Goal: Task Accomplishment & Management: Manage account settings

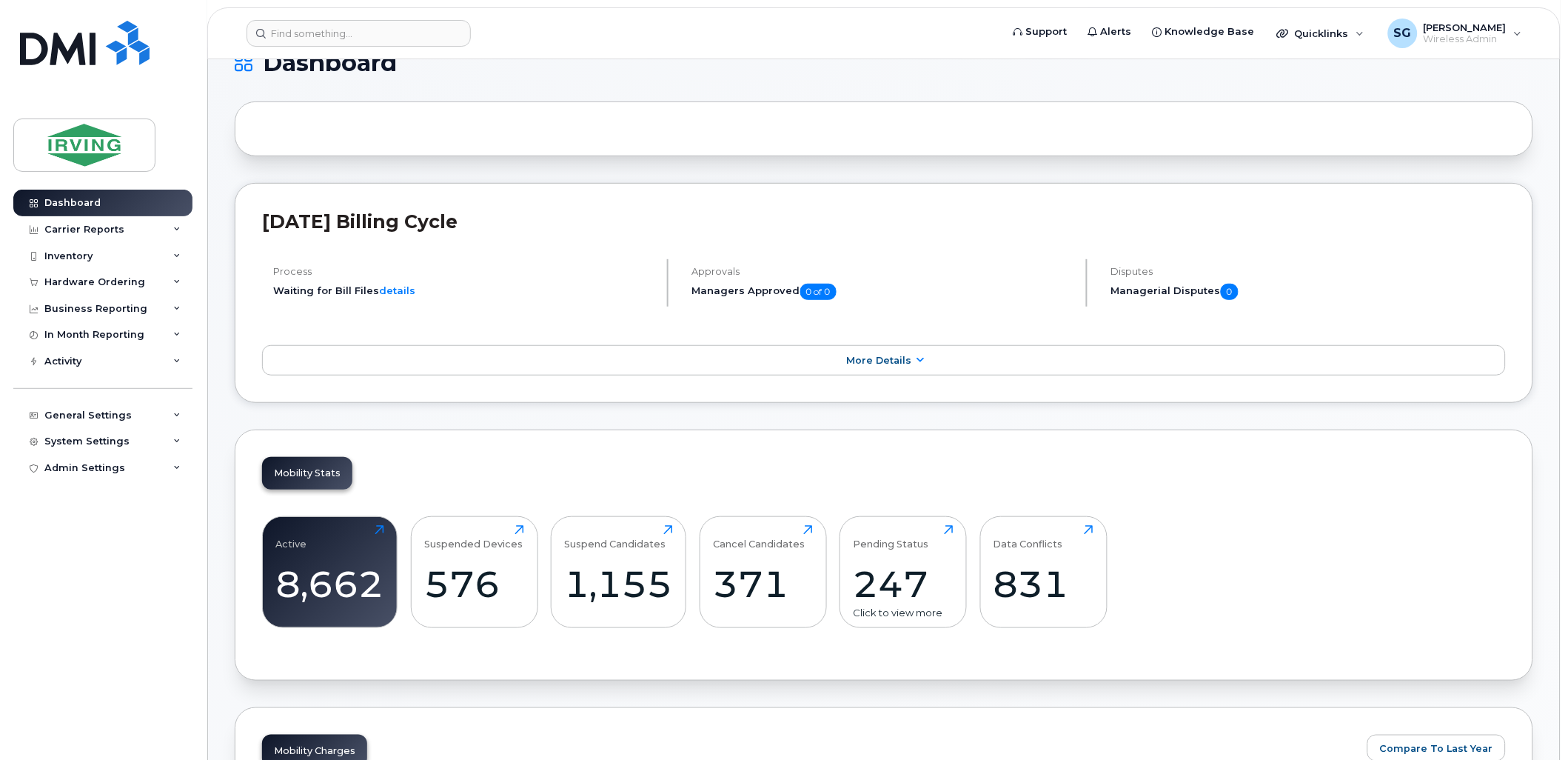
scroll to position [83, 0]
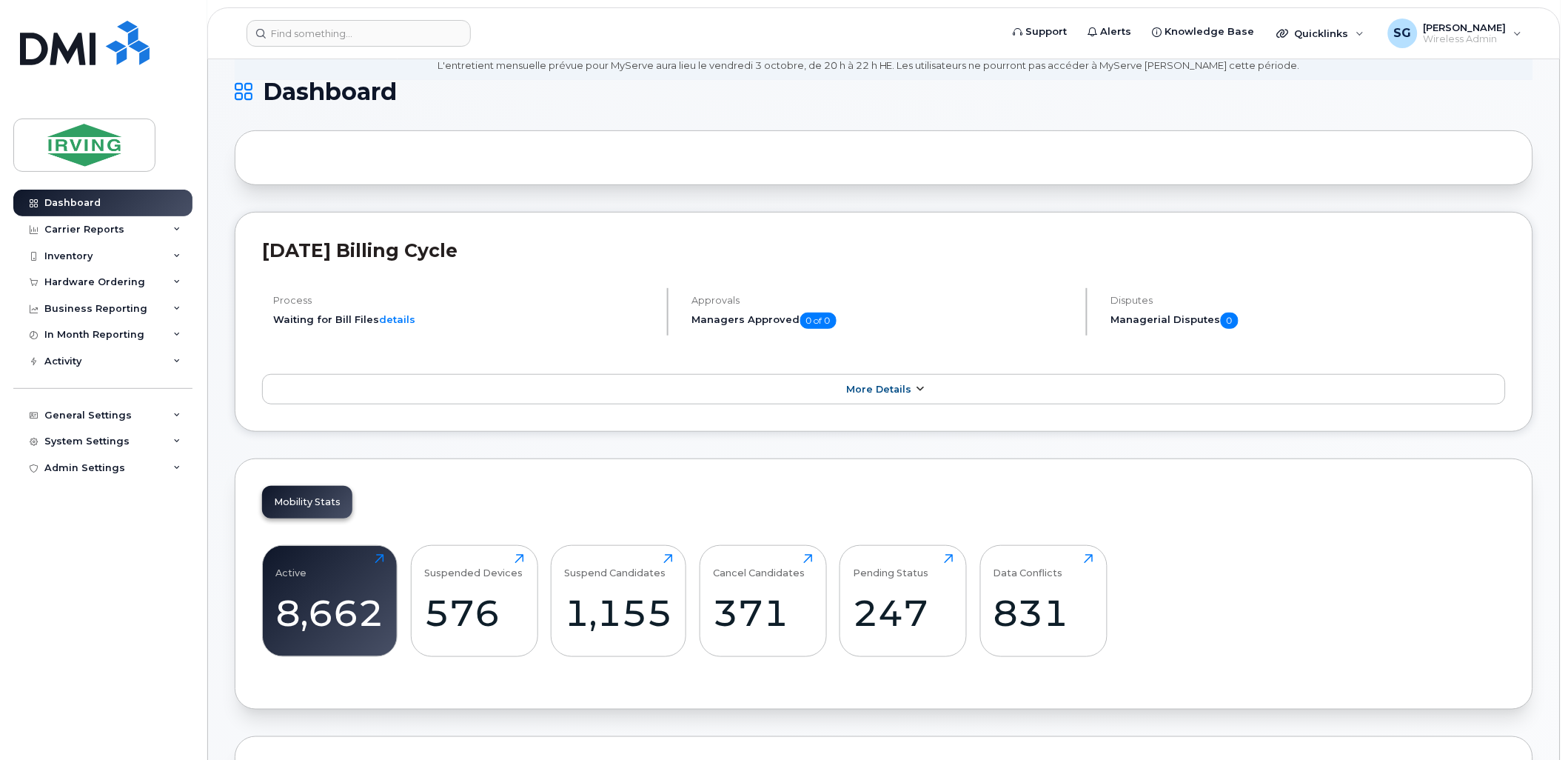
click at [916, 394] on icon at bounding box center [920, 389] width 12 height 9
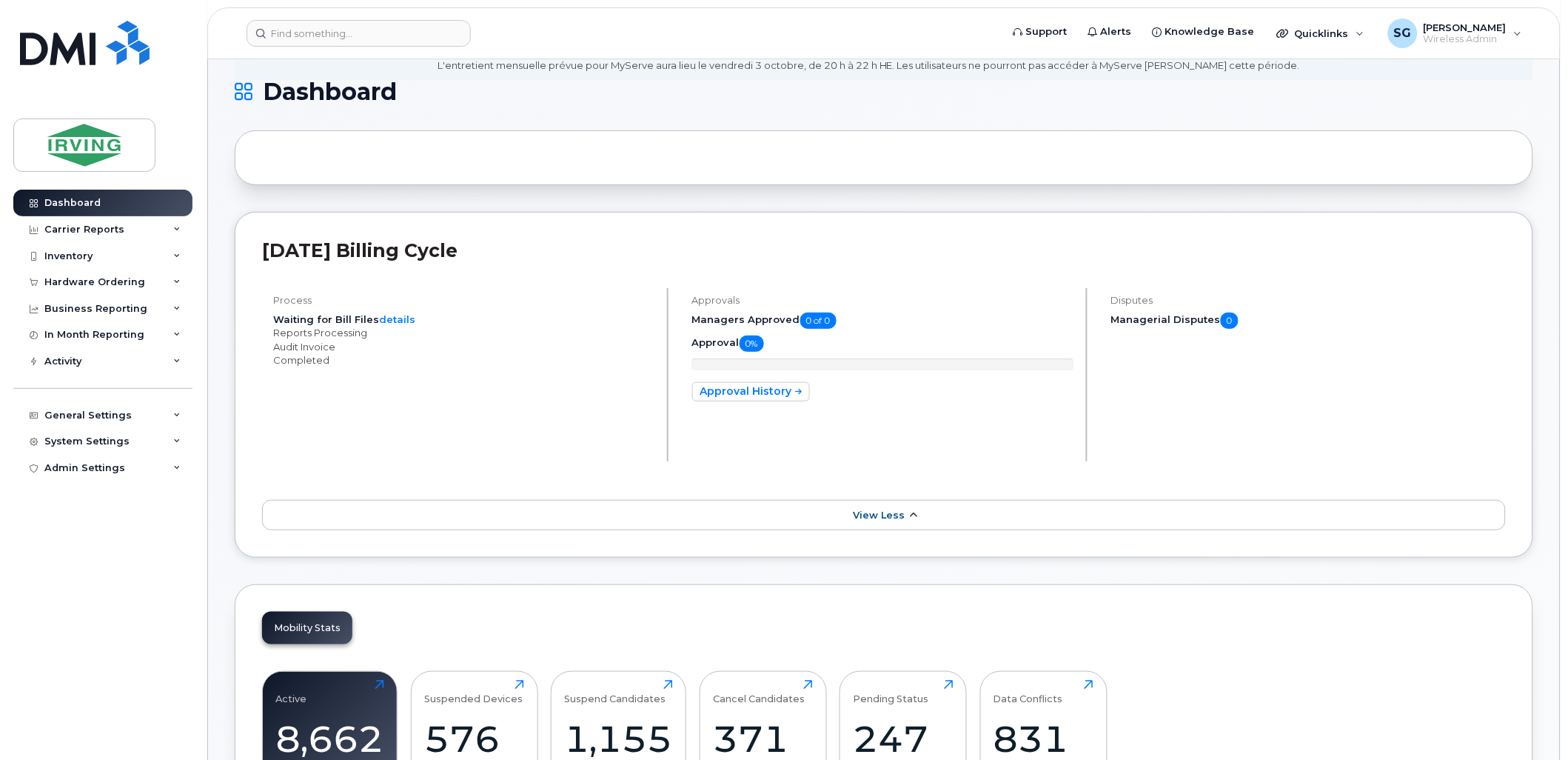
click at [901, 509] on span "View Less" at bounding box center [879, 515] width 52 height 11
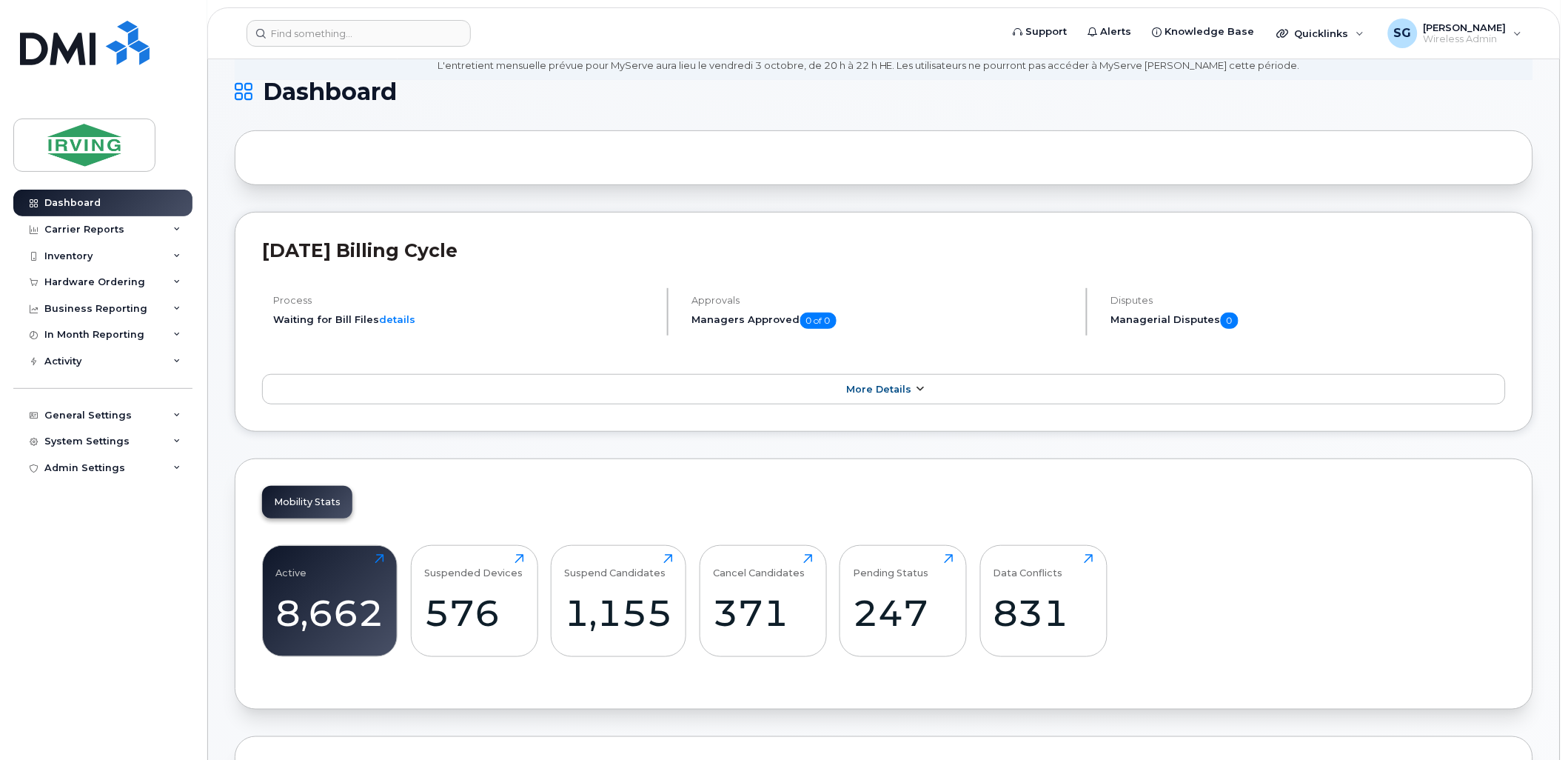
click at [927, 389] on link "More Details" at bounding box center [884, 389] width 1244 height 31
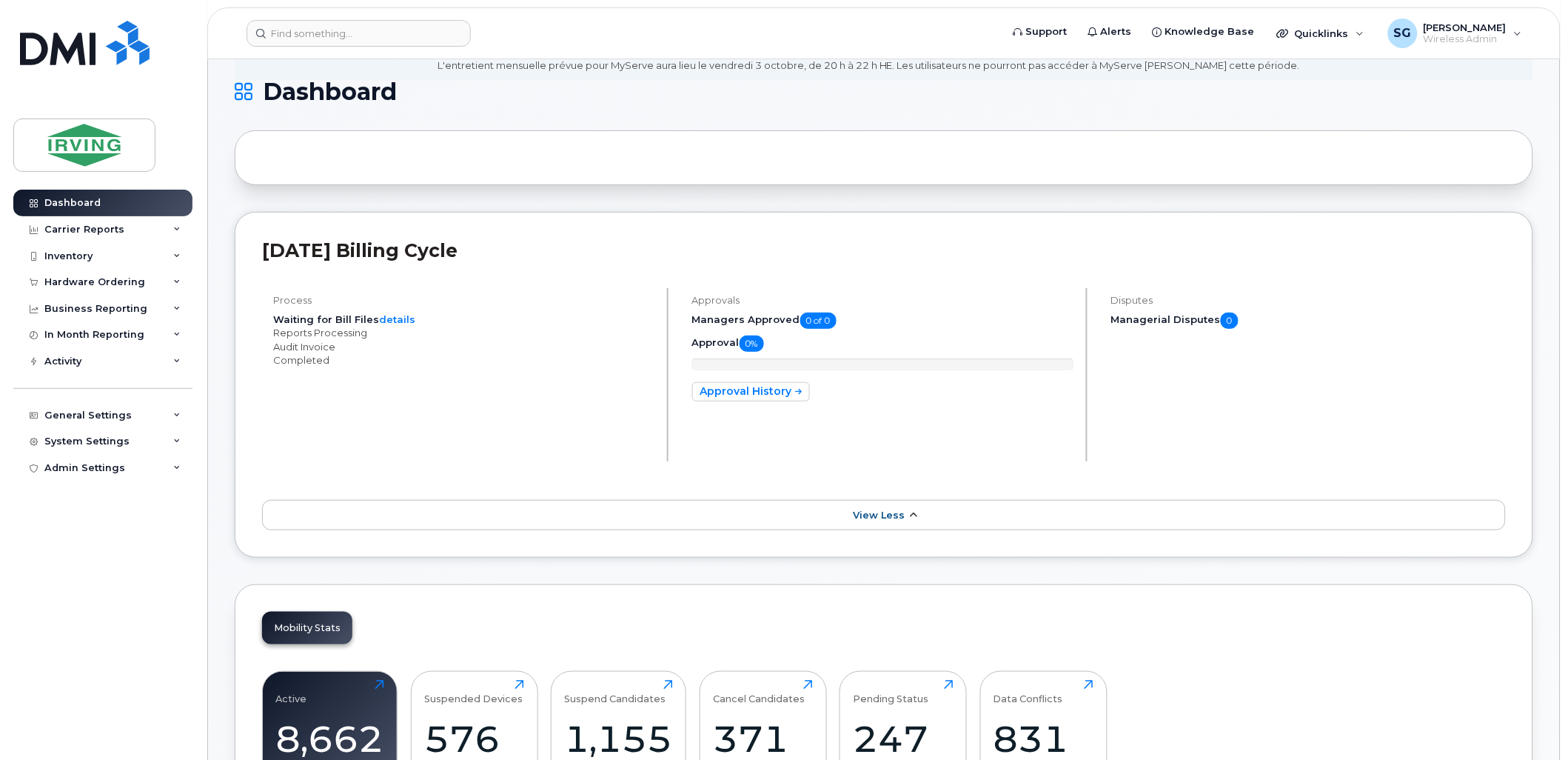
click at [895, 519] on span "View Less" at bounding box center [879, 515] width 52 height 11
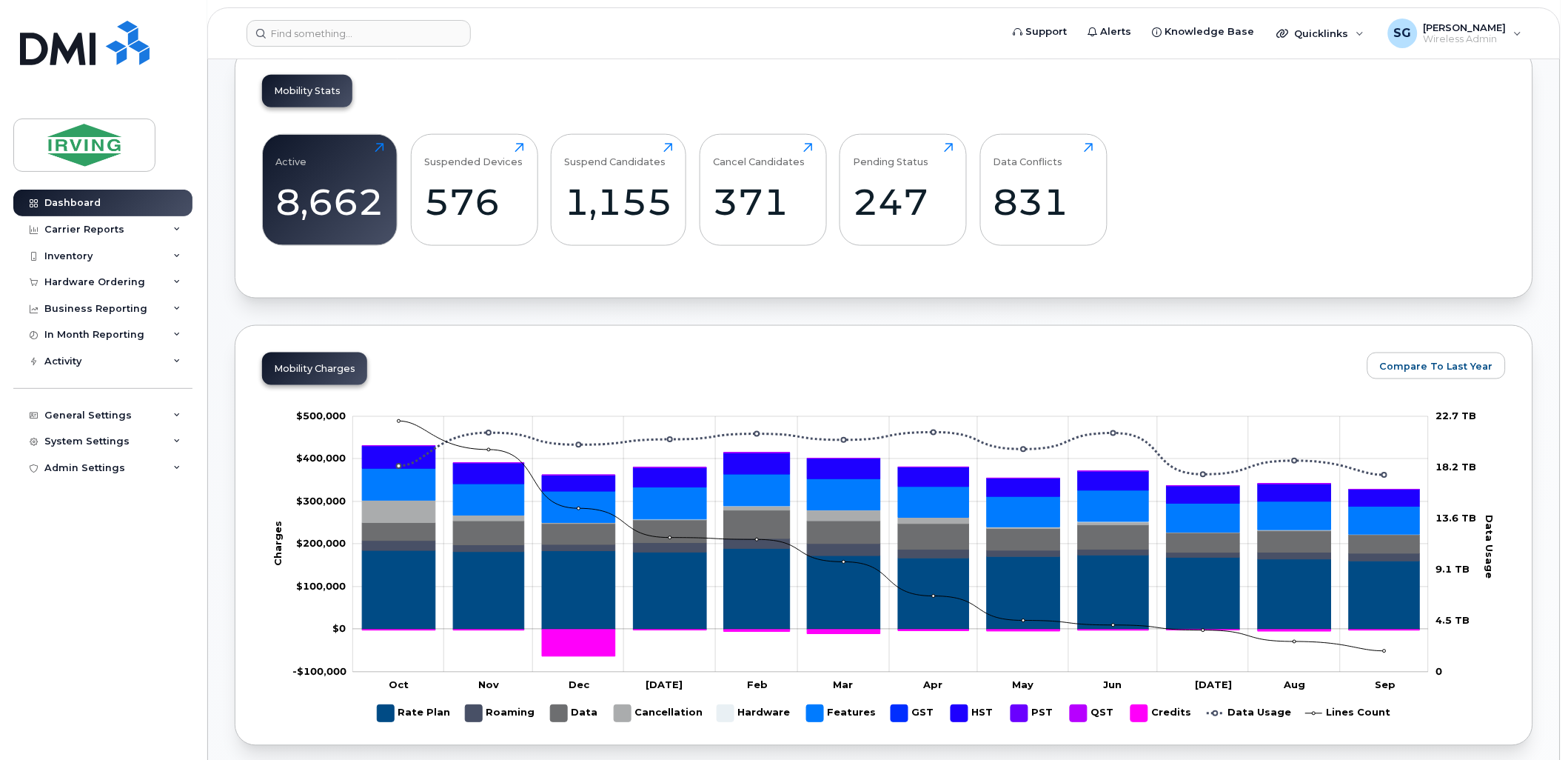
scroll to position [164, 0]
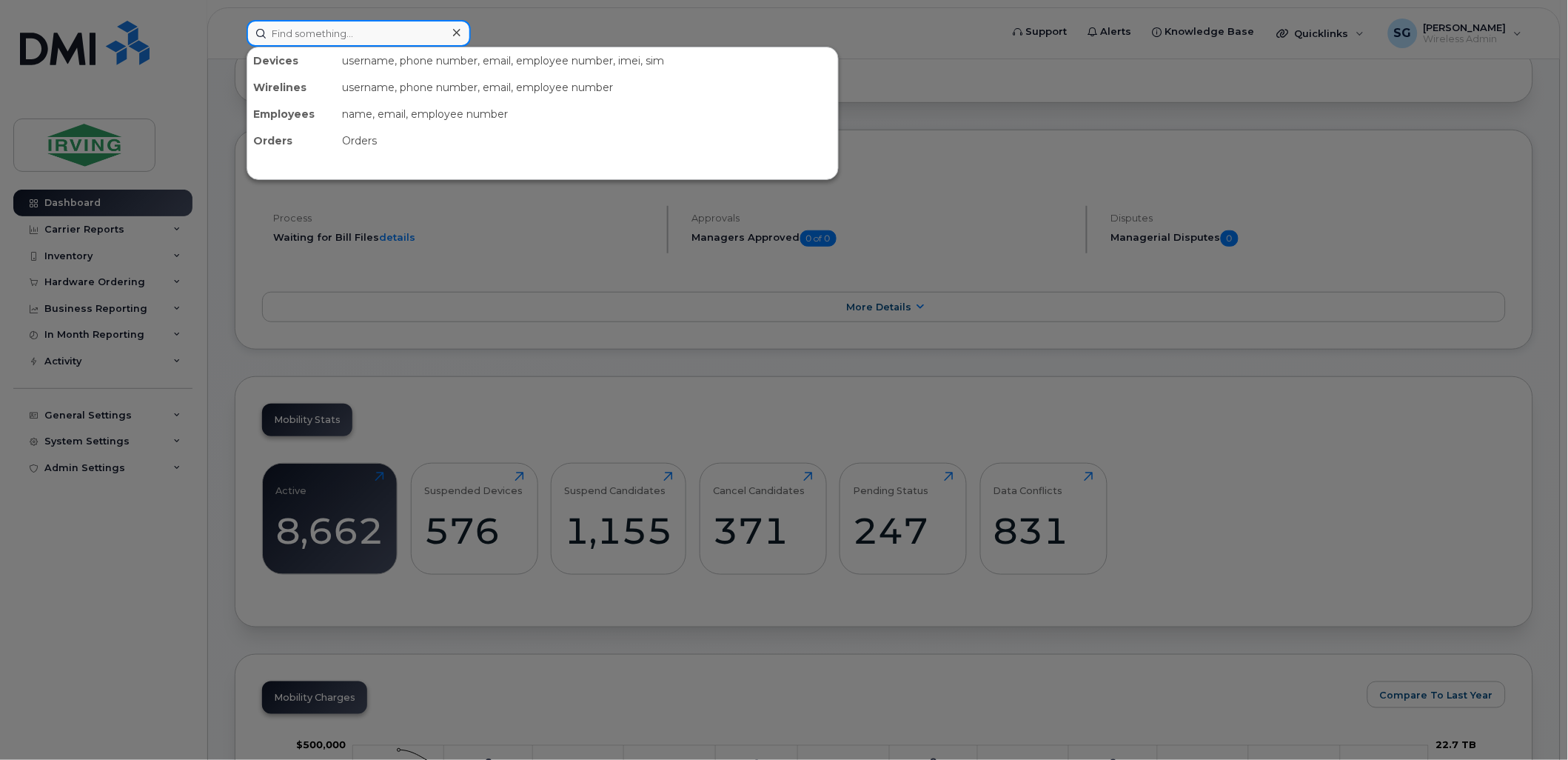
click at [329, 30] on input at bounding box center [358, 33] width 224 height 26
drag, startPoint x: 93, startPoint y: 203, endPoint x: 993, endPoint y: 112, distance: 904.6
click at [995, 113] on div at bounding box center [784, 380] width 1568 height 760
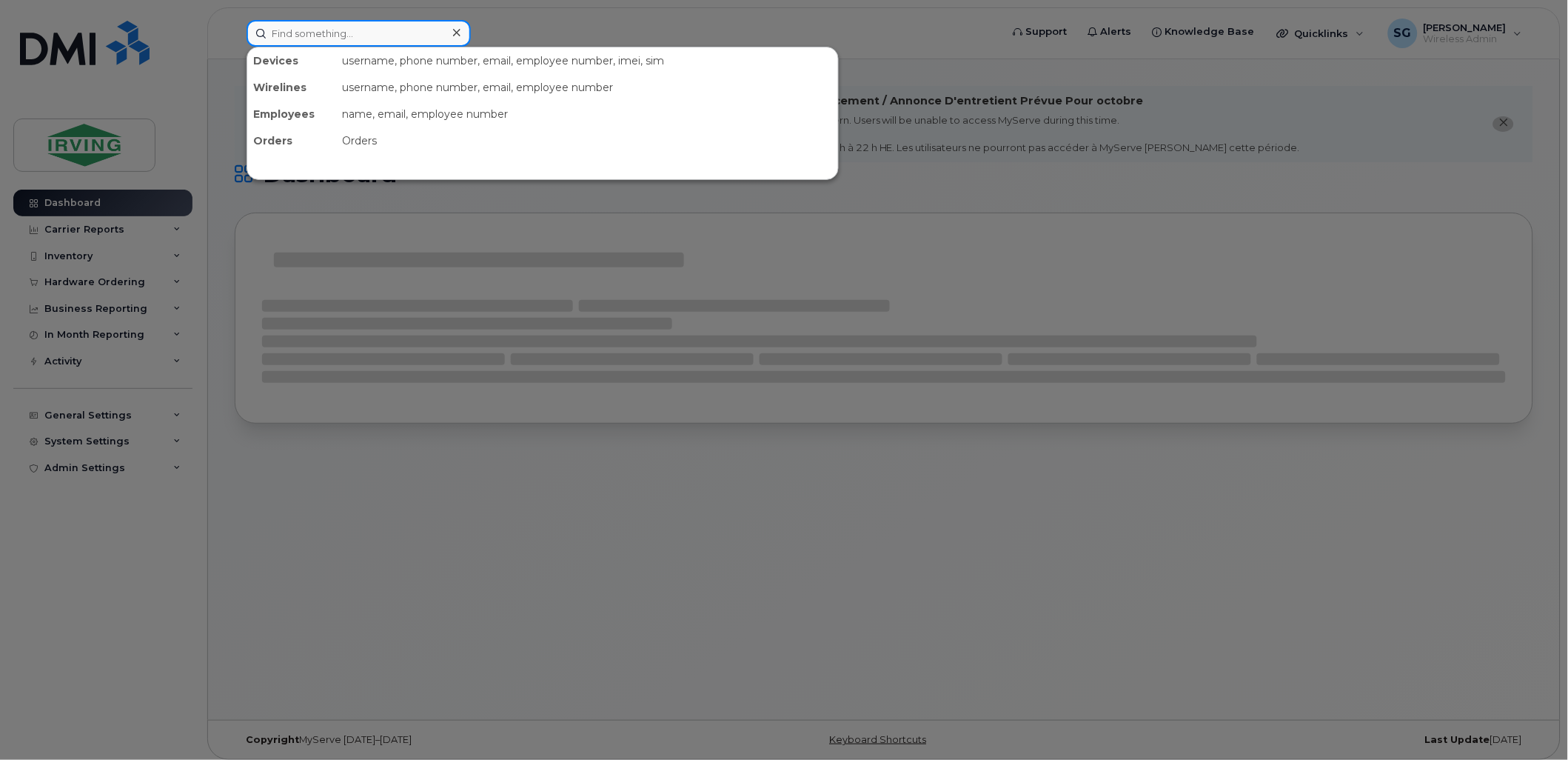
click at [371, 30] on input at bounding box center [358, 33] width 224 height 26
paste input "5063804046"
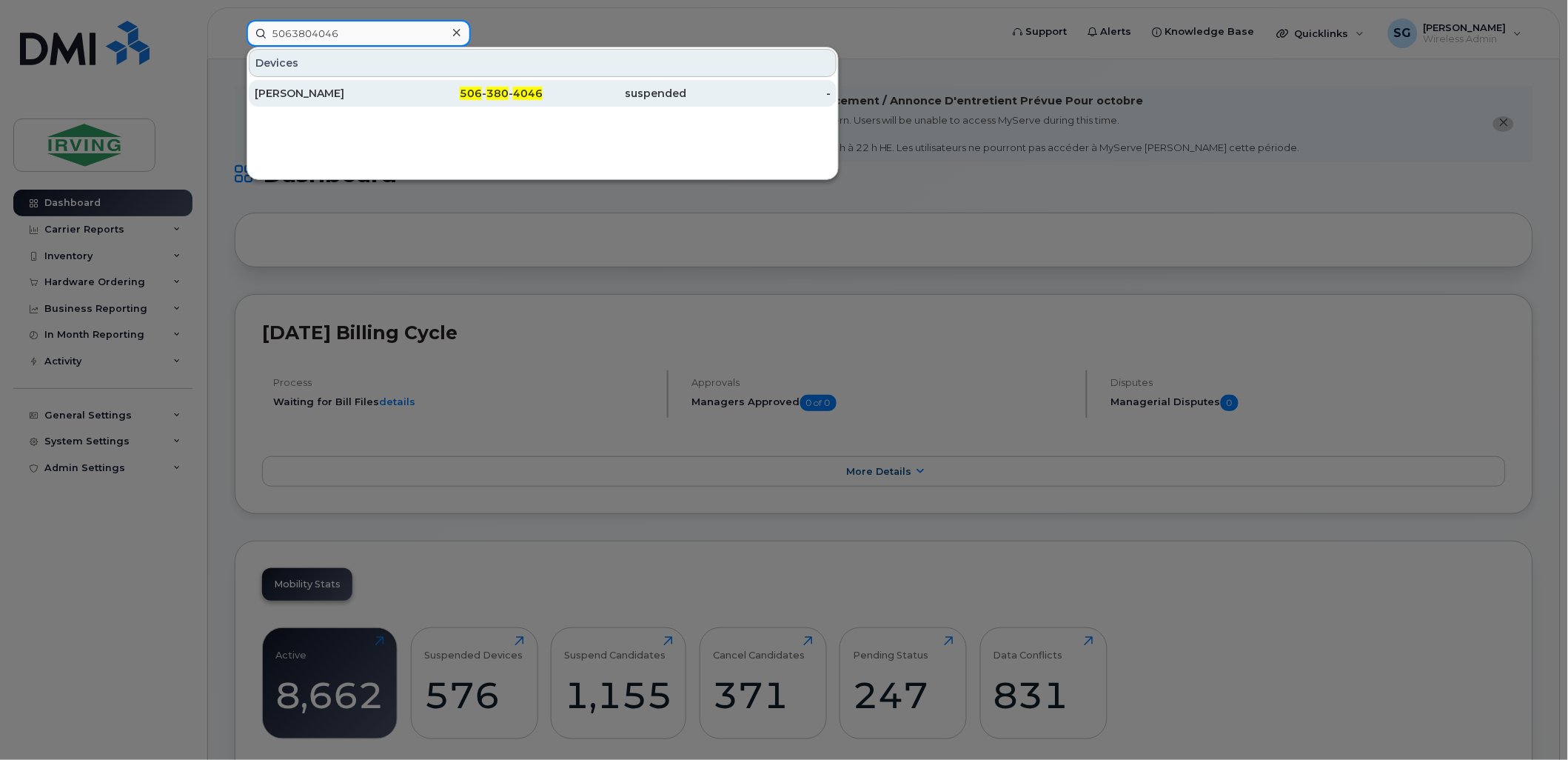
type input "5063804046"
click at [285, 100] on div "Tayler Akerley" at bounding box center [327, 93] width 144 height 26
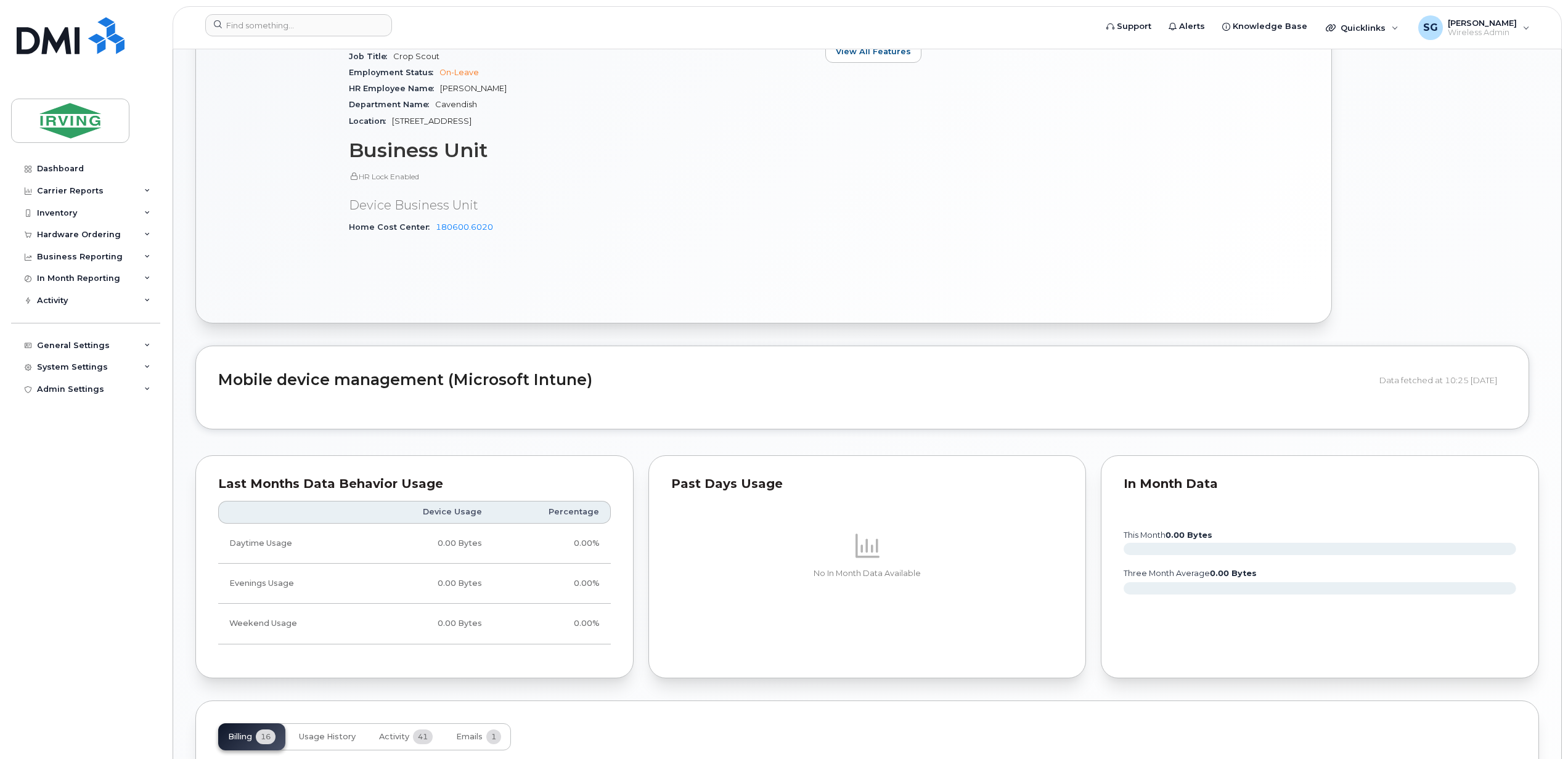
scroll to position [1232, 0]
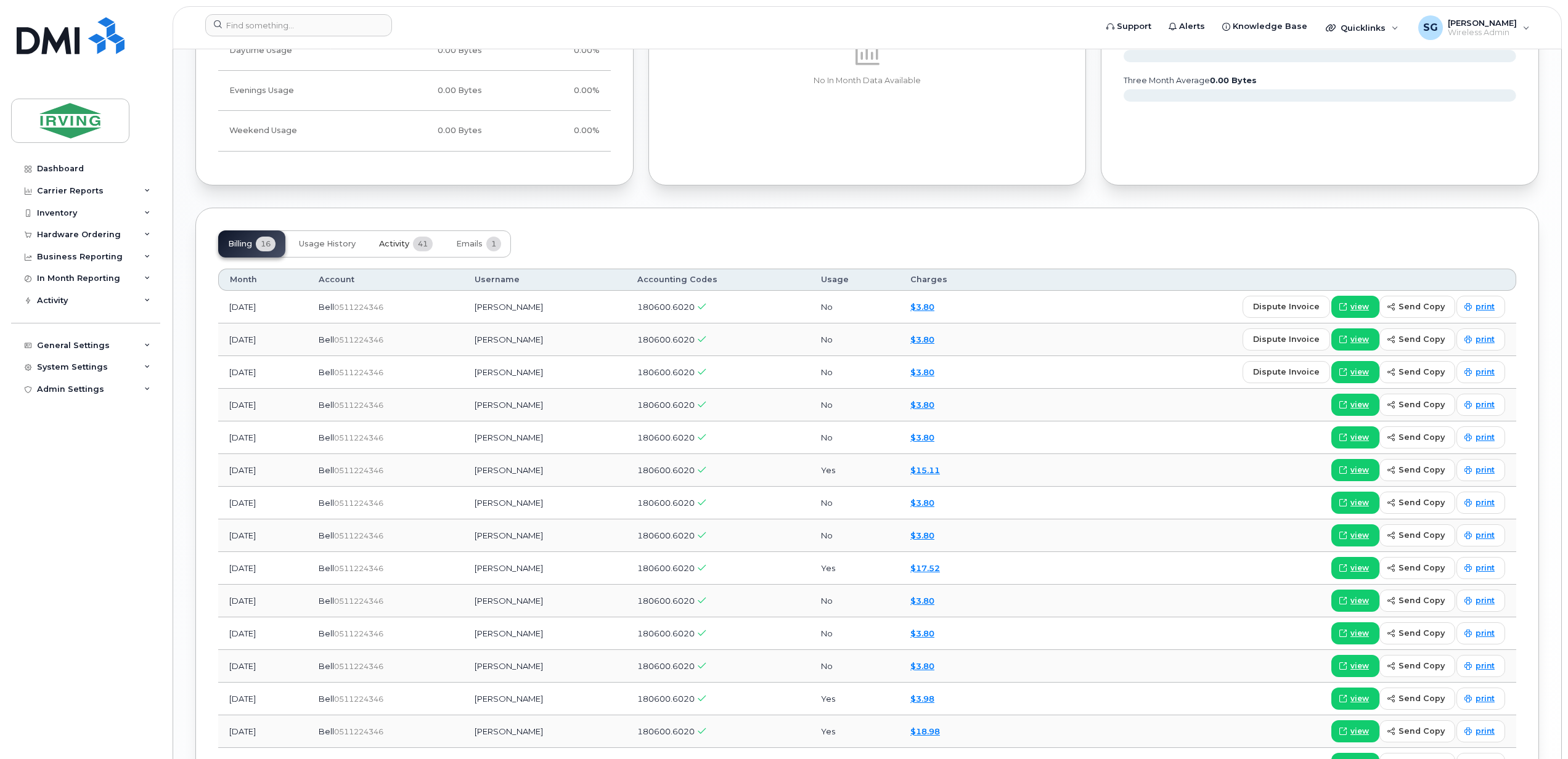
click at [404, 249] on span "Activity" at bounding box center [394, 243] width 30 height 10
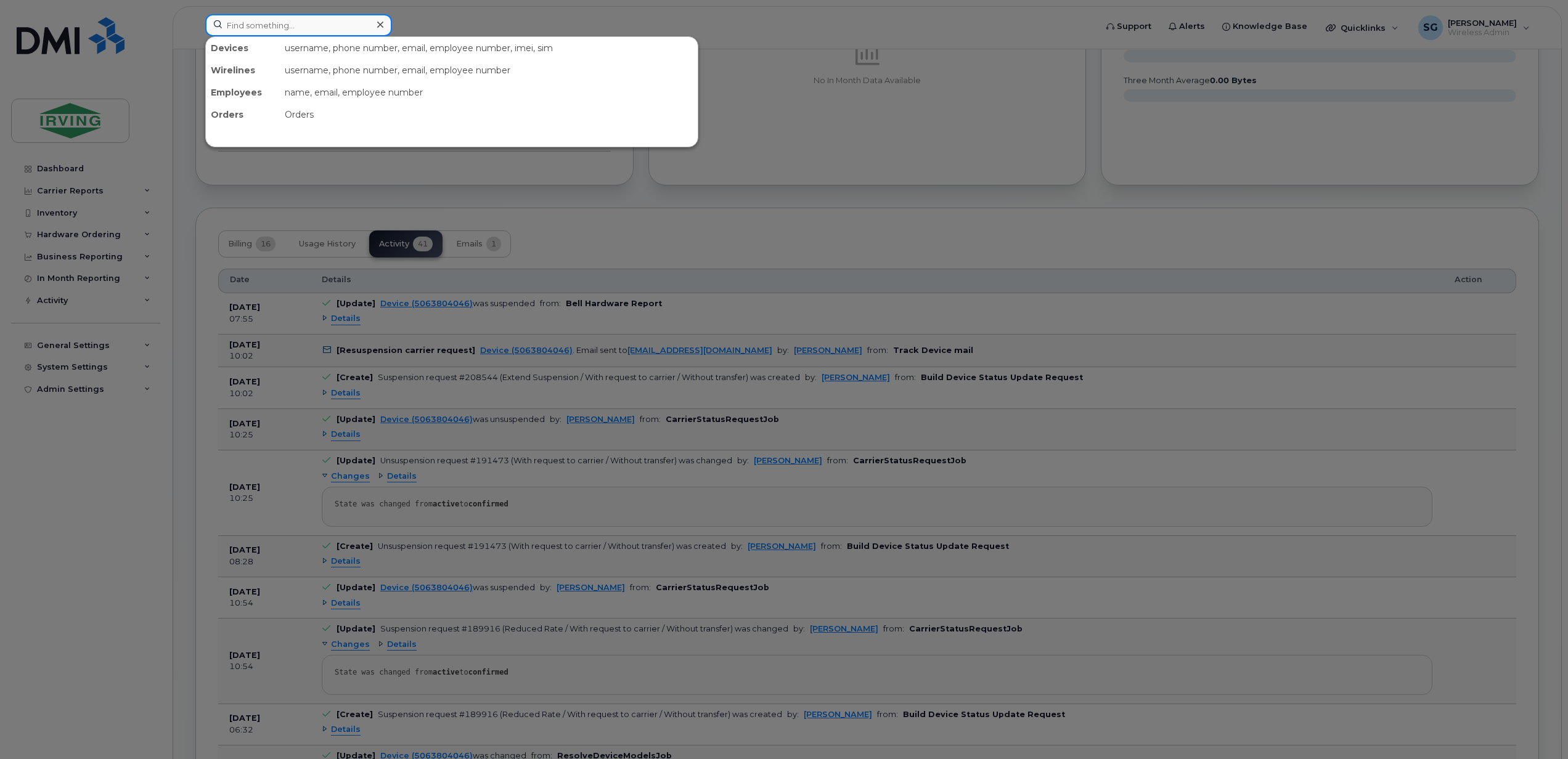
click at [296, 27] on input at bounding box center [298, 25] width 187 height 22
paste input "5064330945"
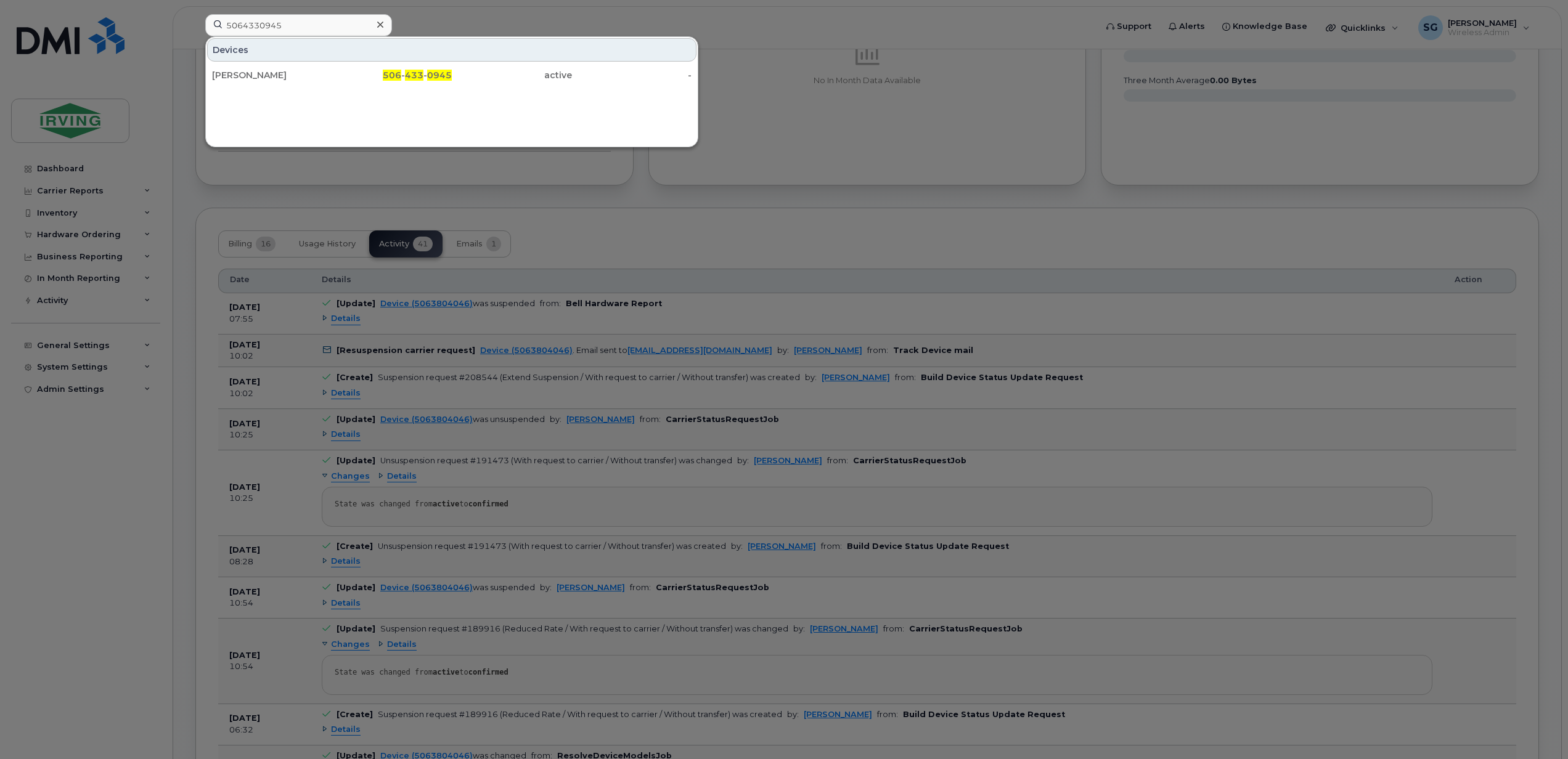
click at [959, 212] on div at bounding box center [784, 379] width 1568 height 759
drag, startPoint x: 292, startPoint y: 30, endPoint x: 212, endPoint y: 22, distance: 80.4
click at [212, 22] on input "5064330945" at bounding box center [298, 25] width 187 height 22
paste input "7824090243"
type input "7824090243"
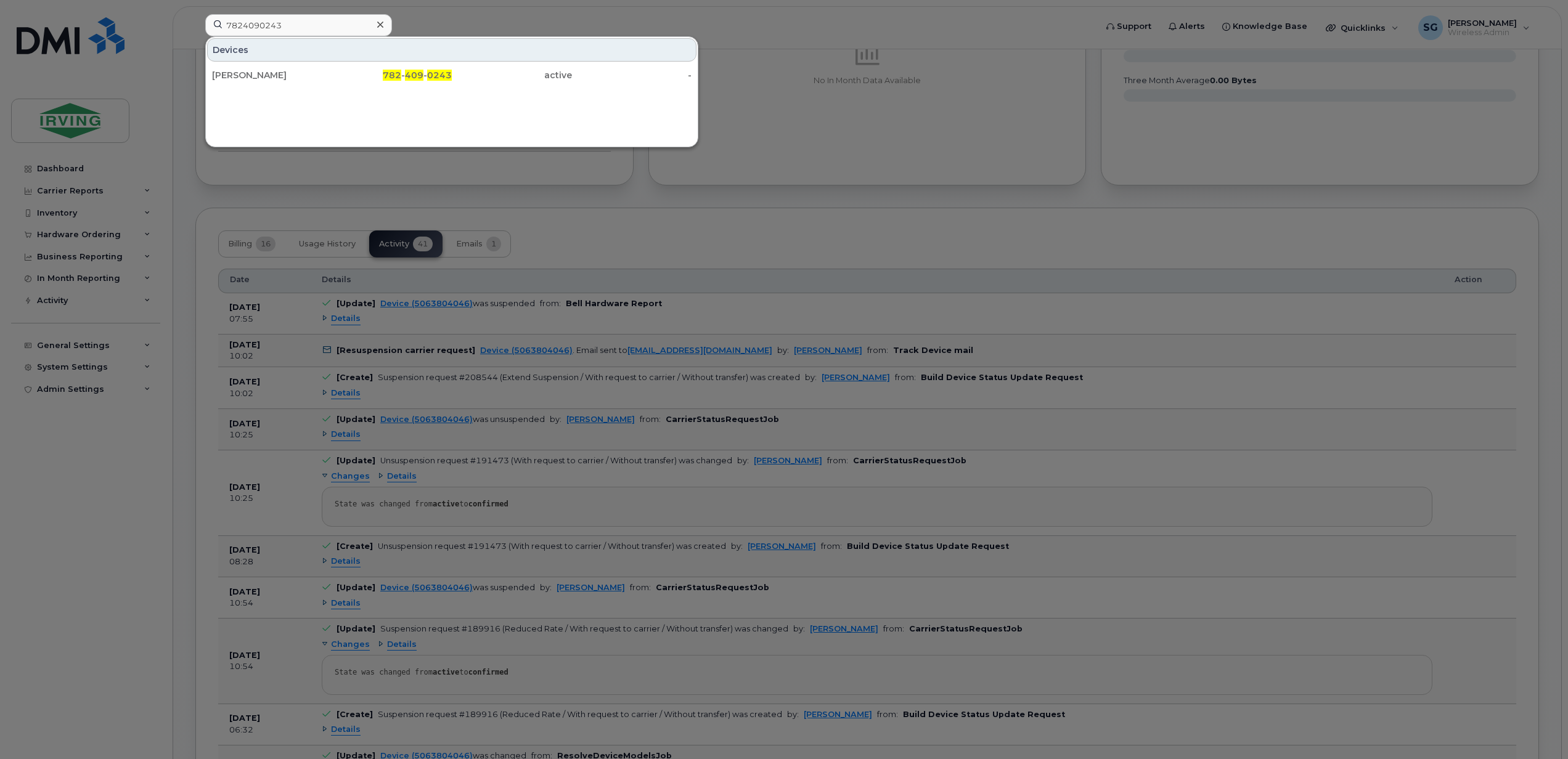
drag, startPoint x: 227, startPoint y: 75, endPoint x: 363, endPoint y: 115, distance: 141.8
click at [227, 75] on div "[PERSON_NAME]" at bounding box center [272, 75] width 120 height 12
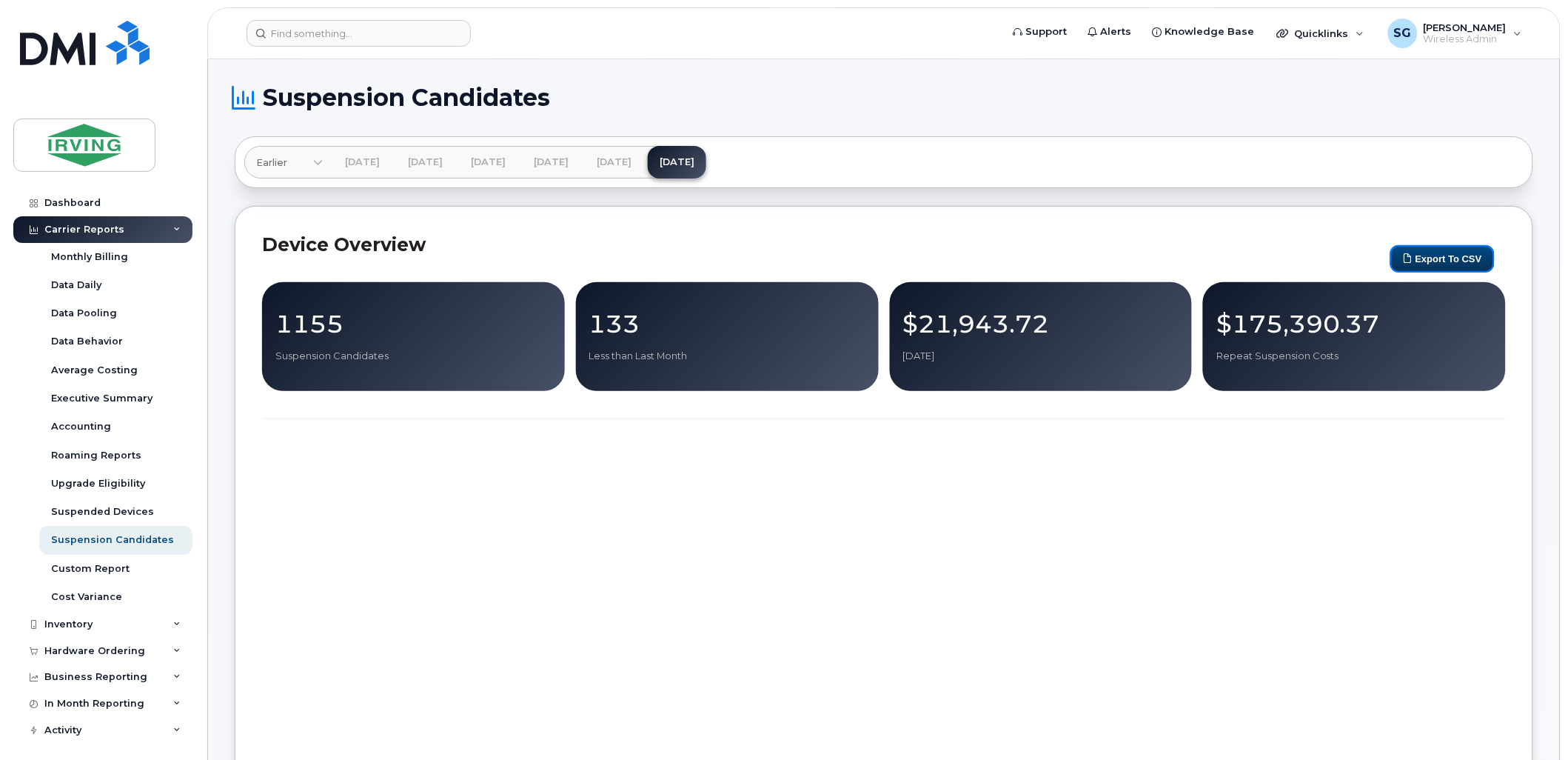
drag, startPoint x: 1454, startPoint y: 259, endPoint x: 1562, endPoint y: 308, distance: 118.6
click at [1454, 259] on button "Export to CSV" at bounding box center [1442, 258] width 104 height 27
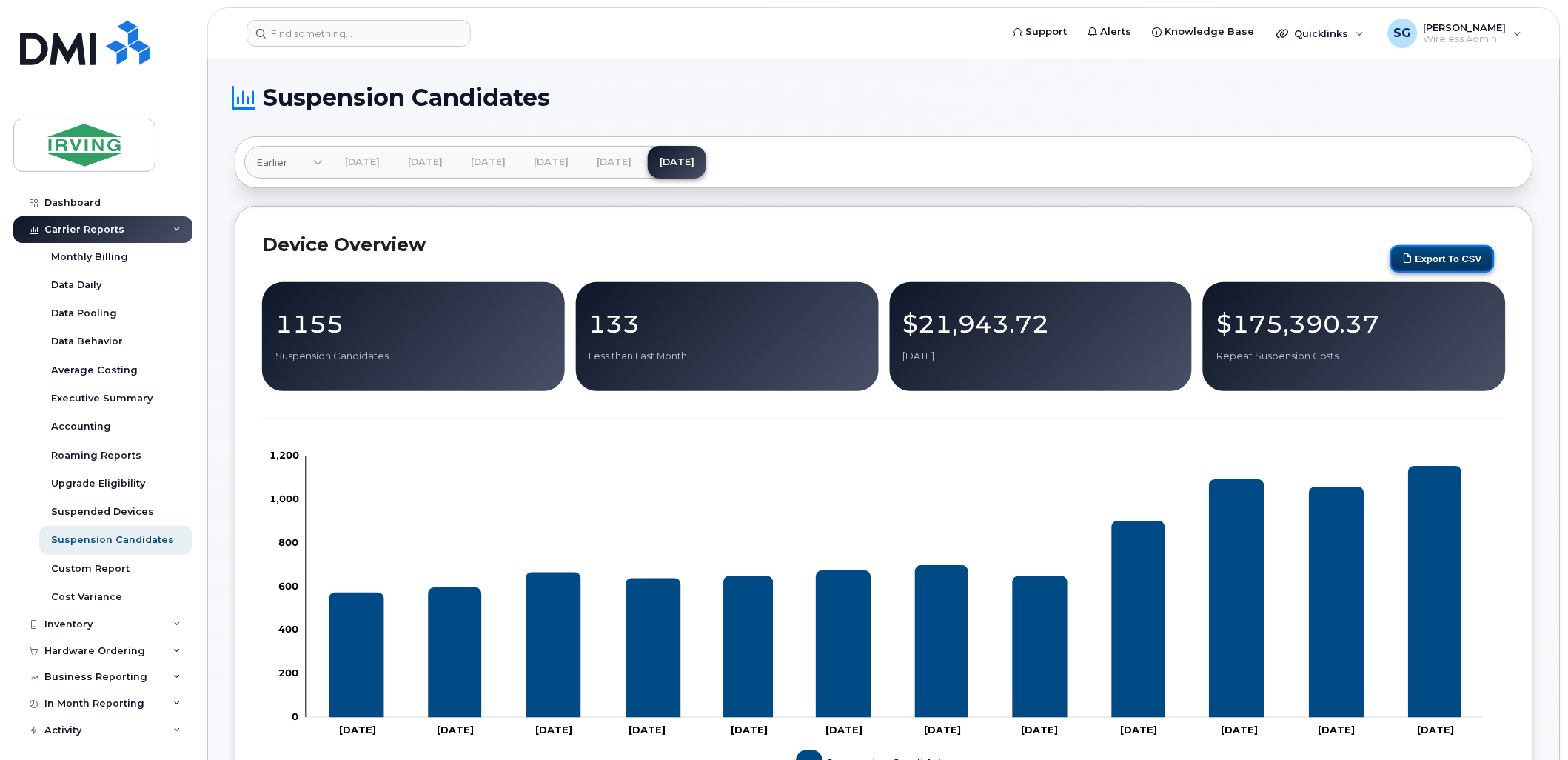
click at [1398, 252] on button "Export to CSV" at bounding box center [1442, 258] width 104 height 27
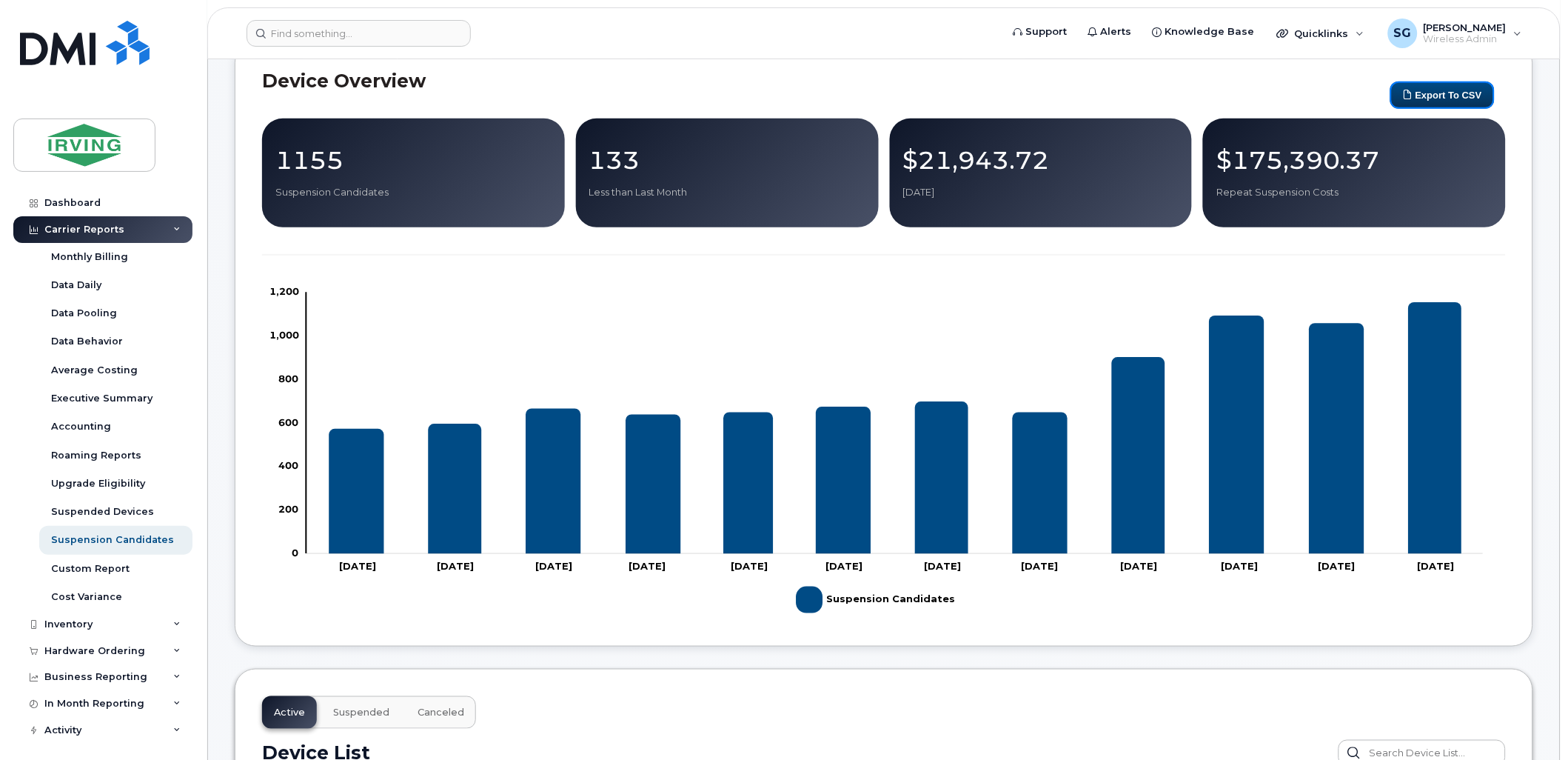
scroll to position [411, 0]
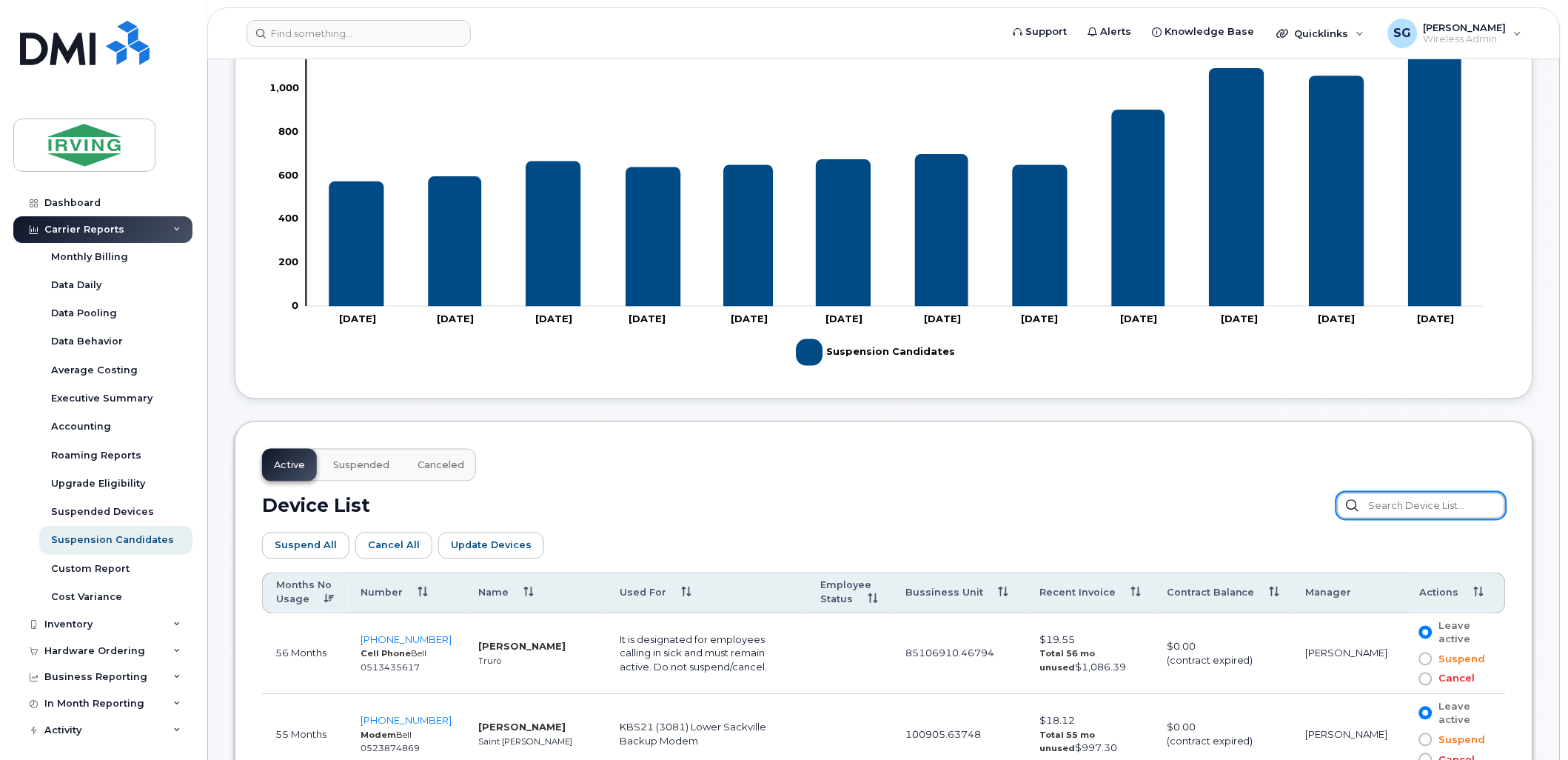
click at [1391, 511] on input "text" at bounding box center [1422, 506] width 169 height 26
paste input "7826409067"
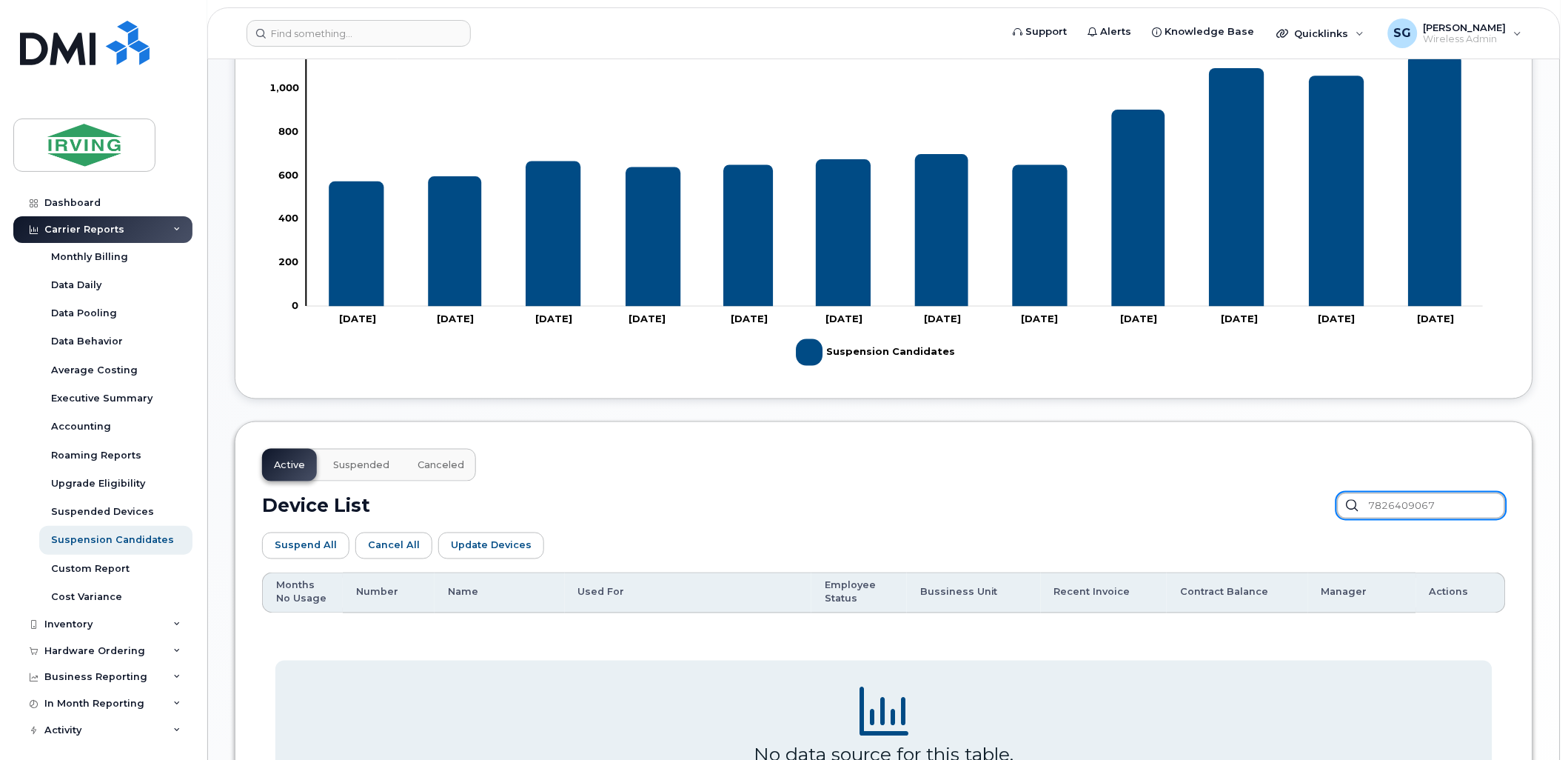
drag, startPoint x: 1475, startPoint y: 505, endPoint x: 1323, endPoint y: 502, distance: 152.0
click at [1323, 502] on div "Device List 7826409067" at bounding box center [884, 506] width 1244 height 26
paste input "5063778579"
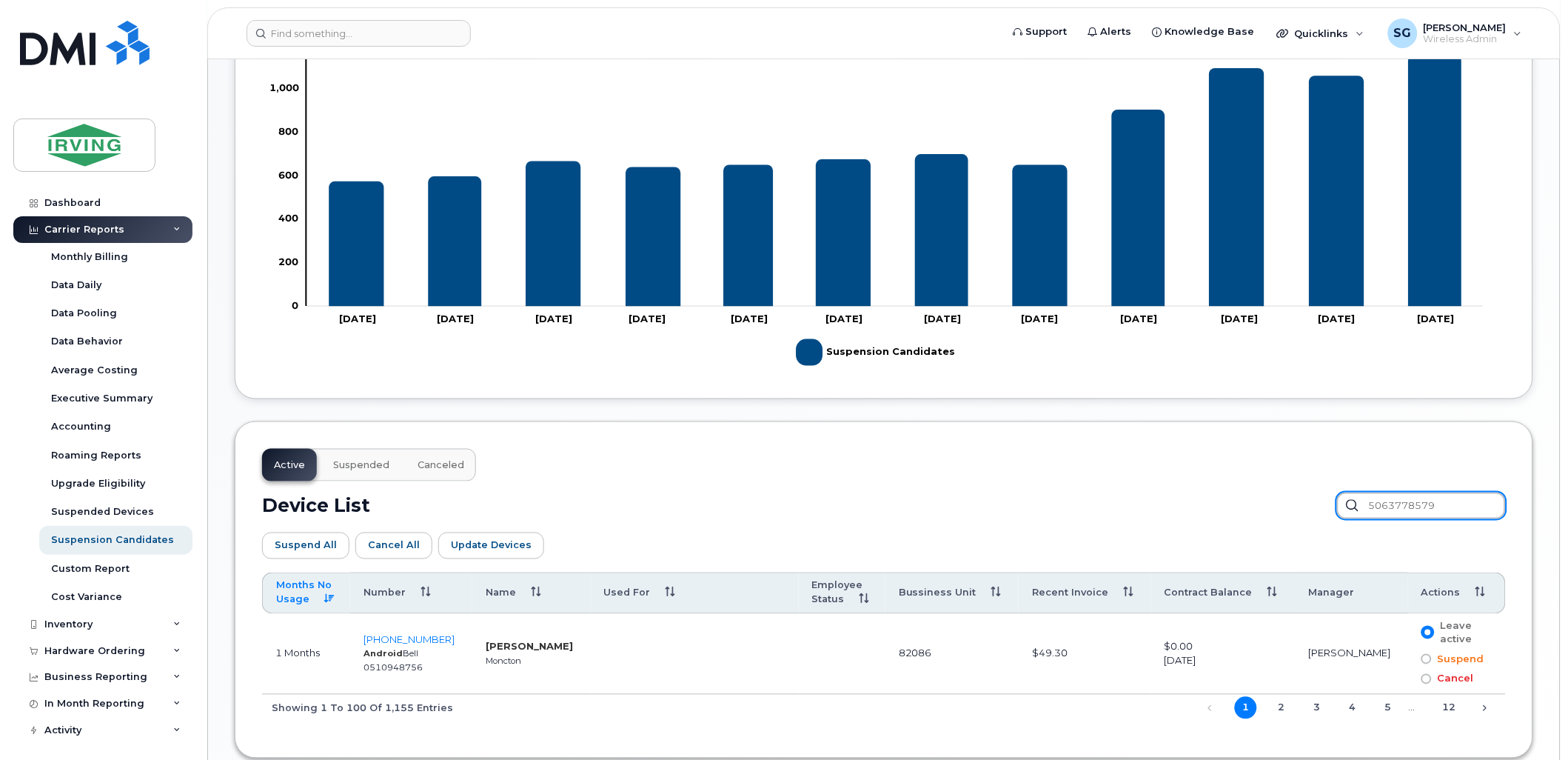
type input "5063778579"
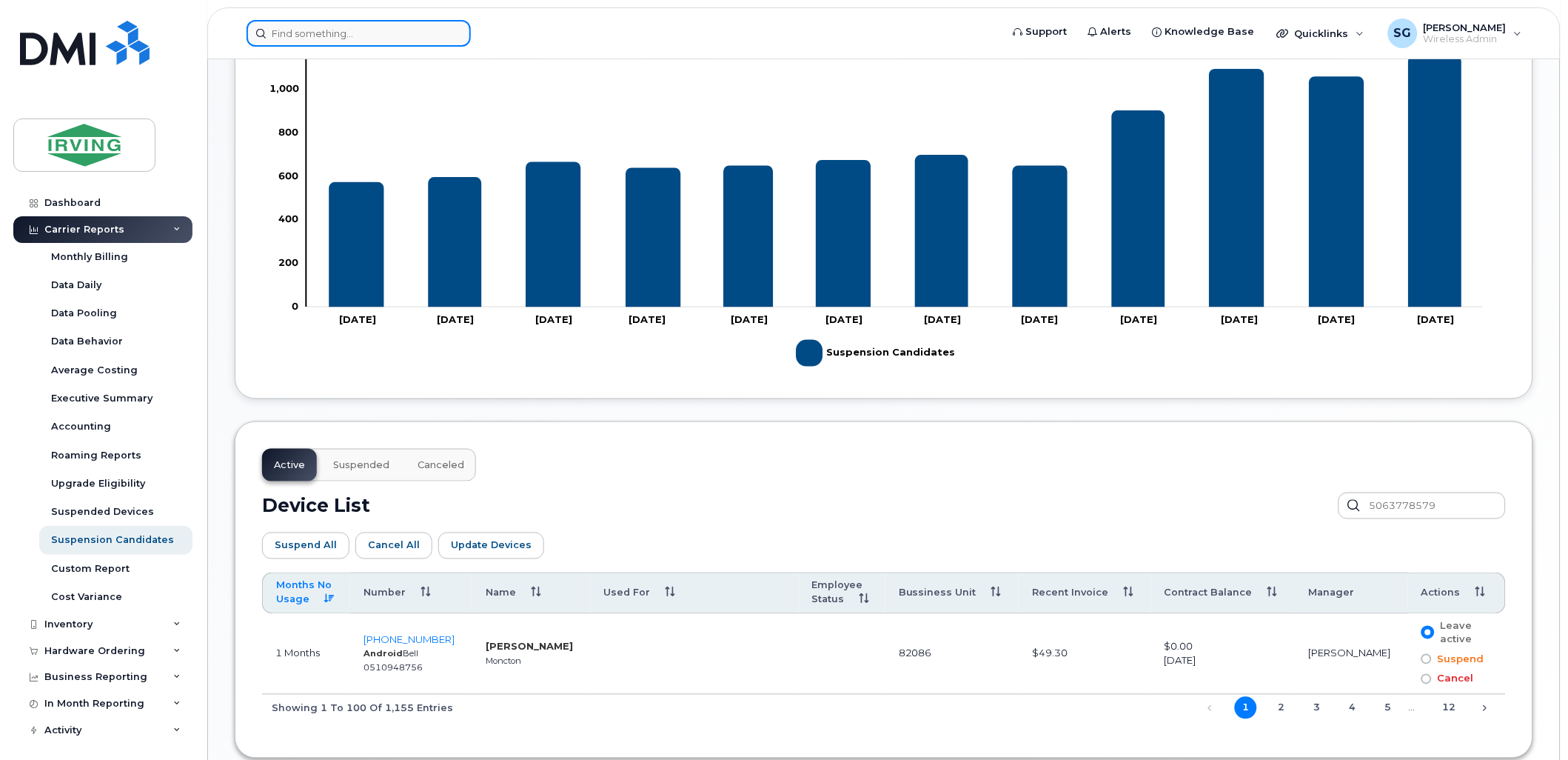
click at [294, 34] on input at bounding box center [358, 33] width 224 height 26
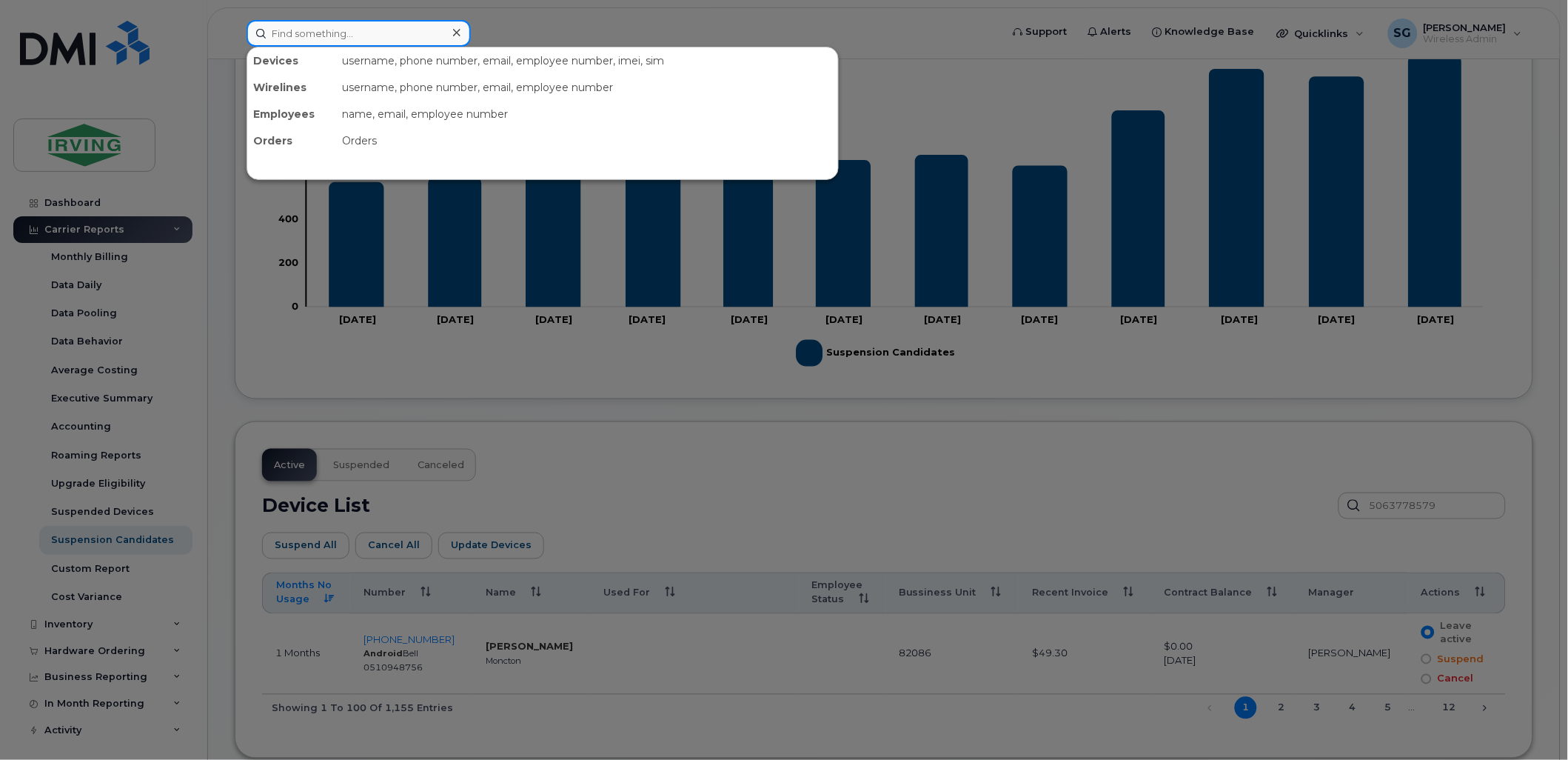
paste input "5066514654"
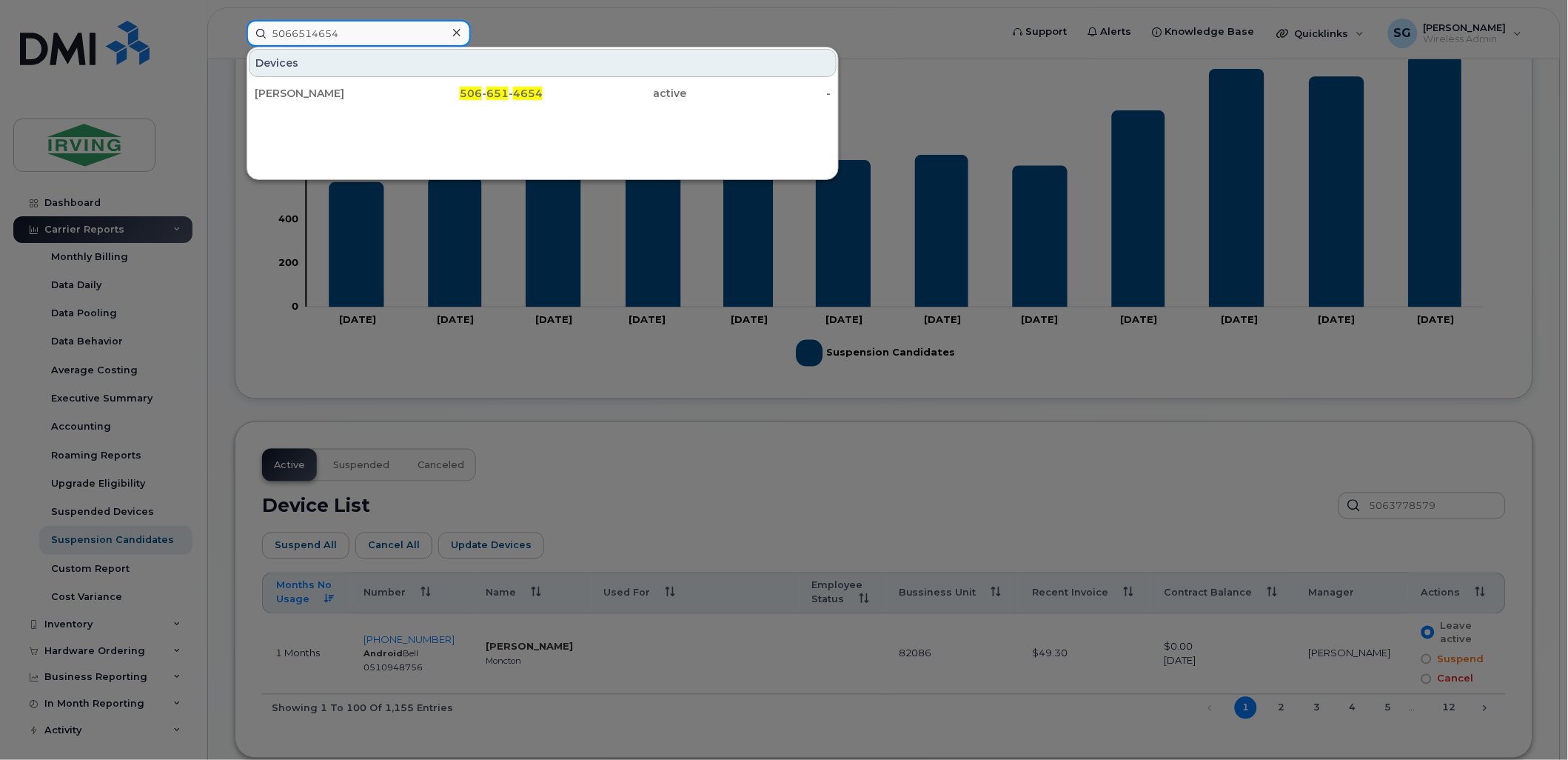
type input "5066514654"
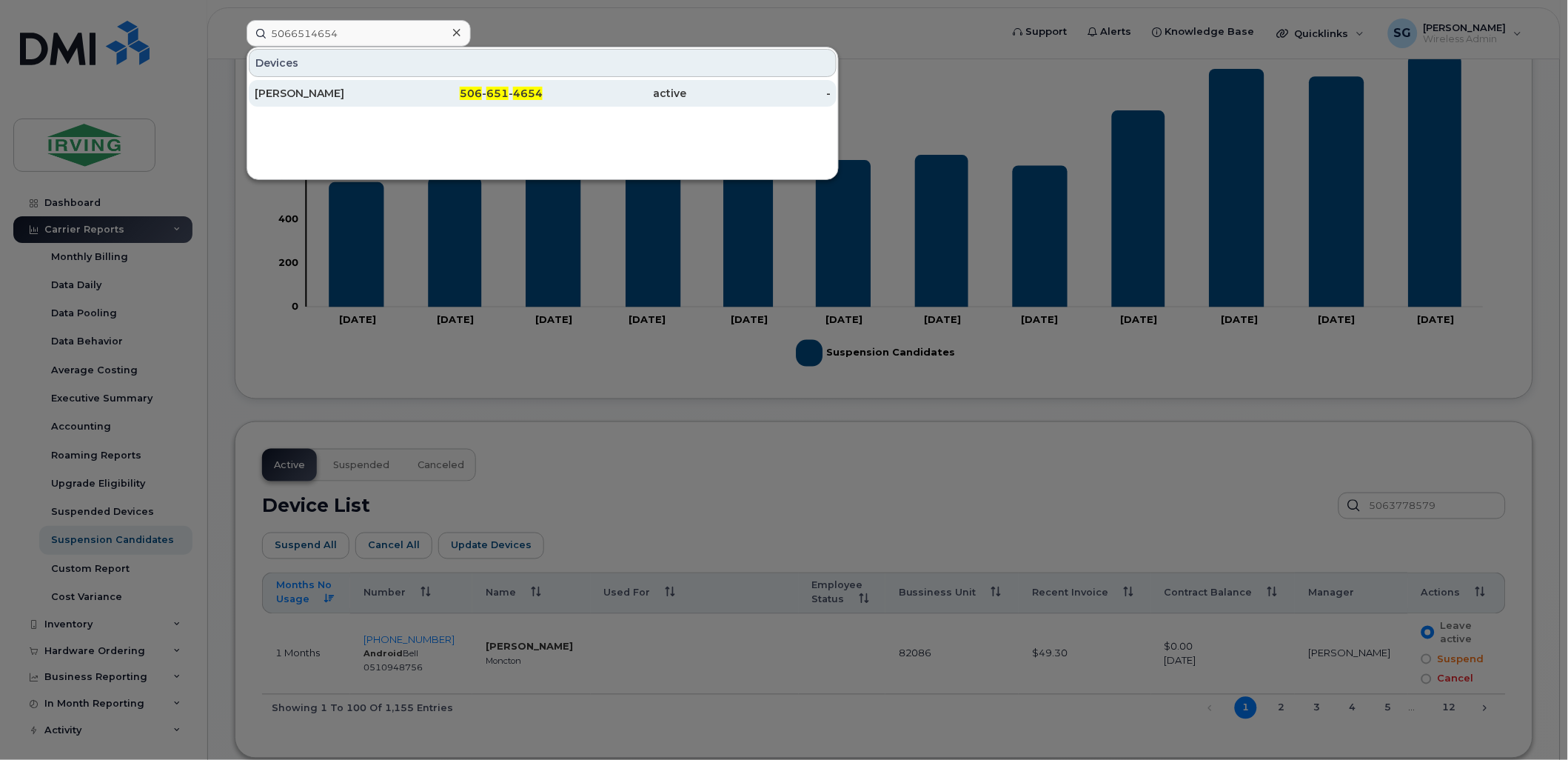
click at [271, 99] on div "[PERSON_NAME]" at bounding box center [327, 94] width 144 height 15
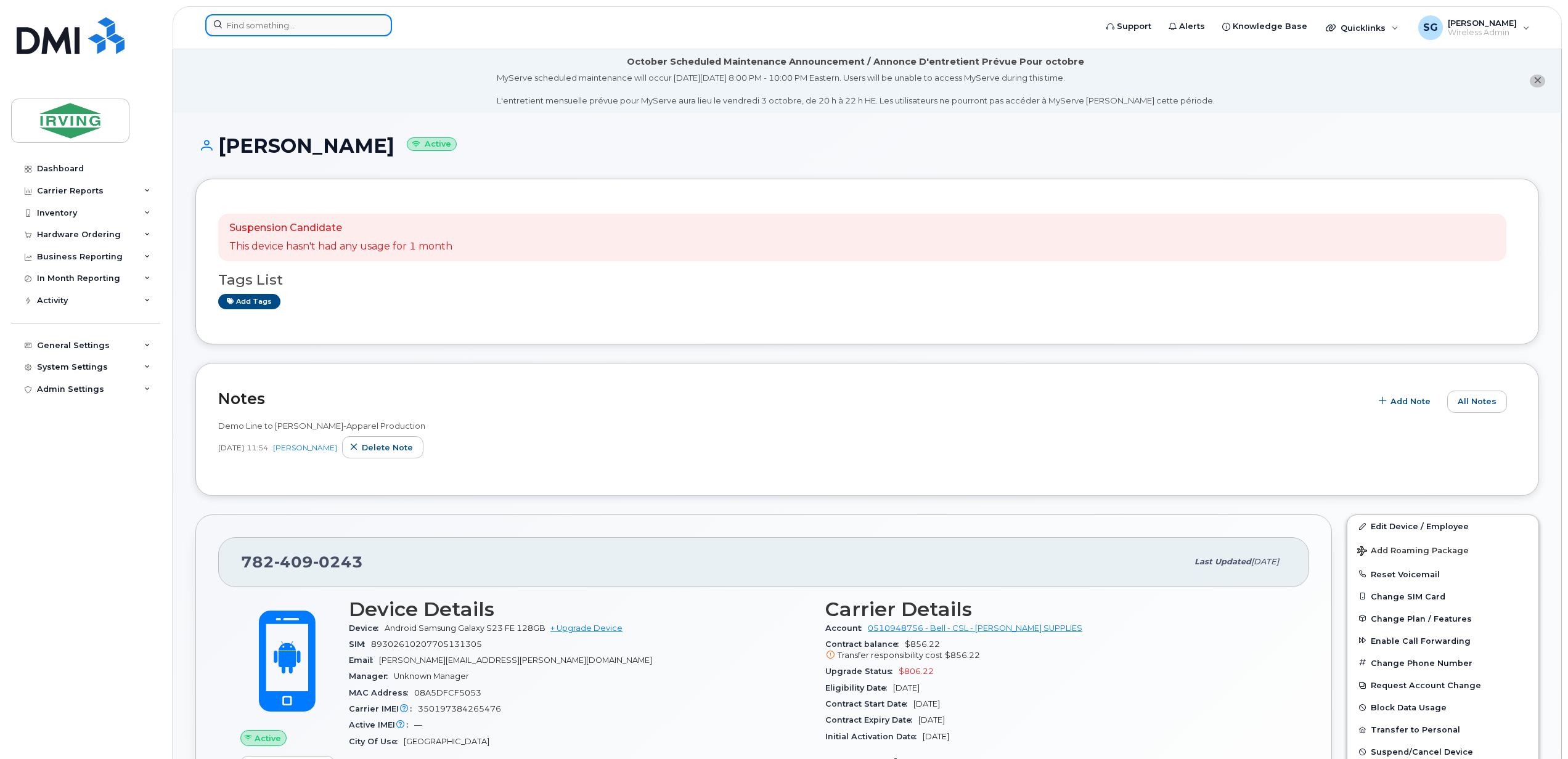
click at [272, 30] on input at bounding box center [298, 25] width 187 height 22
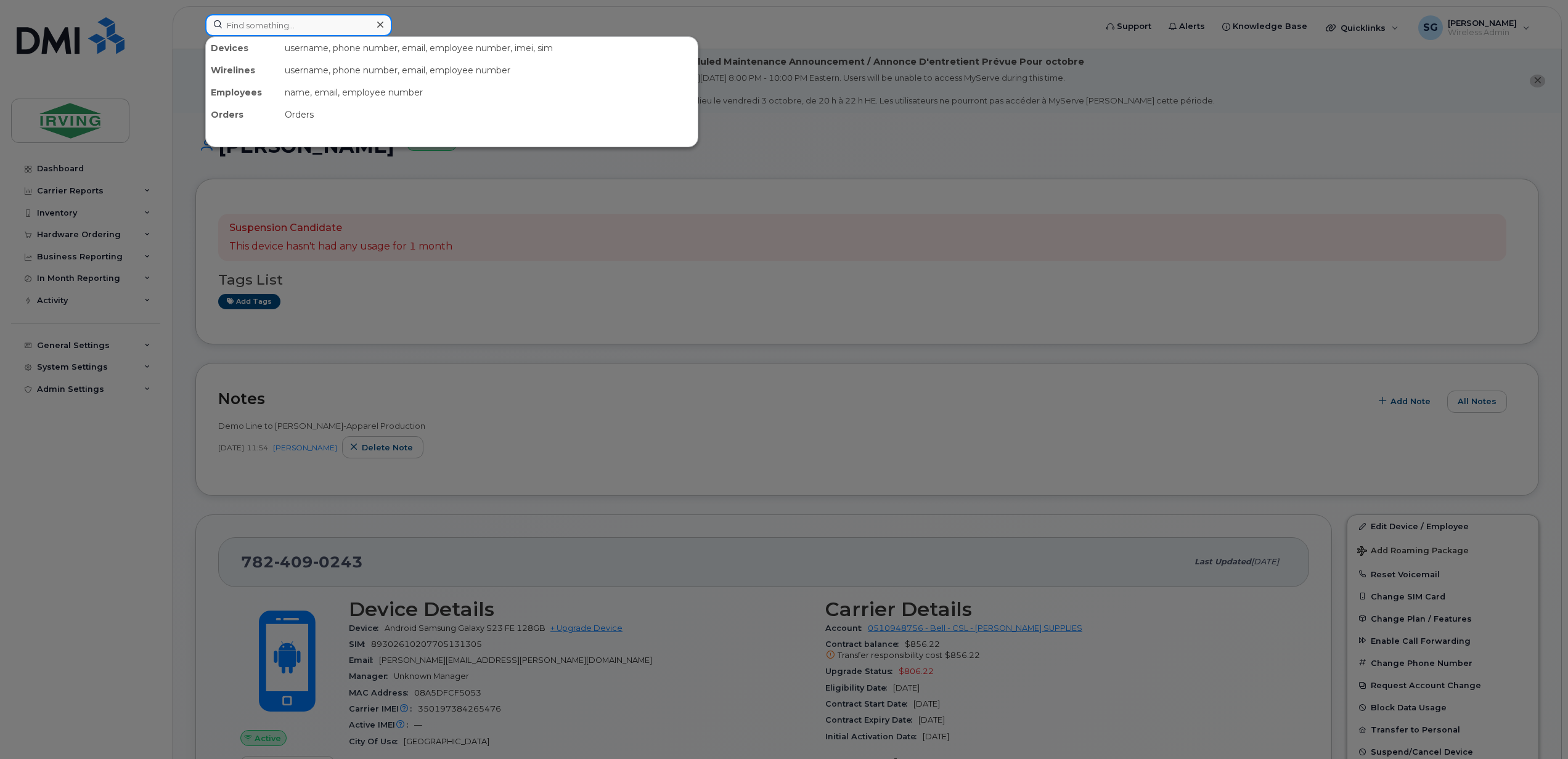
paste input "5064350526"
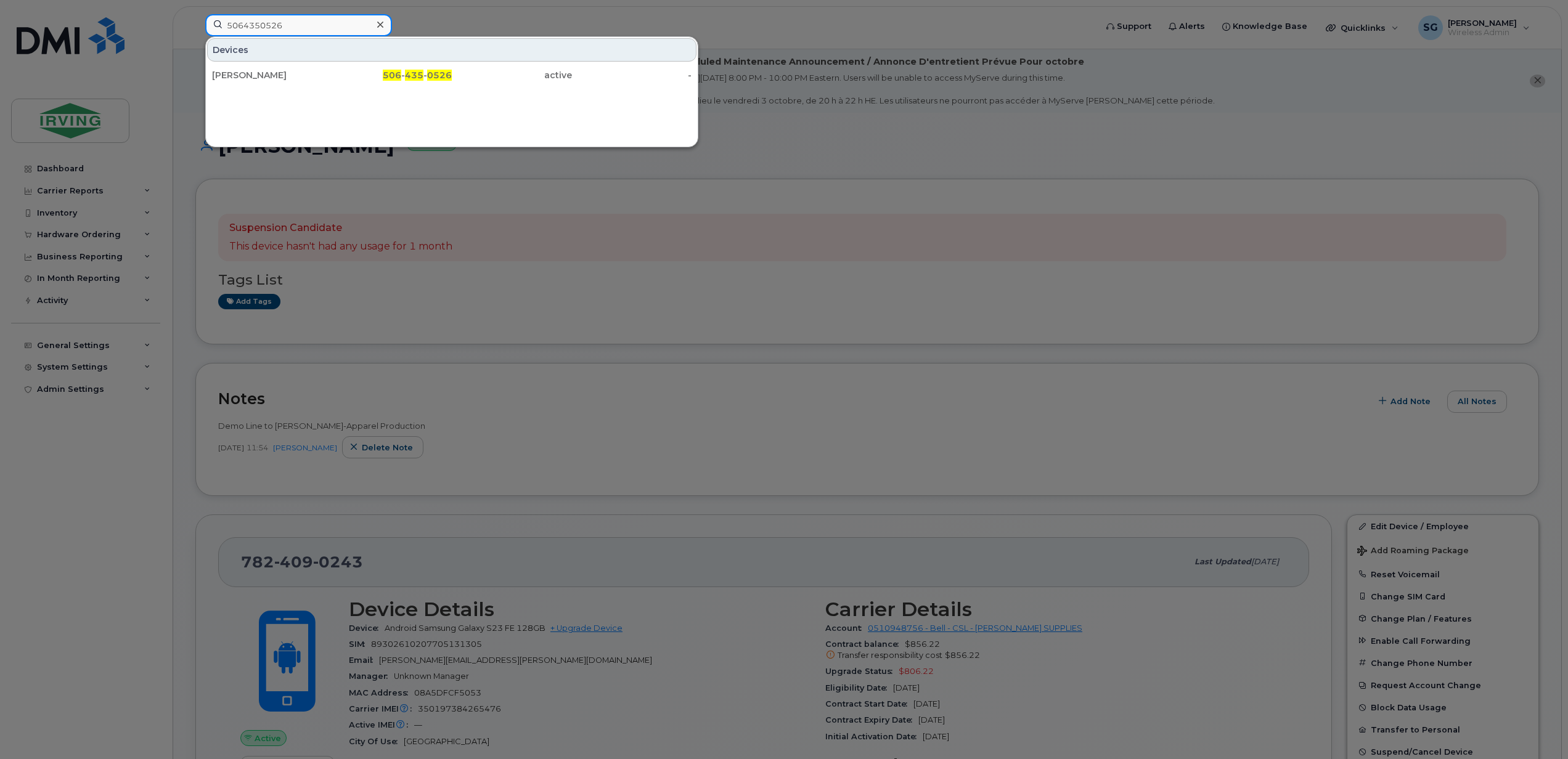
drag, startPoint x: 201, startPoint y: 18, endPoint x: 161, endPoint y: 15, distance: 40.1
click at [195, 15] on div "5064350526 Devices [PERSON_NAME] 506 - 435 - 0526 active -" at bounding box center [646, 27] width 902 height 27
paste input "7826409067"
type input "7826409067"
click at [247, 72] on div "[PERSON_NAME]" at bounding box center [272, 75] width 120 height 12
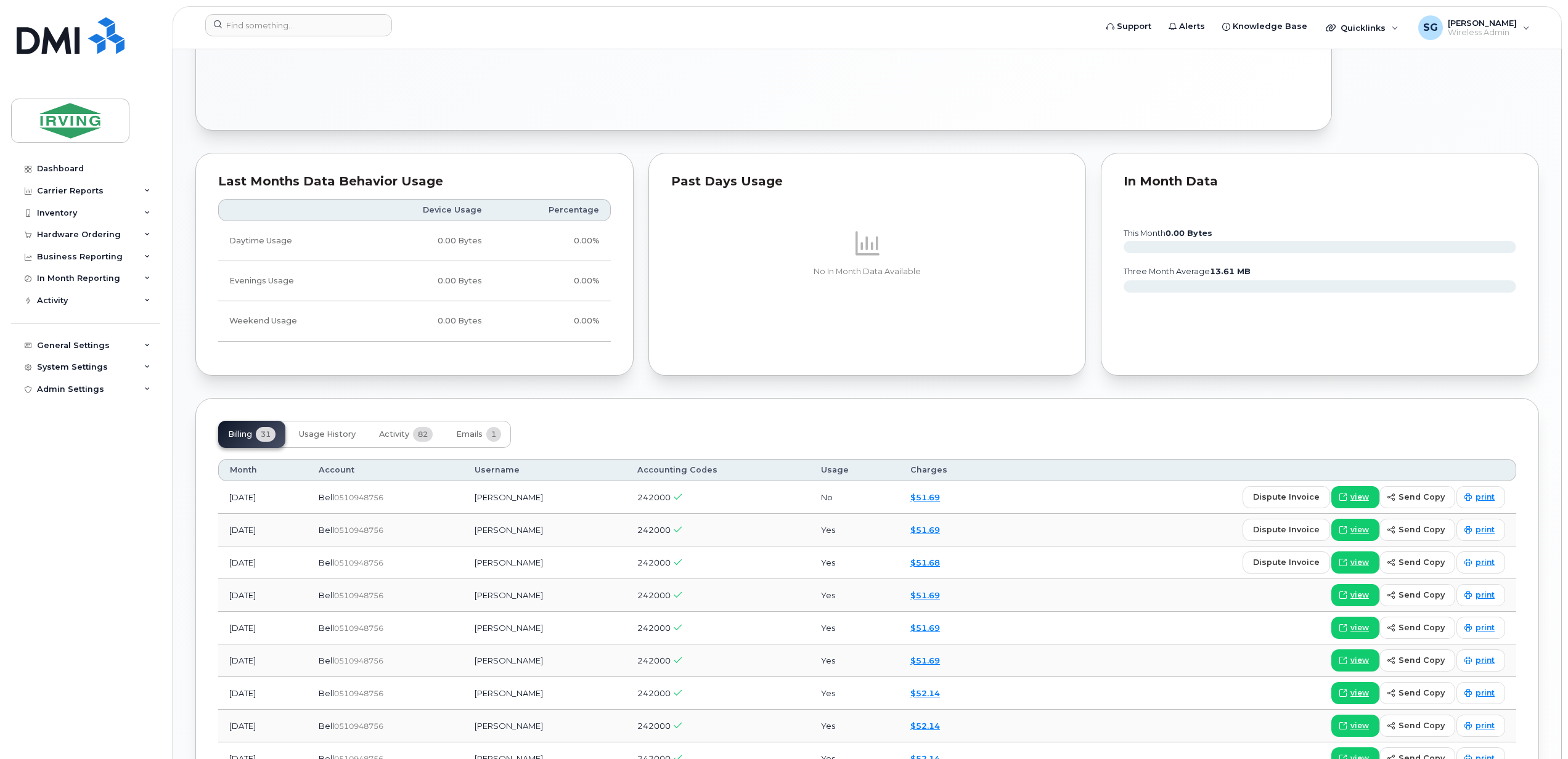
scroll to position [985, 0]
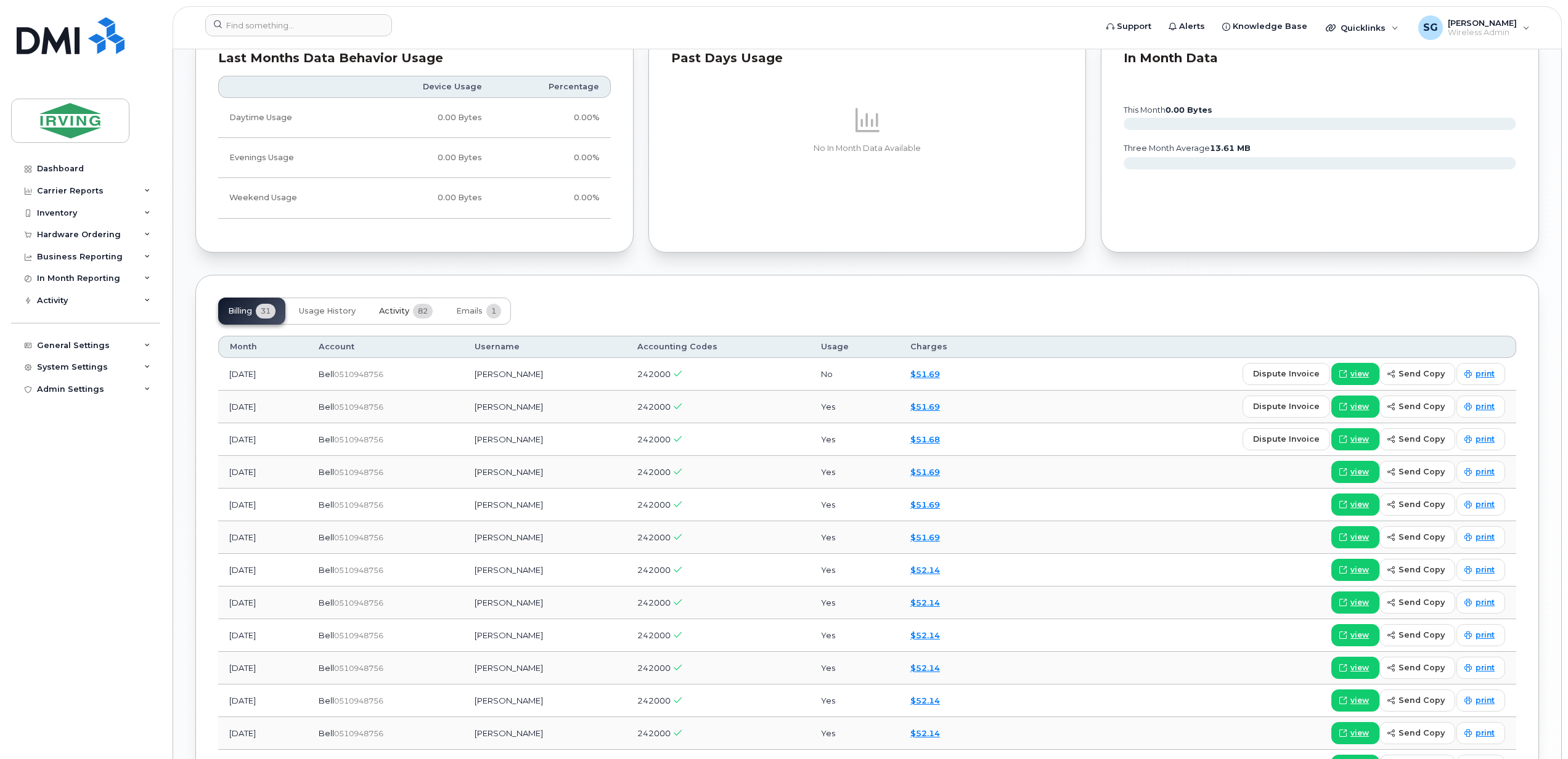
click at [393, 313] on span "Activity" at bounding box center [394, 310] width 30 height 10
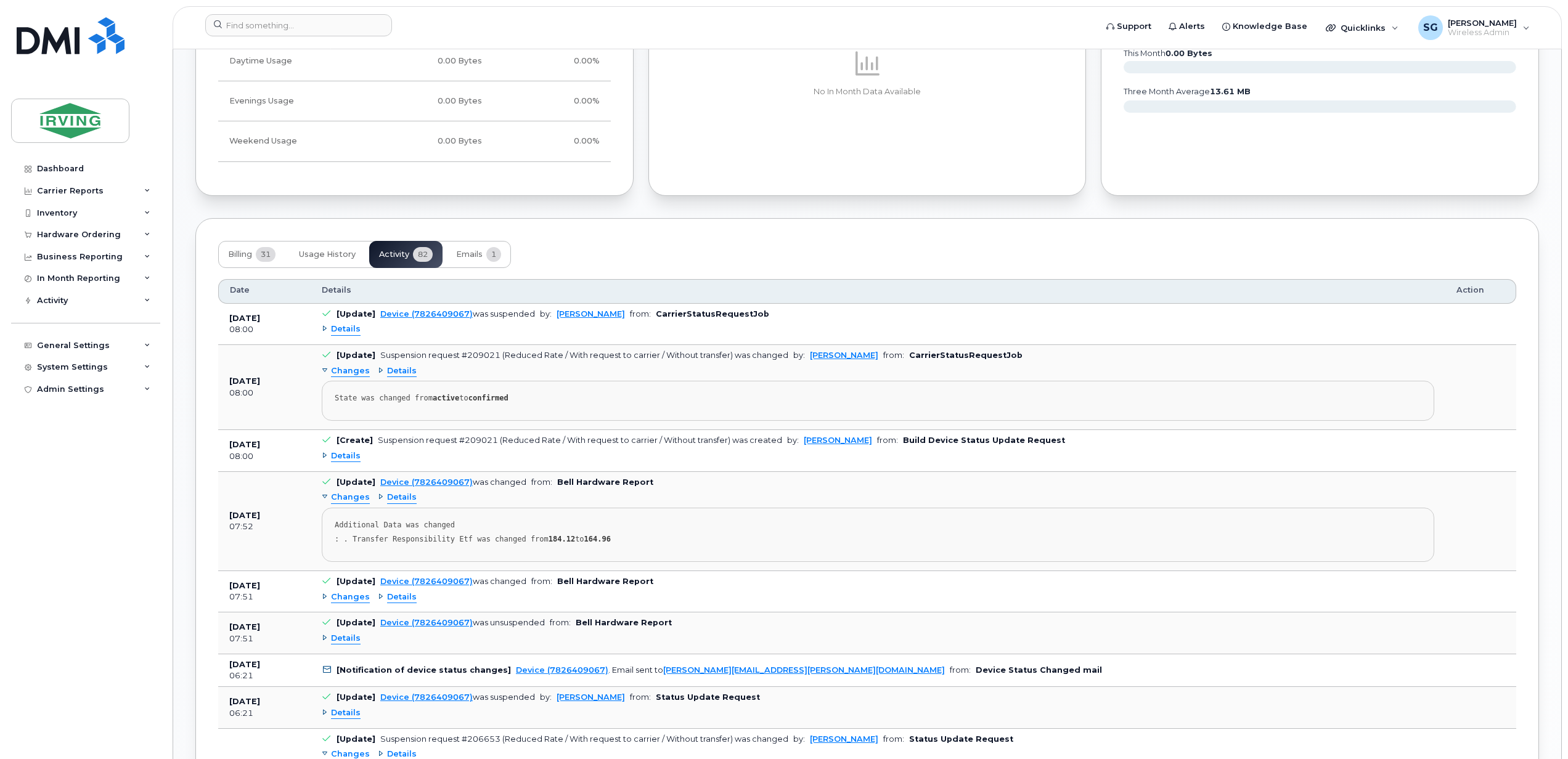
scroll to position [1149, 0]
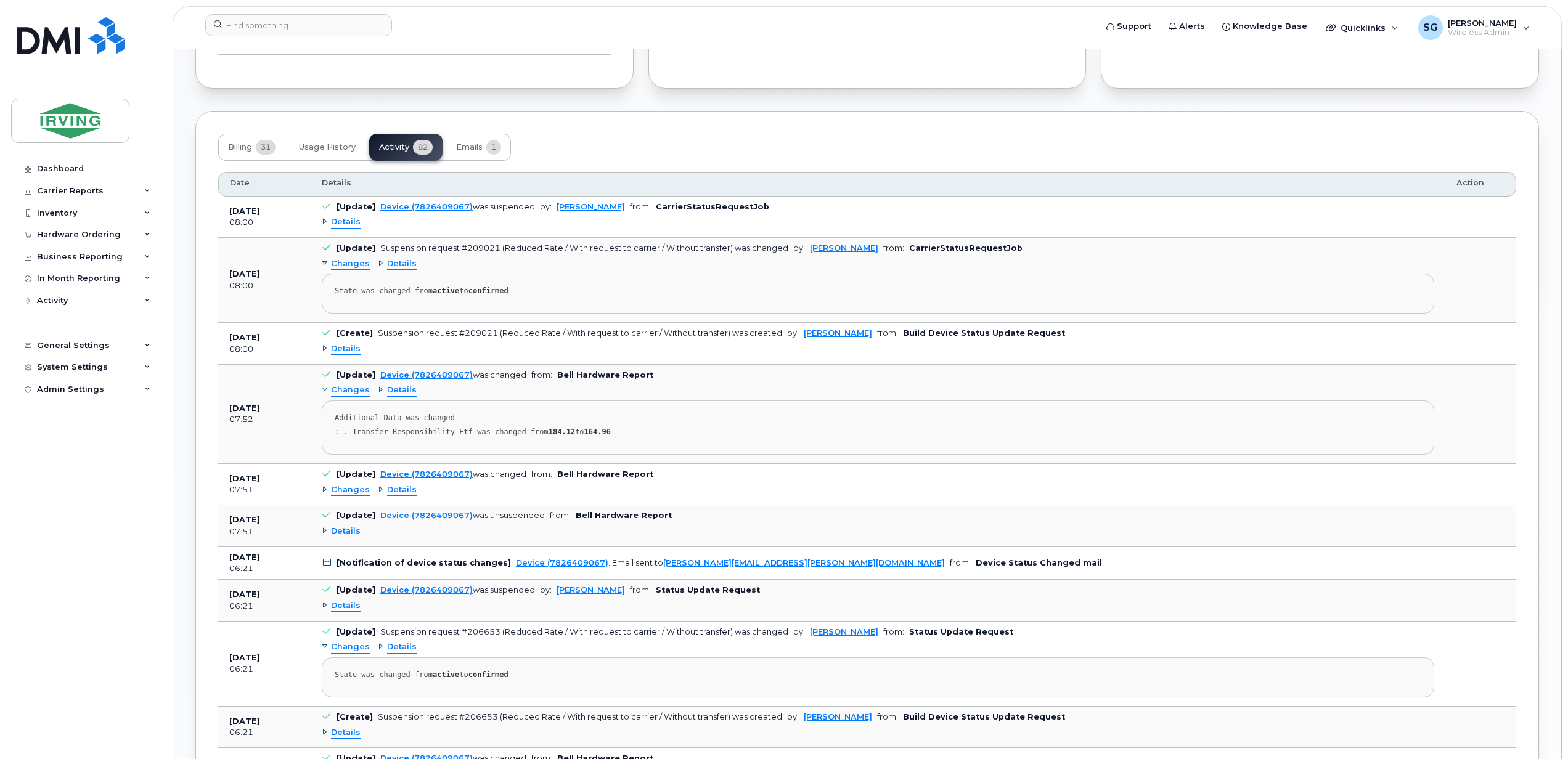
click at [346, 537] on span "Details" at bounding box center [346, 530] width 30 height 12
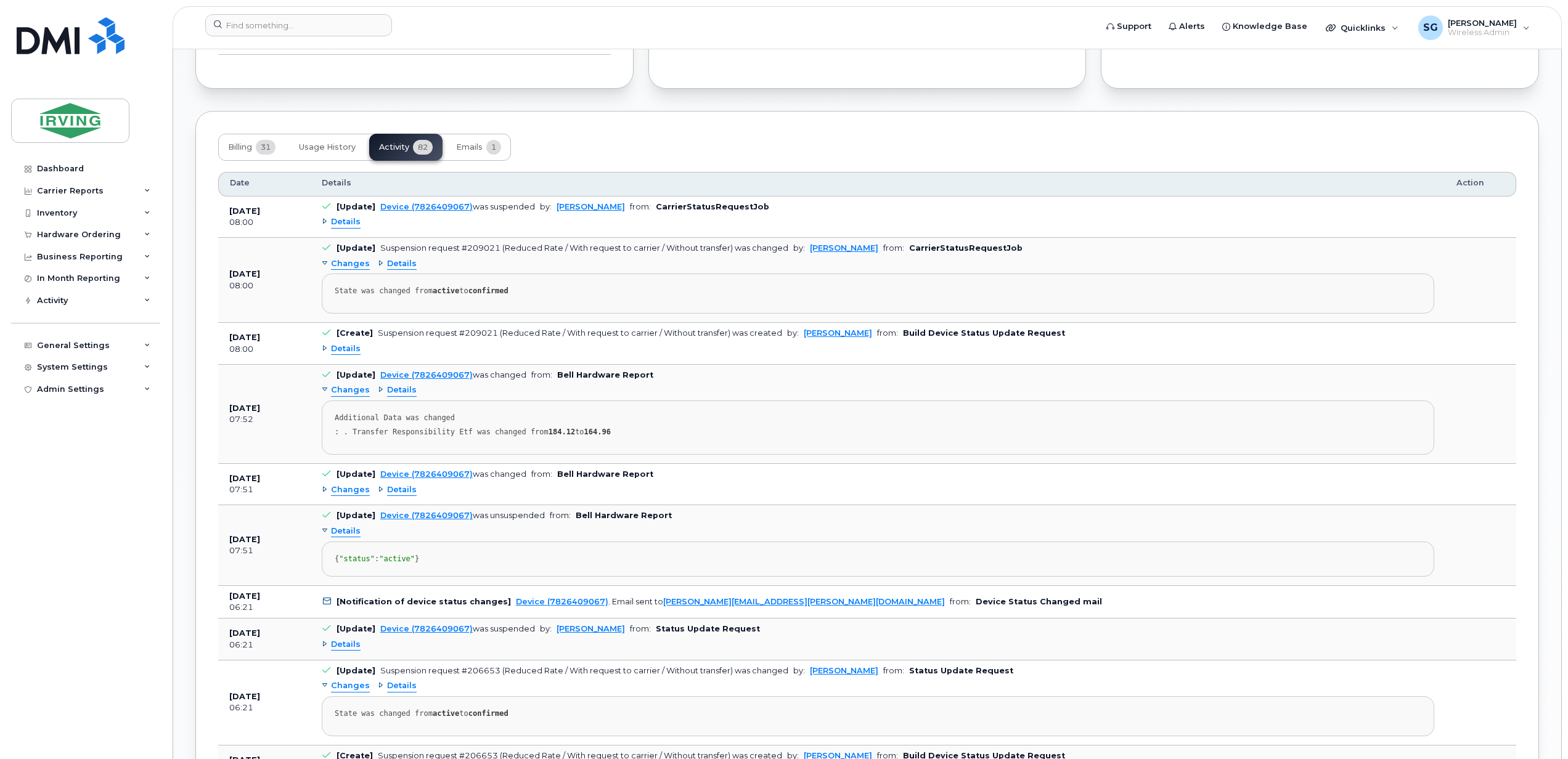
click at [346, 537] on span "Details" at bounding box center [346, 530] width 30 height 12
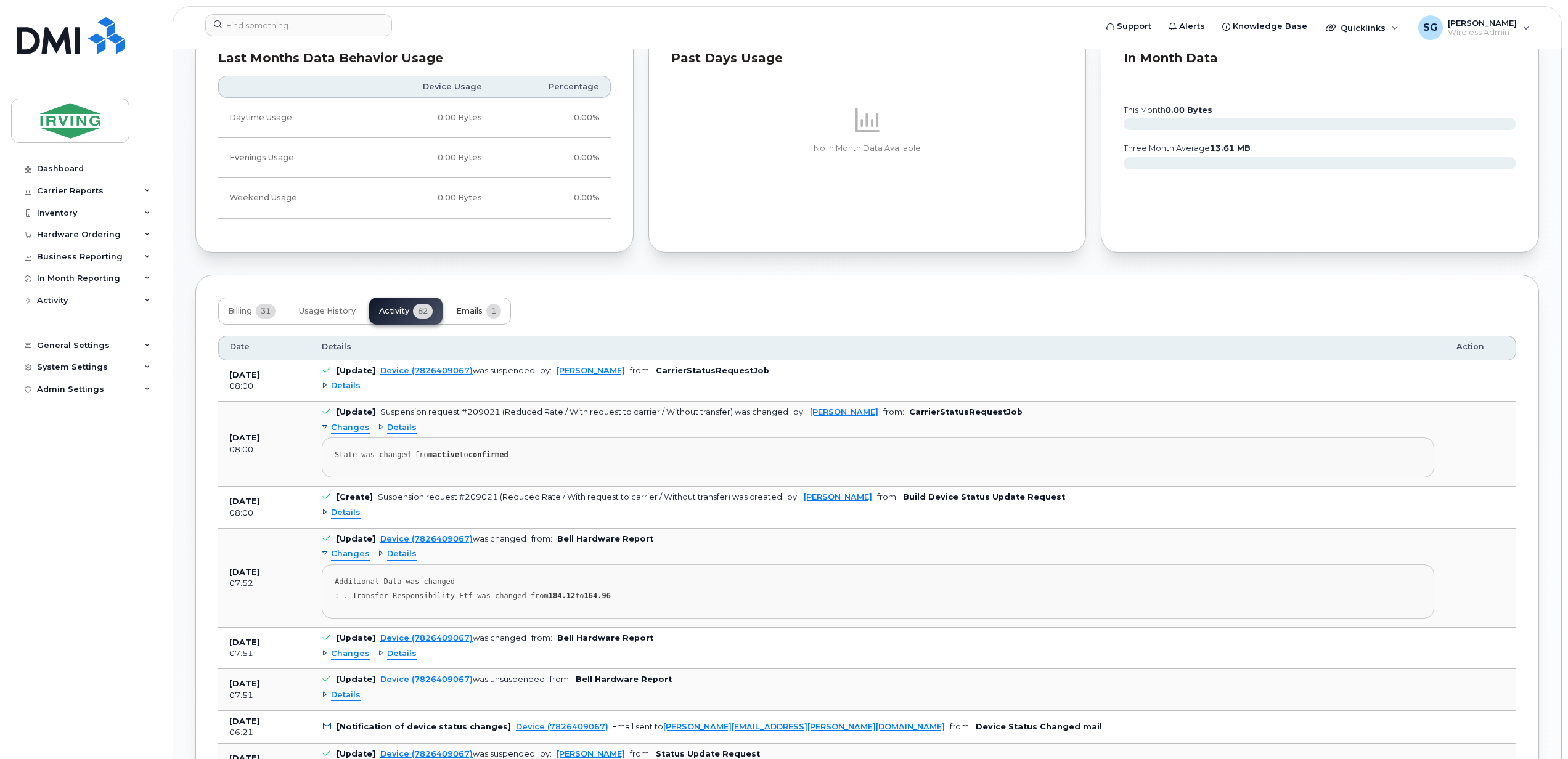
click at [471, 311] on span "Emails" at bounding box center [469, 310] width 27 height 10
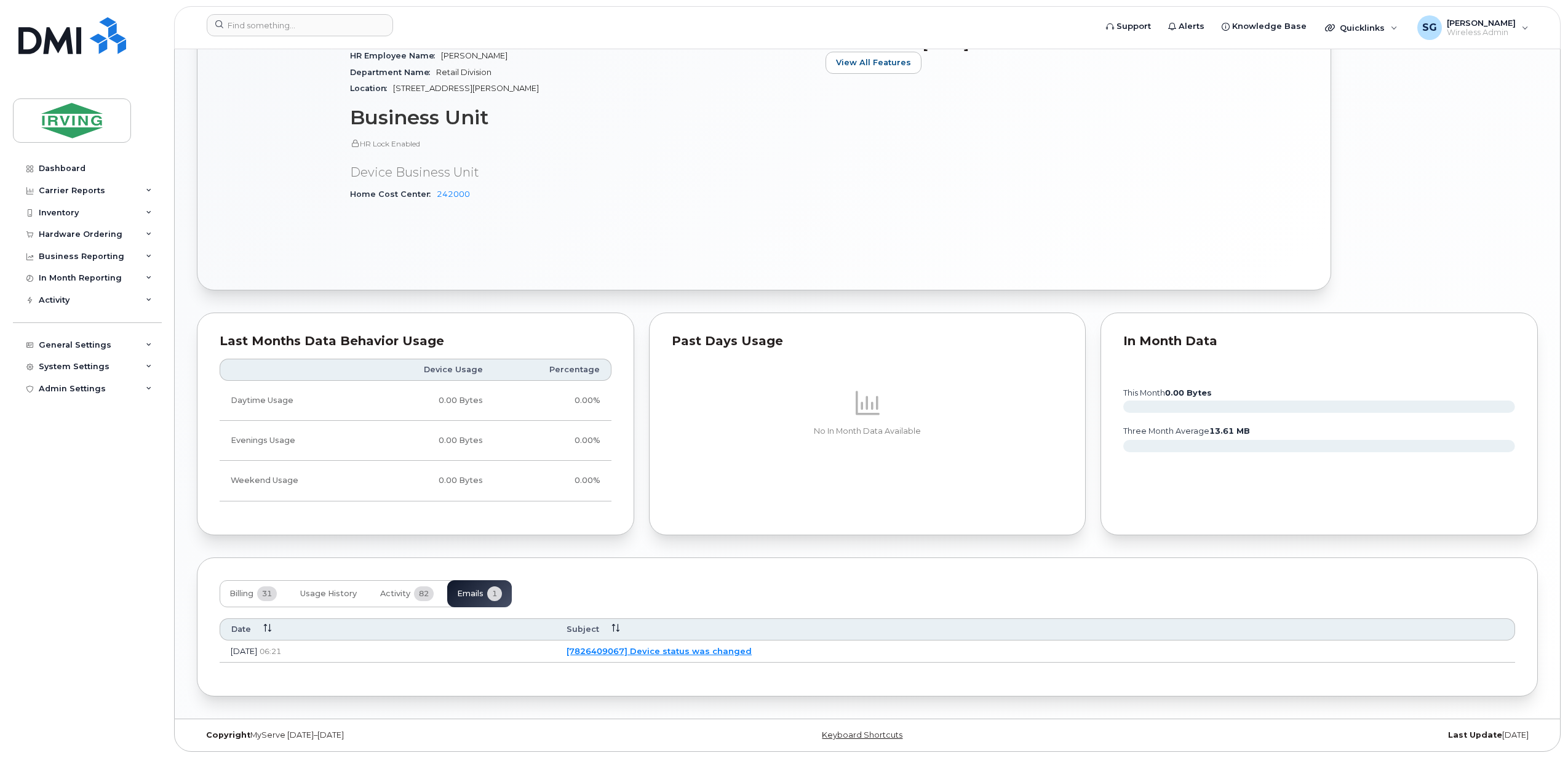
scroll to position [706, 0]
click at [729, 654] on link "[7826409067] Device status was changed" at bounding box center [657, 650] width 185 height 10
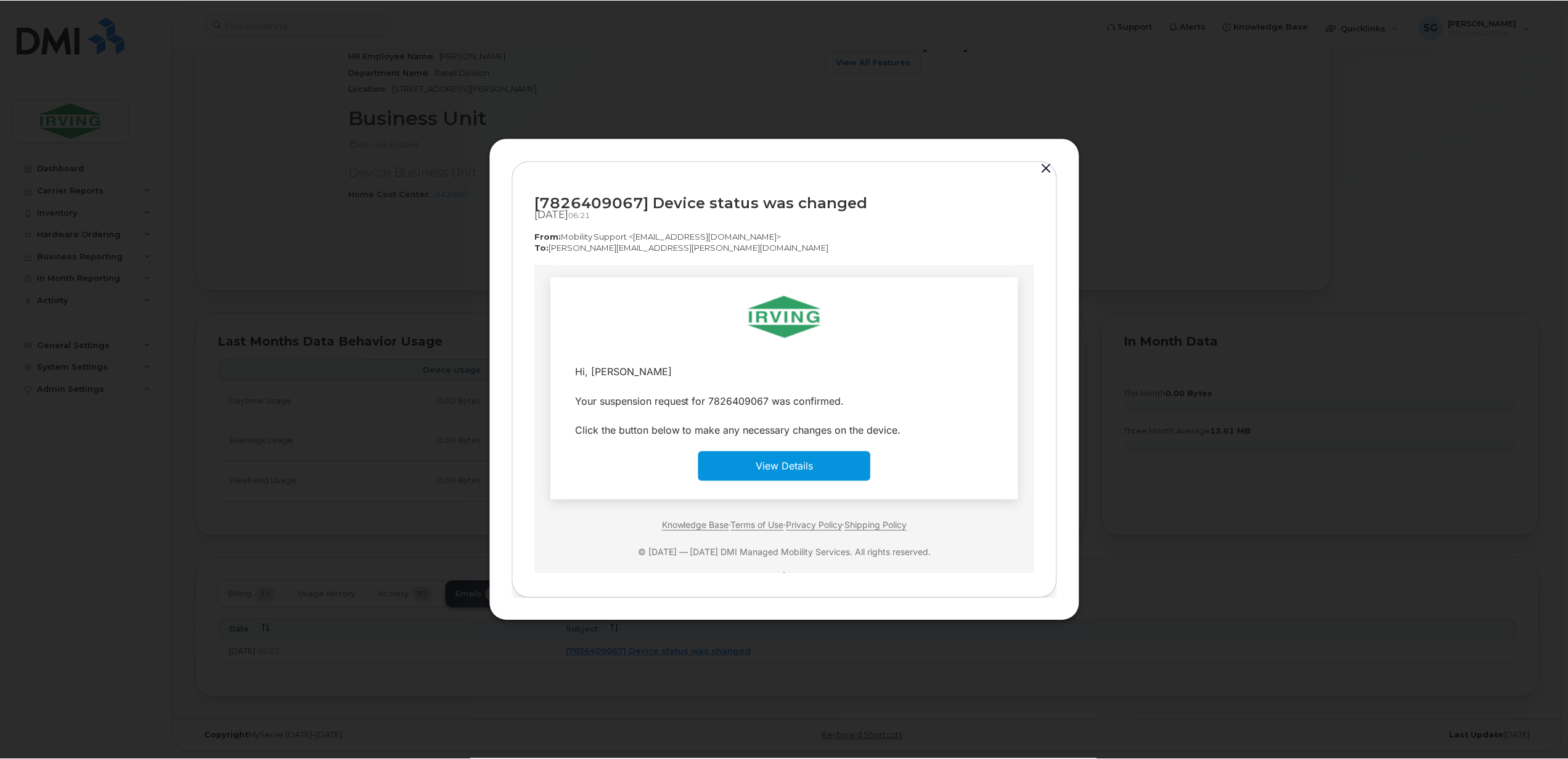
scroll to position [0, 0]
click at [1048, 160] on button "button" at bounding box center [1048, 168] width 19 height 17
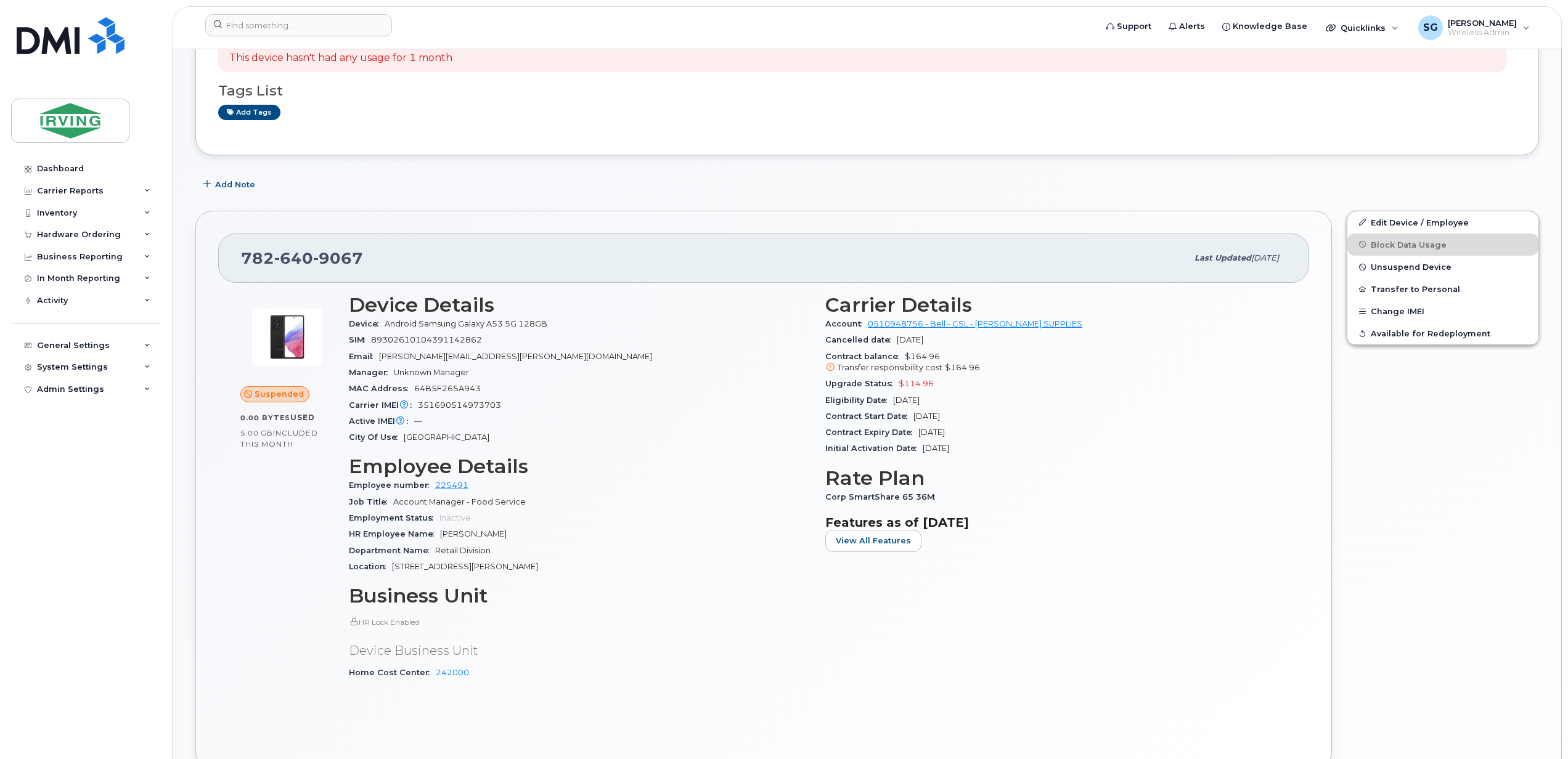
scroll to position [50, 0]
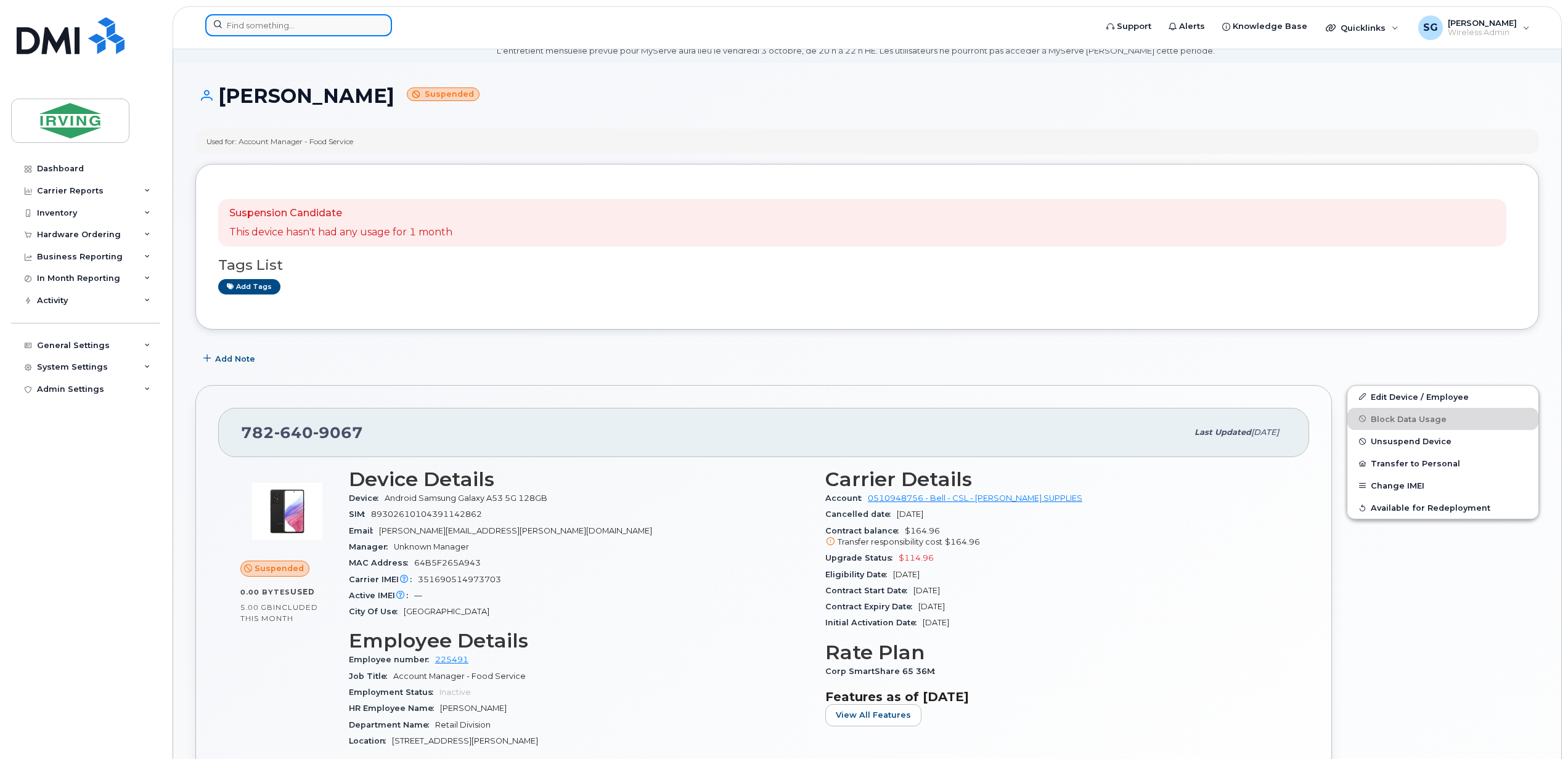
click at [344, 25] on input at bounding box center [298, 25] width 187 height 22
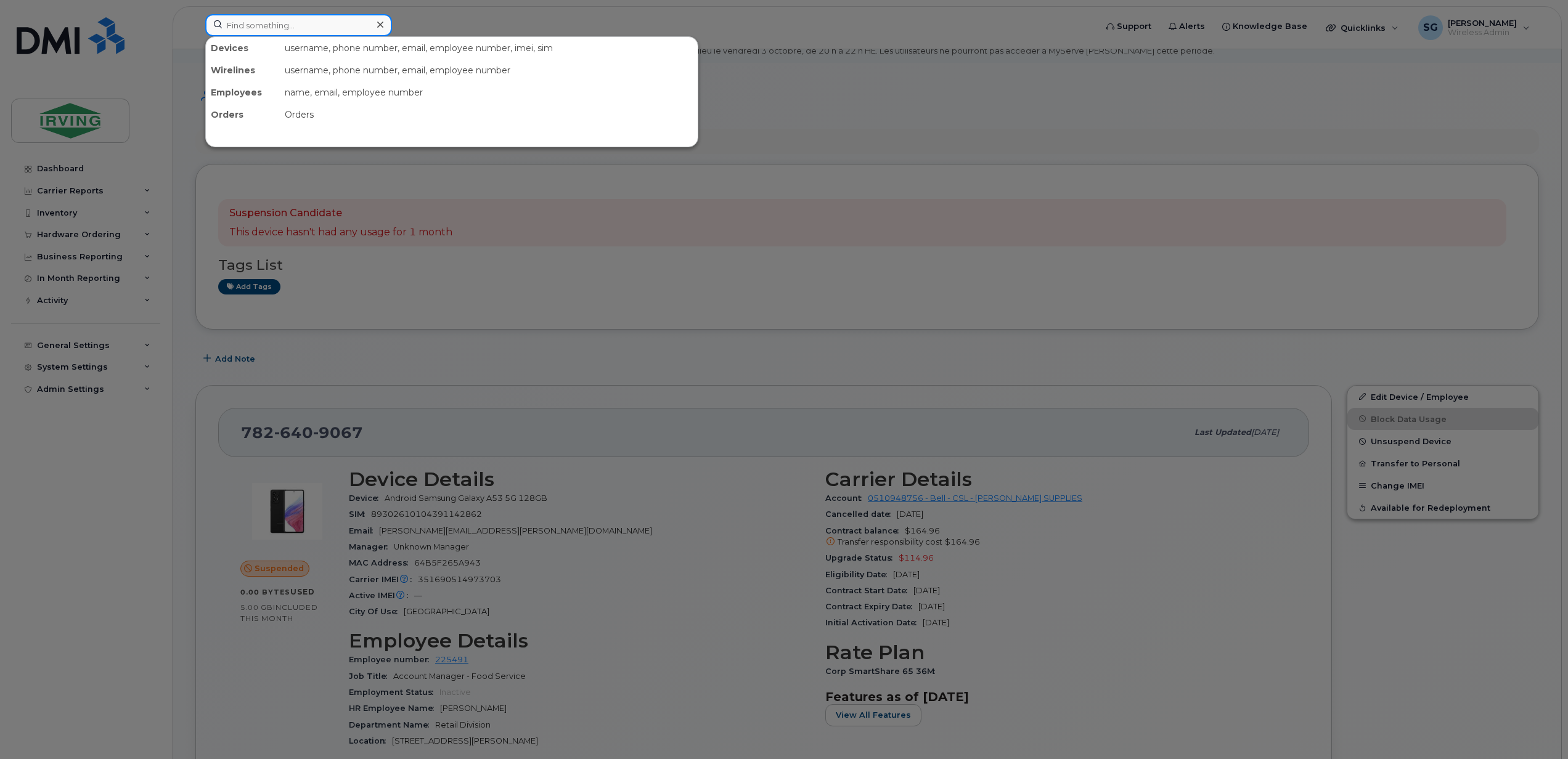
paste input "9024391850"
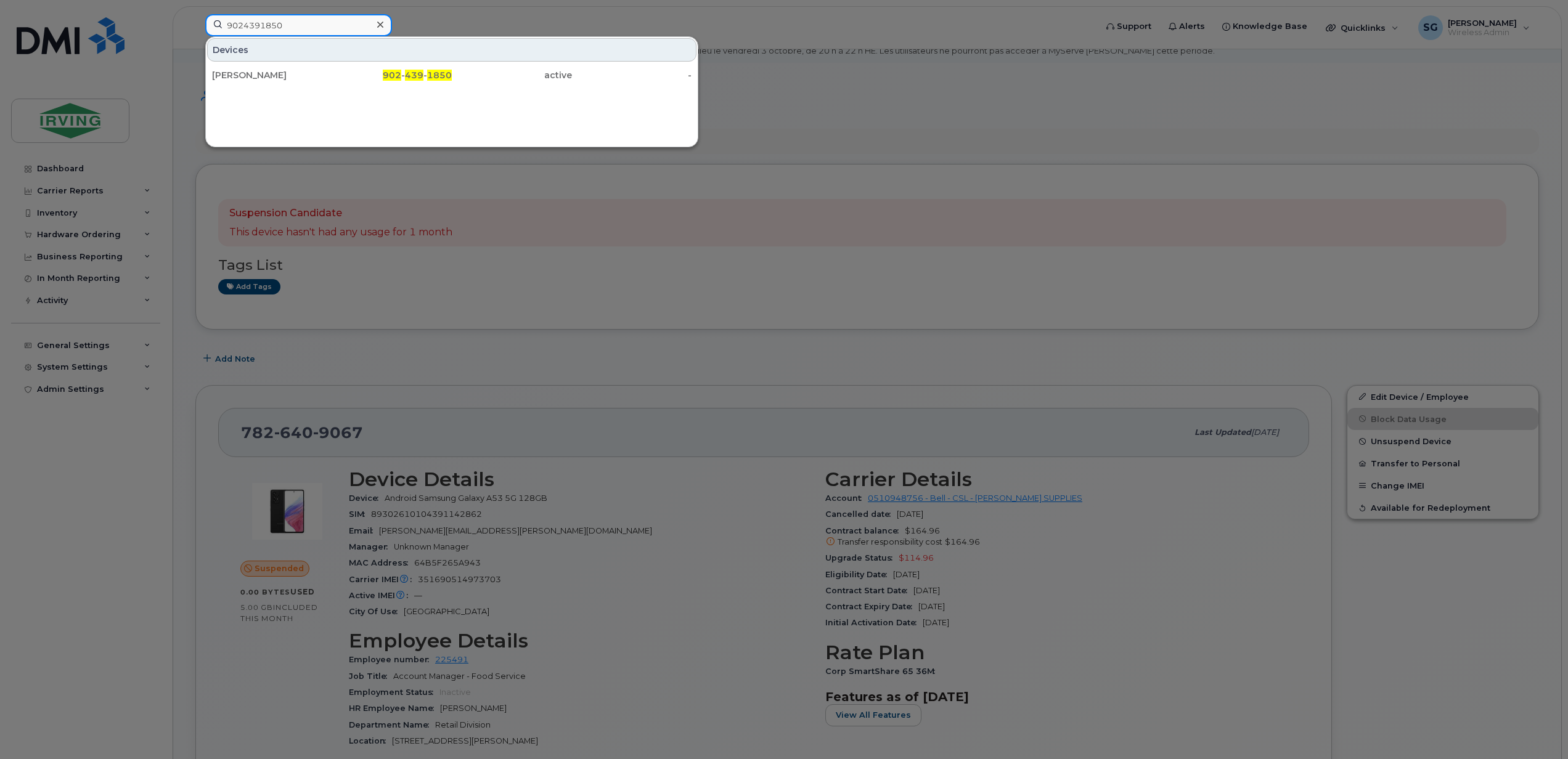
drag, startPoint x: 195, startPoint y: 25, endPoint x: 183, endPoint y: 25, distance: 12.0
click at [195, 25] on div "9024391850 Devices Ryan Deziel 902 - 439 - 1850 active -" at bounding box center [646, 27] width 902 height 27
paste input "5063778579"
type input "5063778579"
click at [244, 76] on div "Steve Kilkenny" at bounding box center [272, 75] width 120 height 12
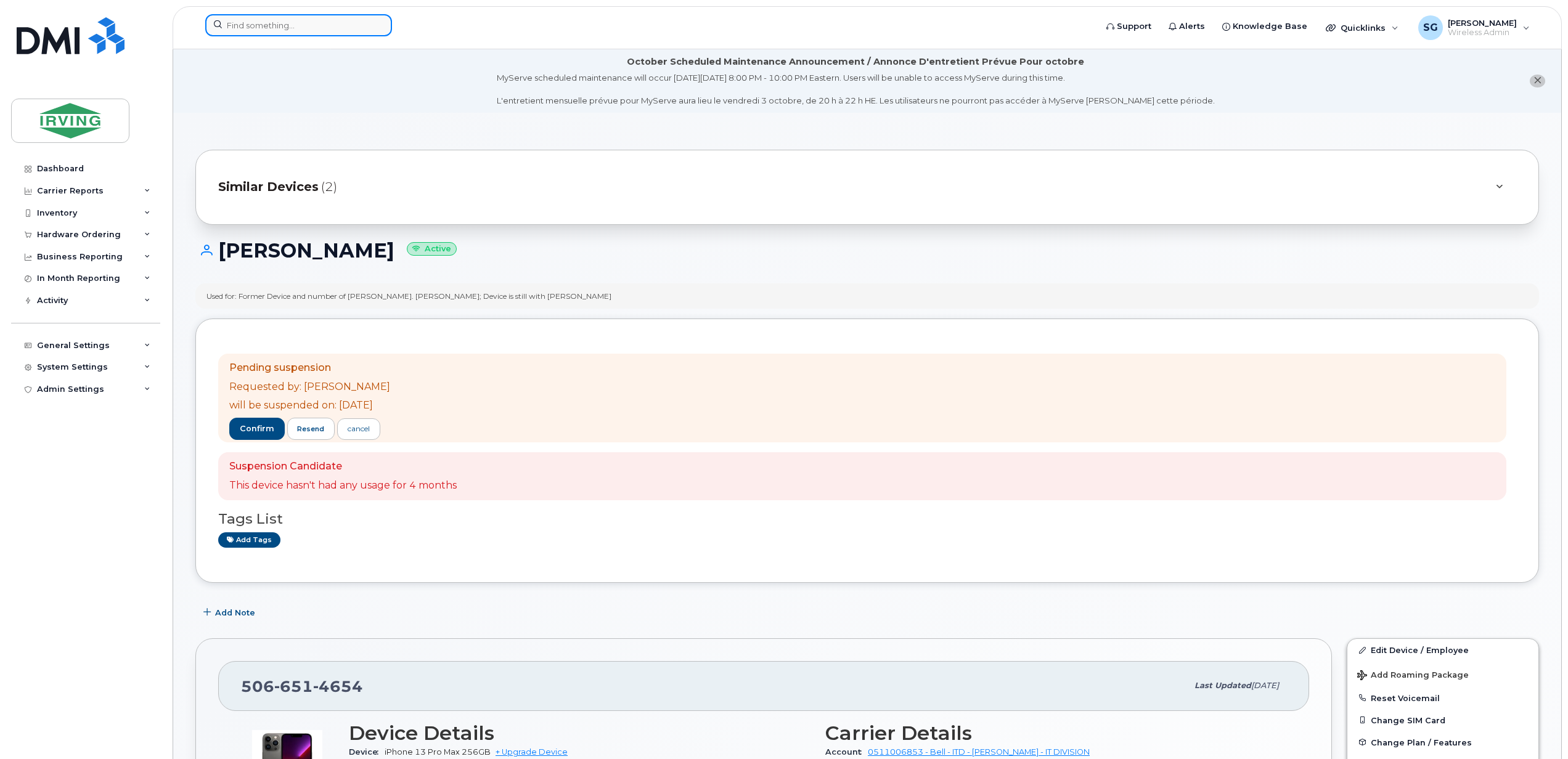
click at [269, 25] on input at bounding box center [298, 25] width 187 height 22
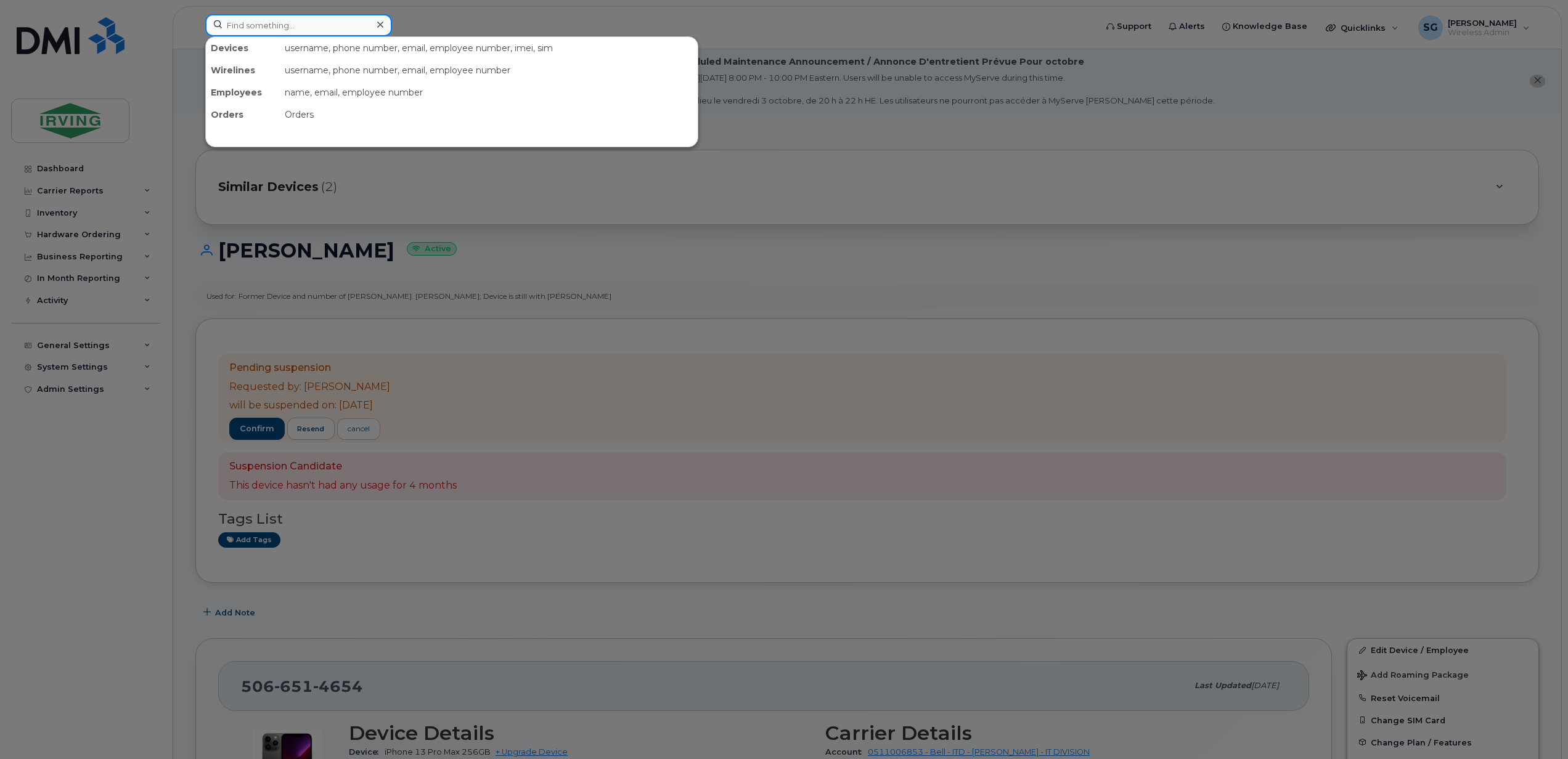
paste input "9022208562"
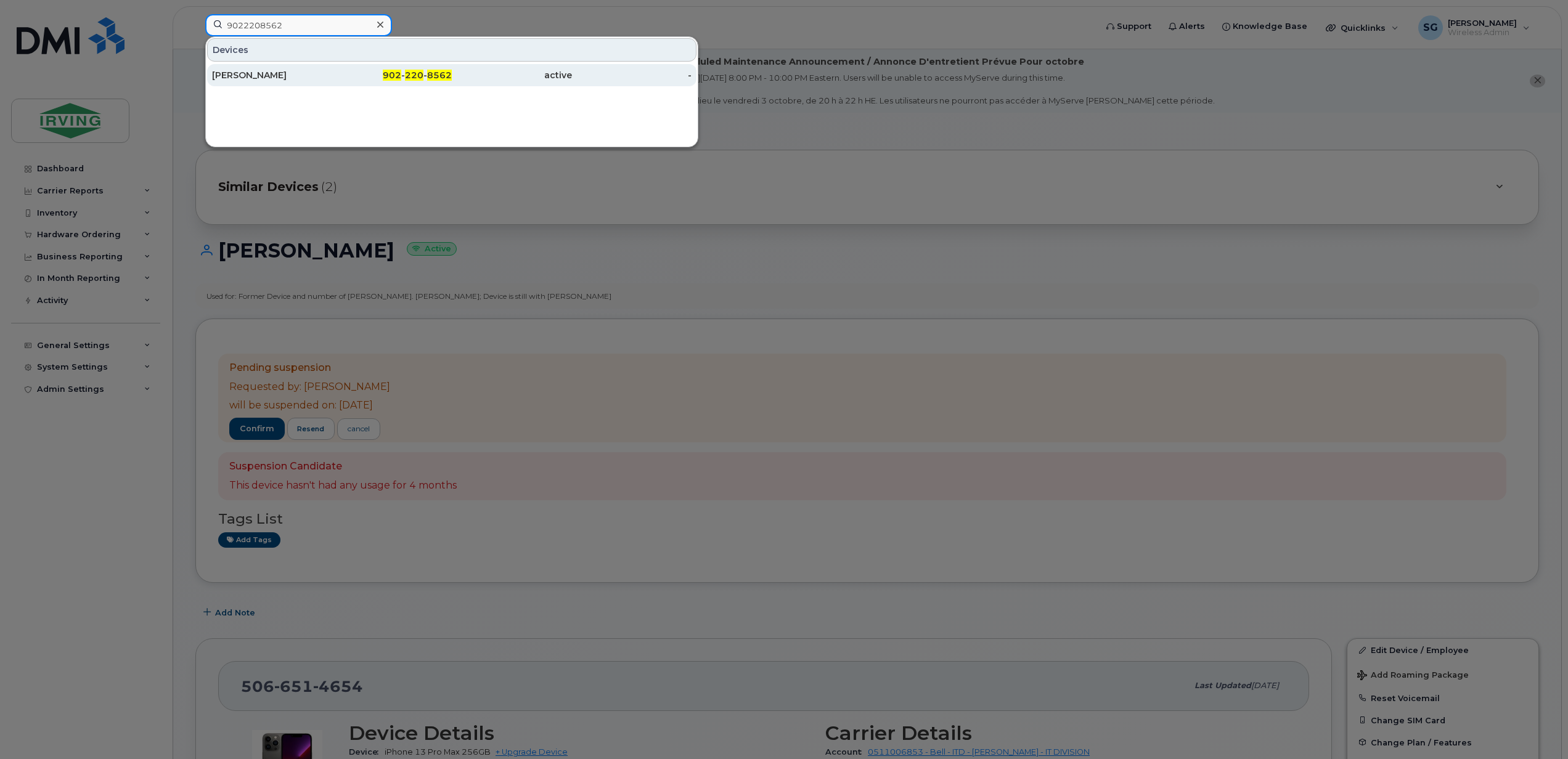
type input "9022208562"
drag, startPoint x: 251, startPoint y: 75, endPoint x: 393, endPoint y: 117, distance: 148.1
click at [251, 75] on div "[PERSON_NAME]" at bounding box center [272, 75] width 120 height 12
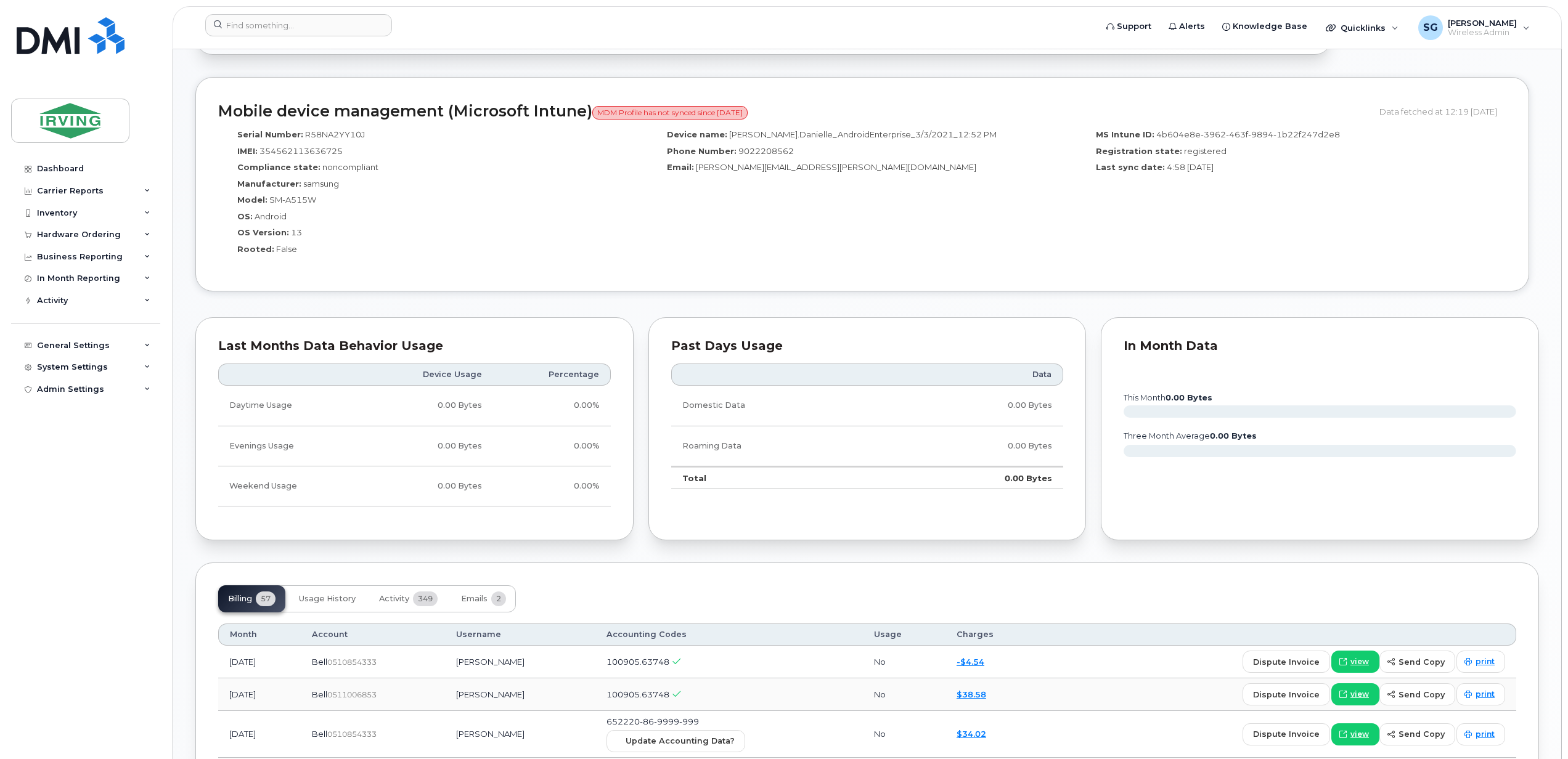
scroll to position [1396, 0]
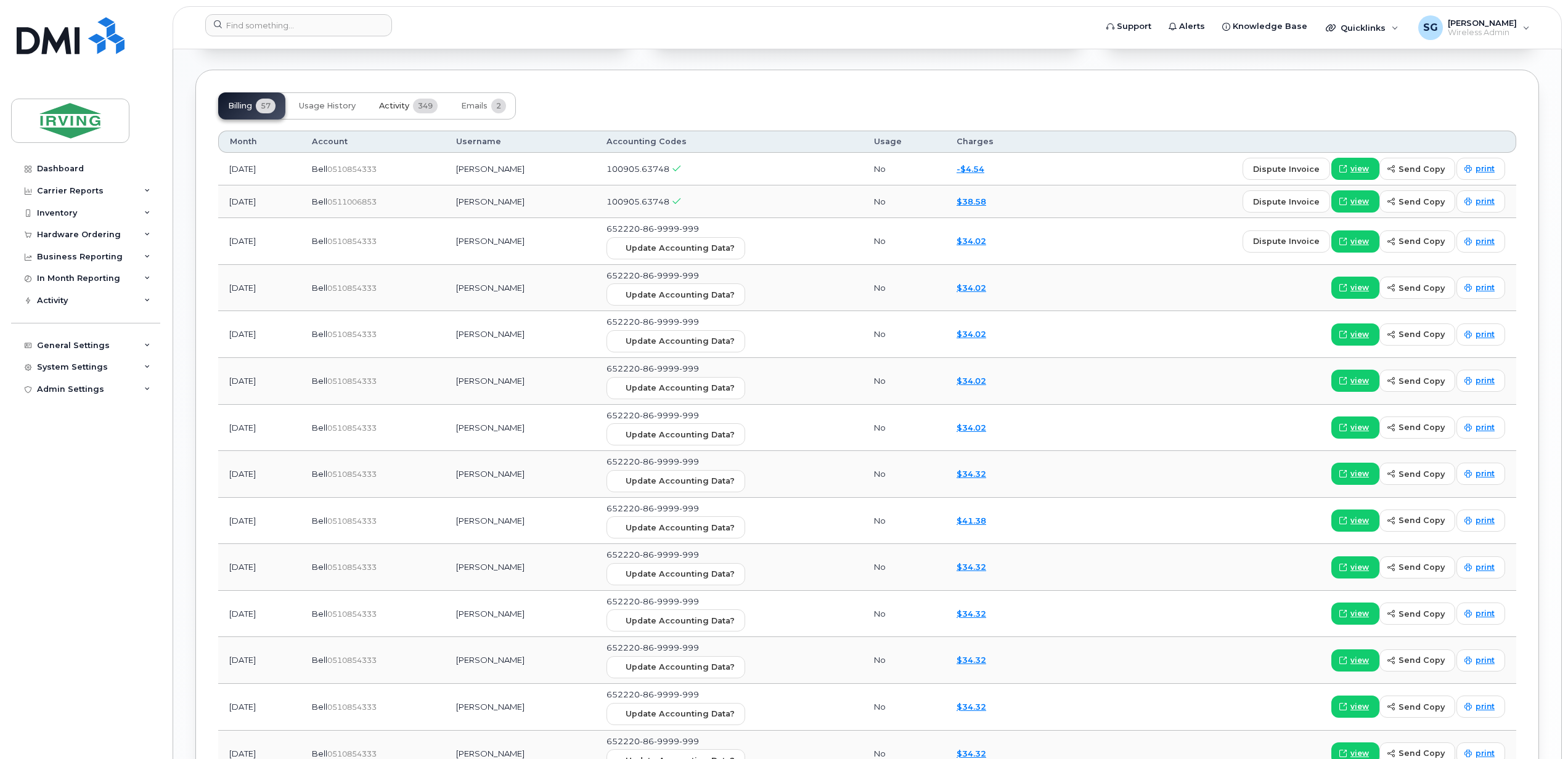
click at [409, 111] on span "Activity" at bounding box center [394, 105] width 30 height 10
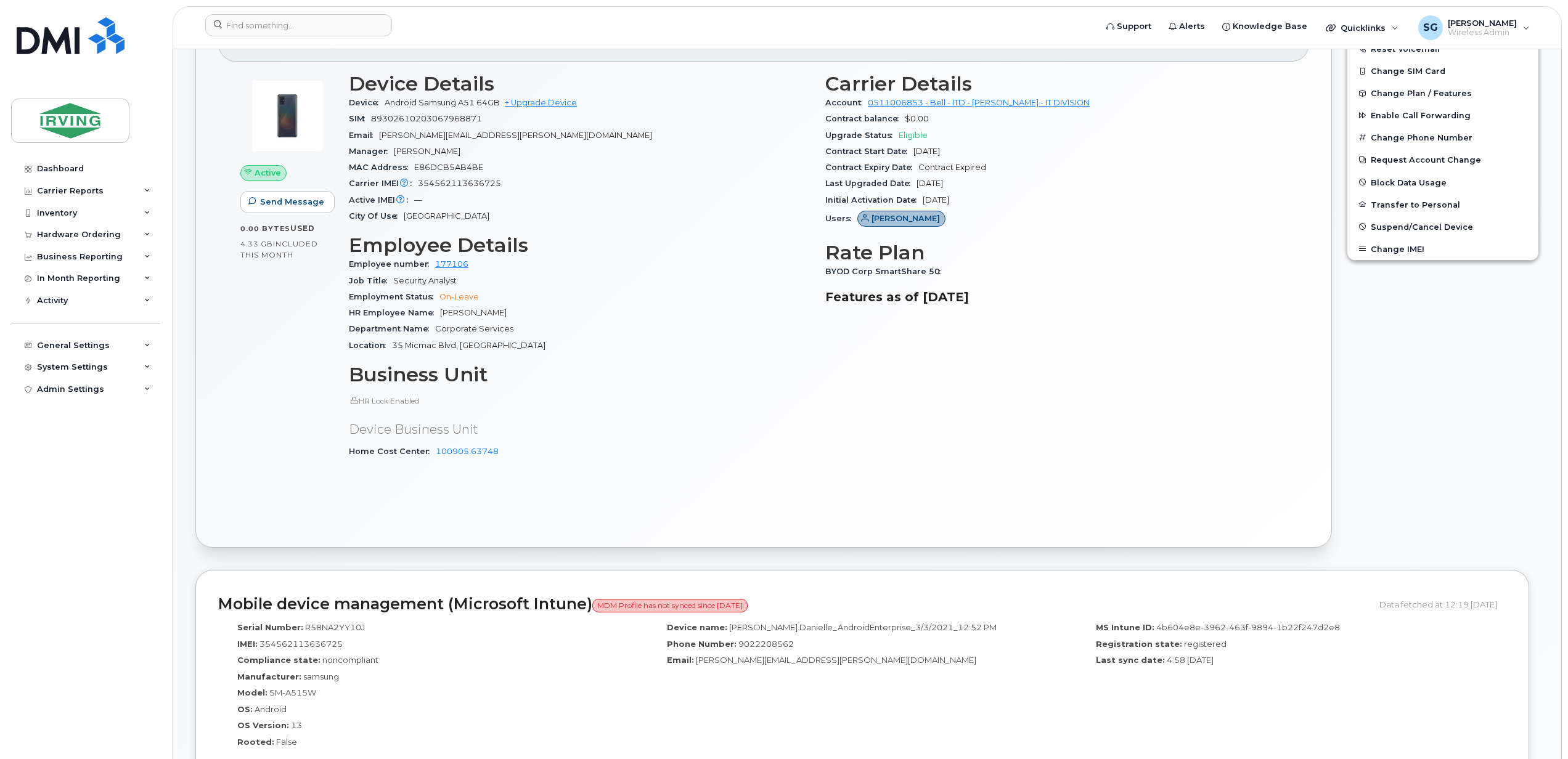
scroll to position [0, 0]
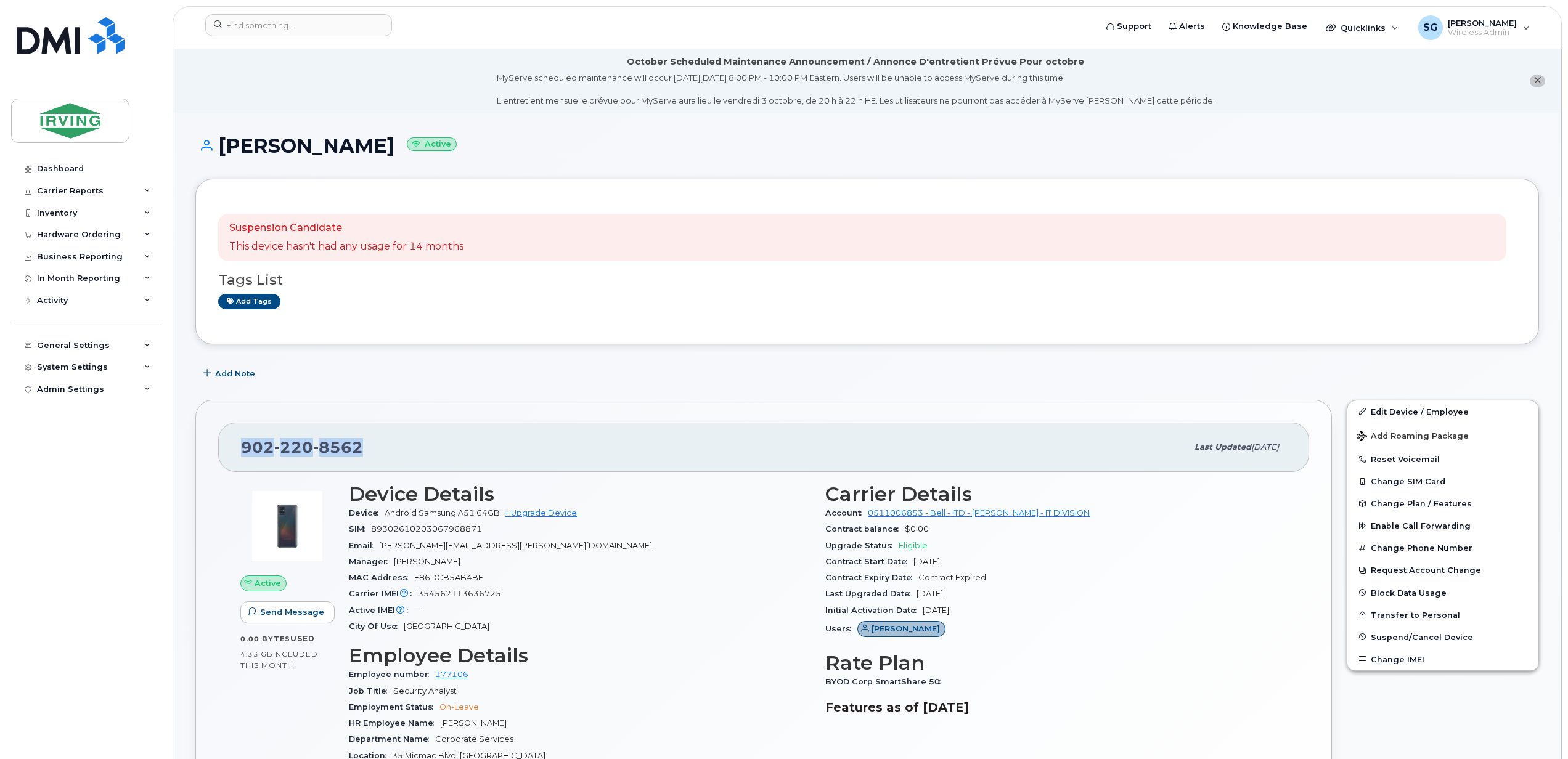
drag, startPoint x: 324, startPoint y: 449, endPoint x: 233, endPoint y: 449, distance: 91.0
click at [233, 449] on div "[PHONE_NUMBER] Last updated [DATE]" at bounding box center [764, 447] width 1091 height 49
click at [1425, 640] on span "Suspend/Cancel Device" at bounding box center [1421, 637] width 102 height 9
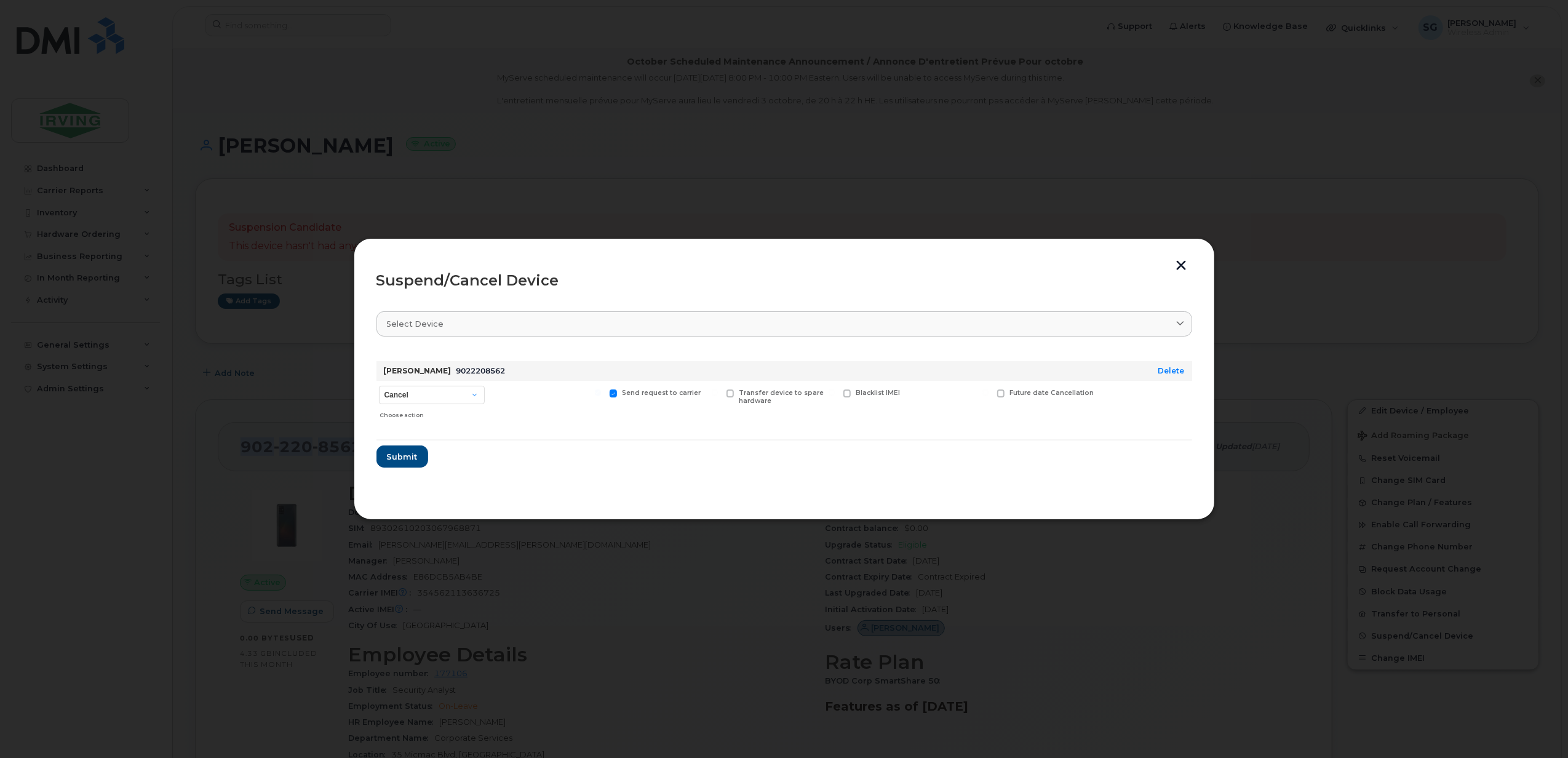
click at [1179, 271] on button "button" at bounding box center [1182, 266] width 19 height 13
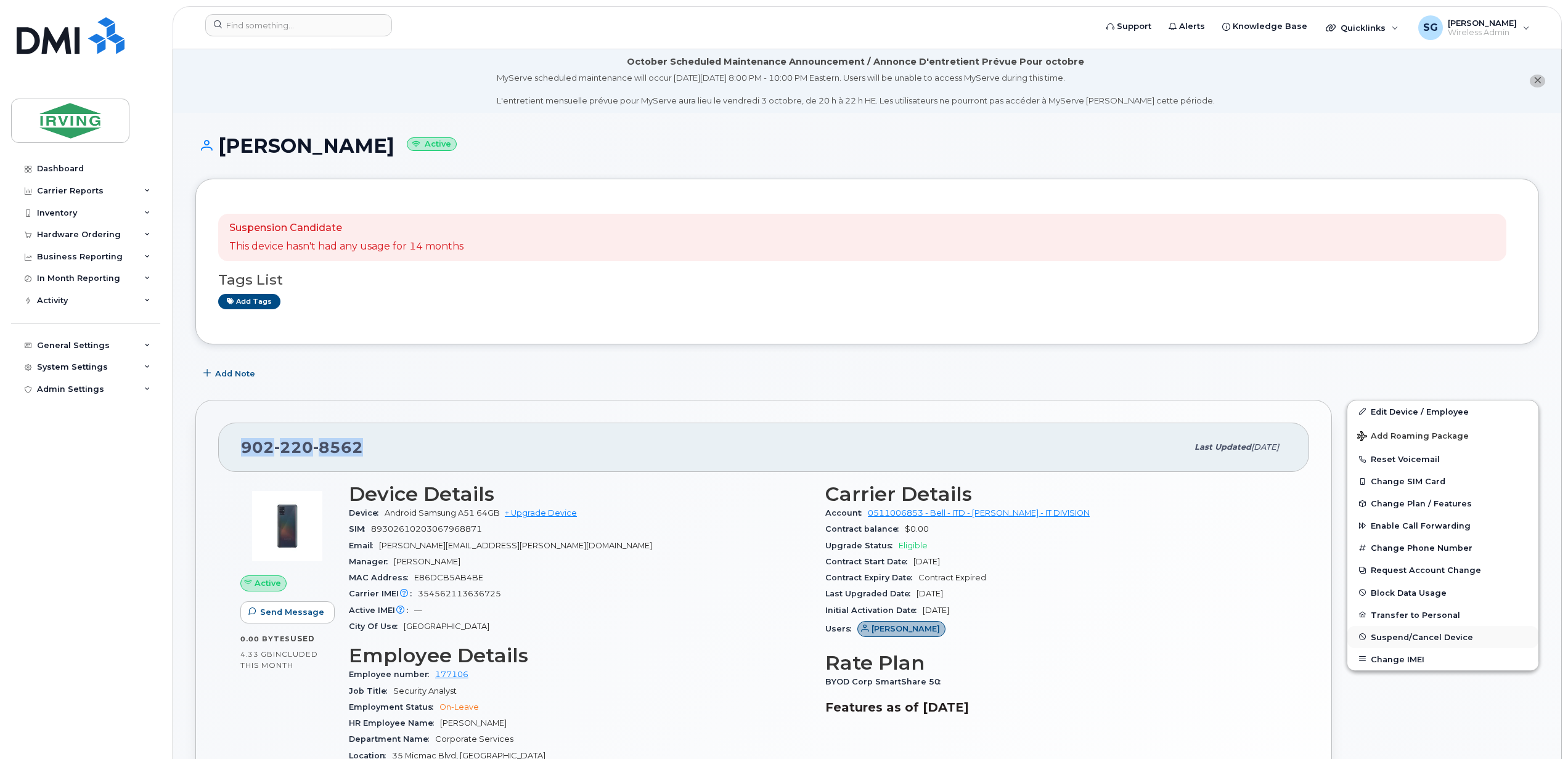
click at [1396, 632] on button "Suspend/Cancel Device" at bounding box center [1442, 637] width 191 height 22
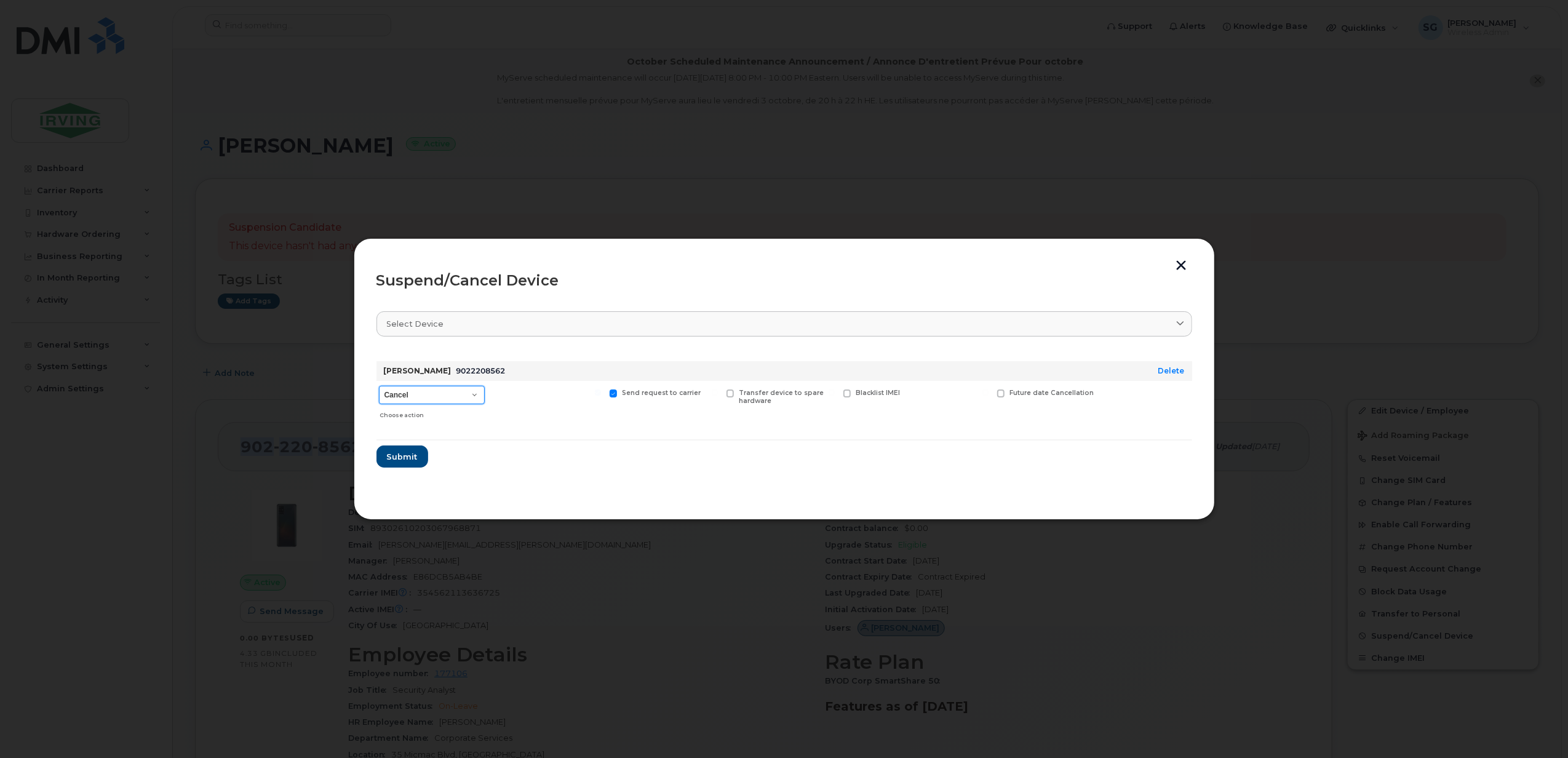
click at [478, 396] on select "Cancel Suspend - Extend Suspension Suspend - Reduced Rate Suspend - Full Rate S…" at bounding box center [432, 395] width 106 height 19
select select "[object Object]"
click at [379, 386] on select "Cancel Suspend - Extend Suspension Suspend - Reduced Rate Suspend - Full Rate S…" at bounding box center [432, 395] width 106 height 19
click at [732, 395] on span at bounding box center [730, 393] width 8 height 8
click at [717, 395] on input "Transfer device to spare hardware" at bounding box center [715, 393] width 6 height 6
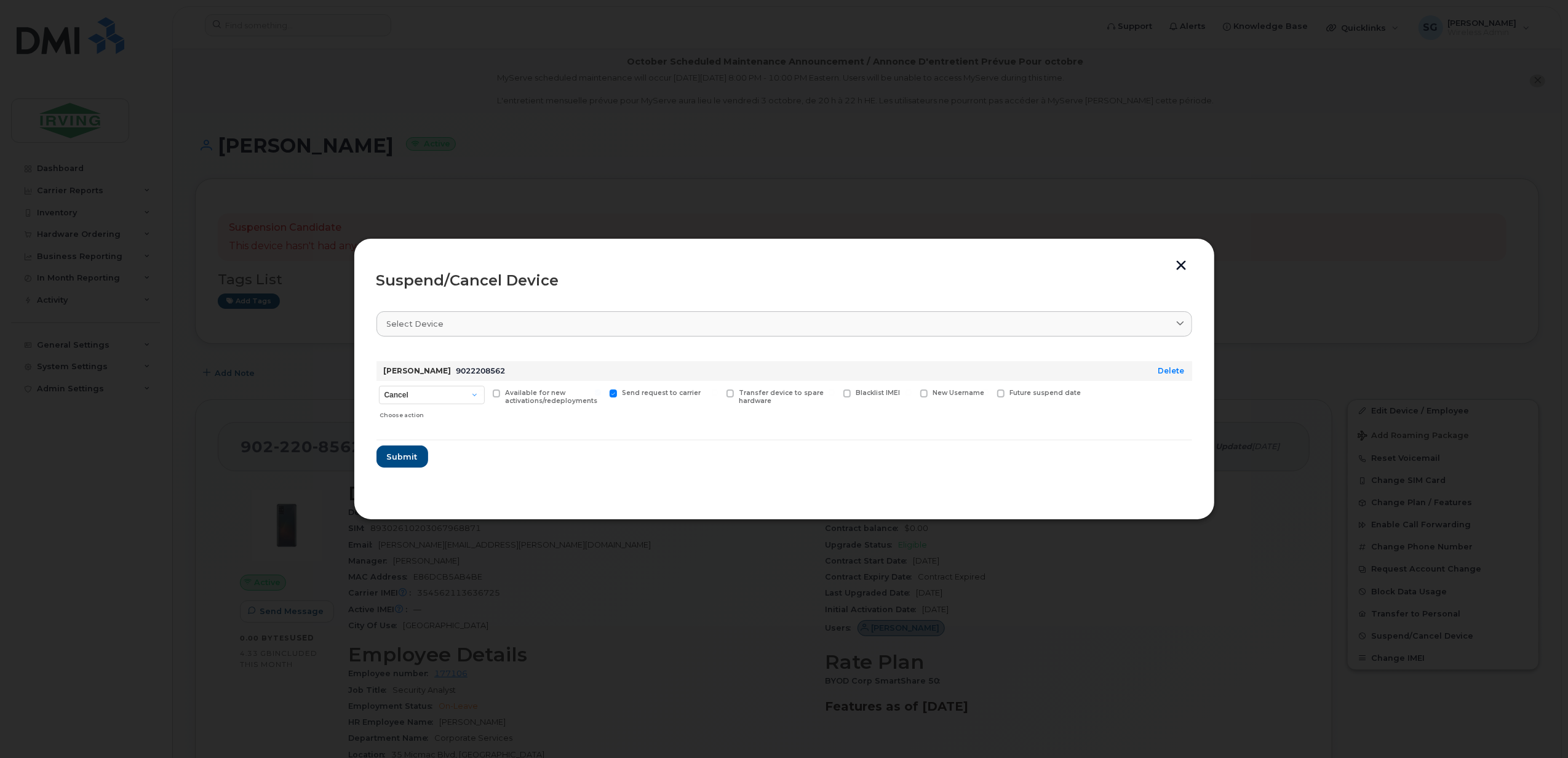
checkbox input "true"
click at [397, 458] on span "Submit" at bounding box center [401, 457] width 30 height 12
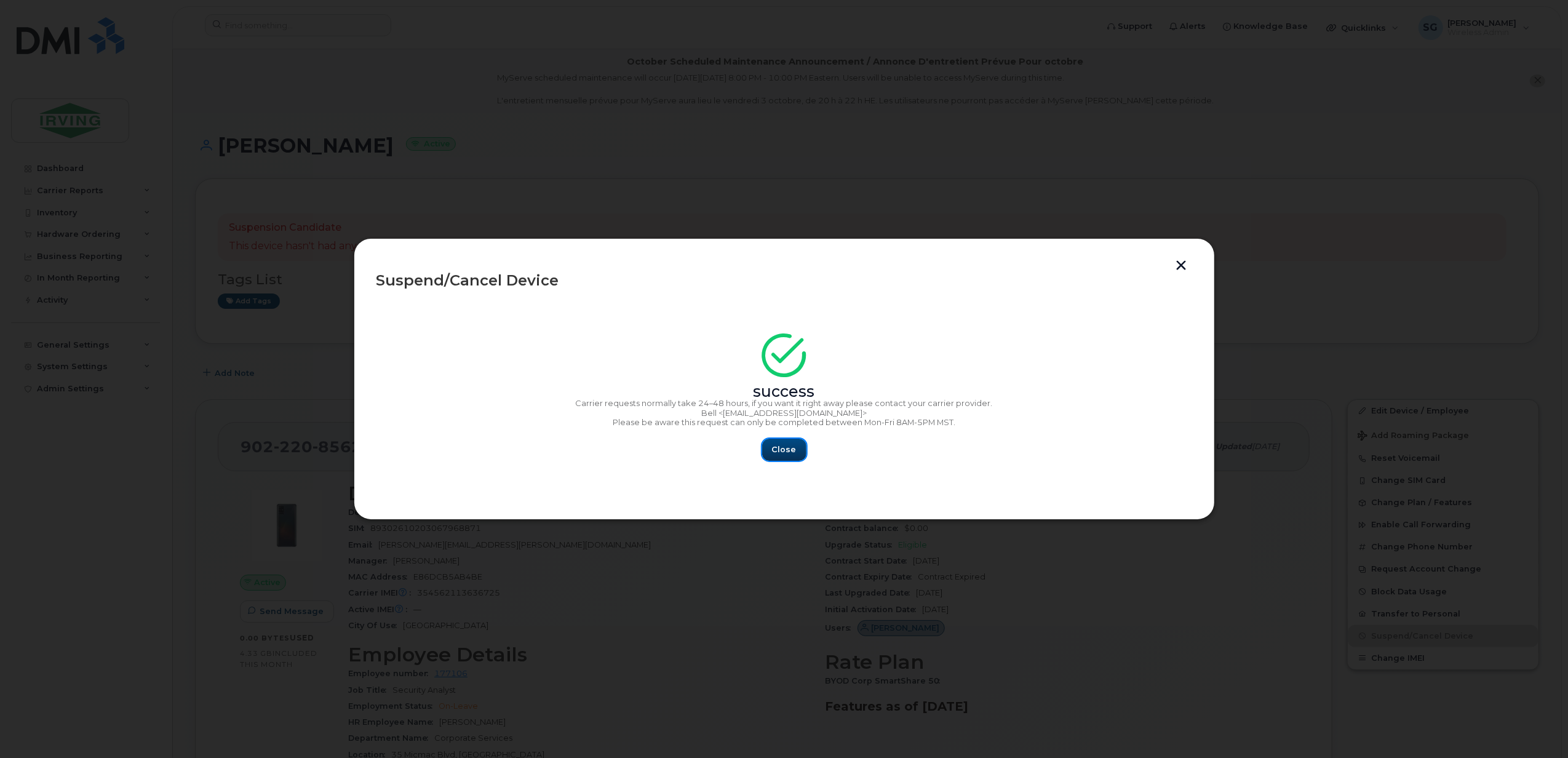
click at [777, 449] on span "Close" at bounding box center [784, 449] width 25 height 12
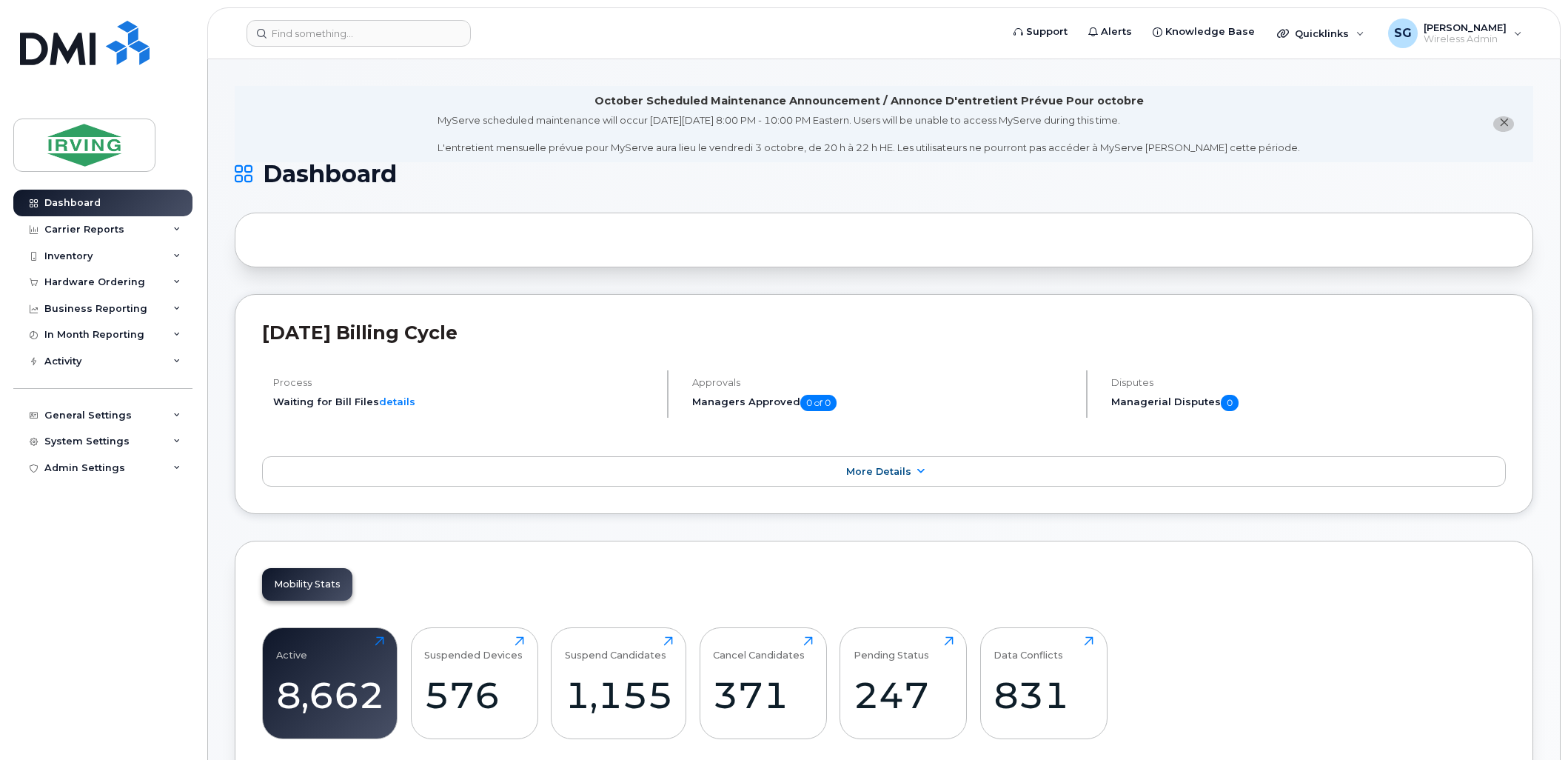
scroll to position [164, 0]
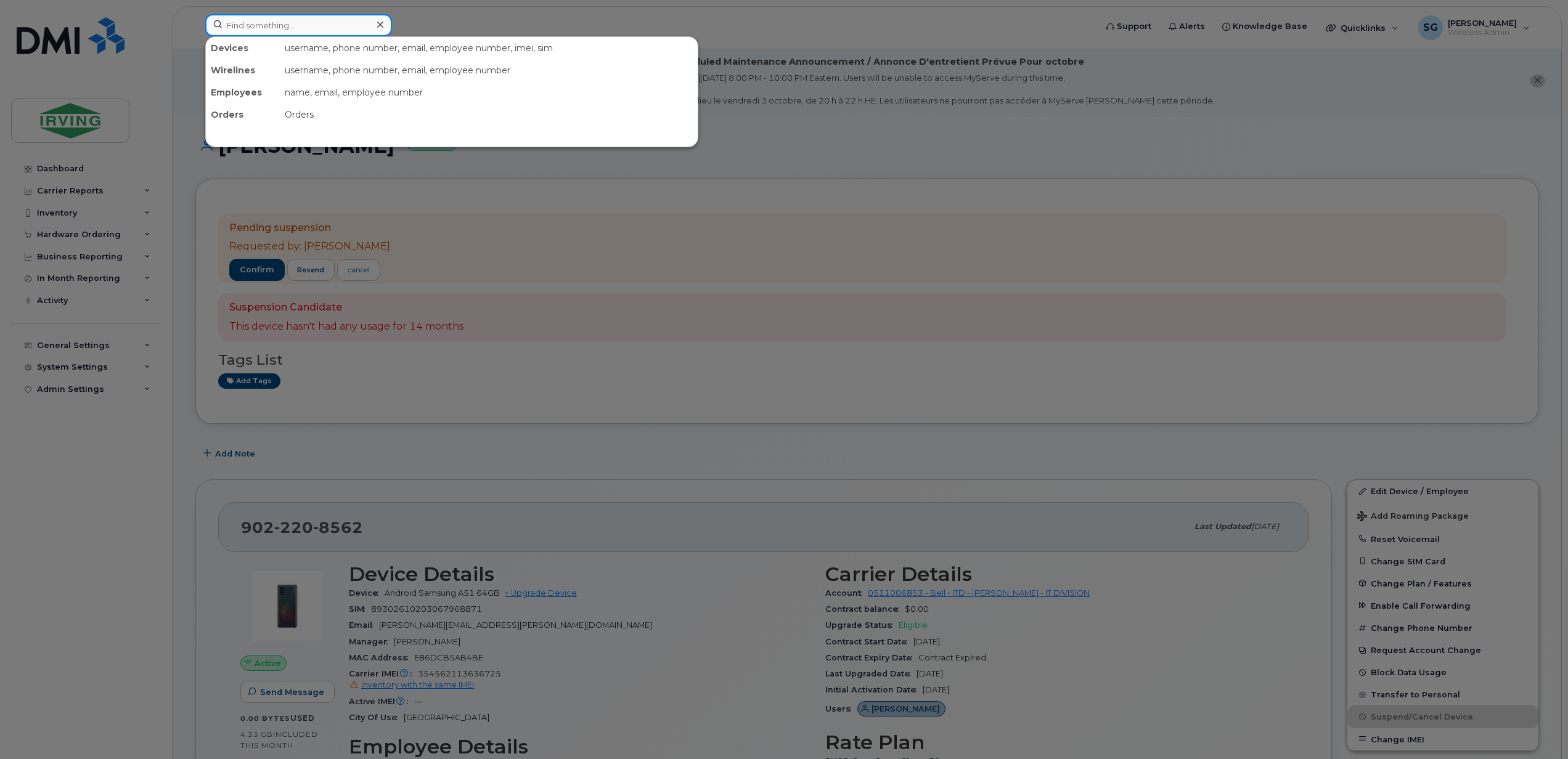
click at [285, 23] on input at bounding box center [298, 25] width 187 height 22
paste input "5063496894"
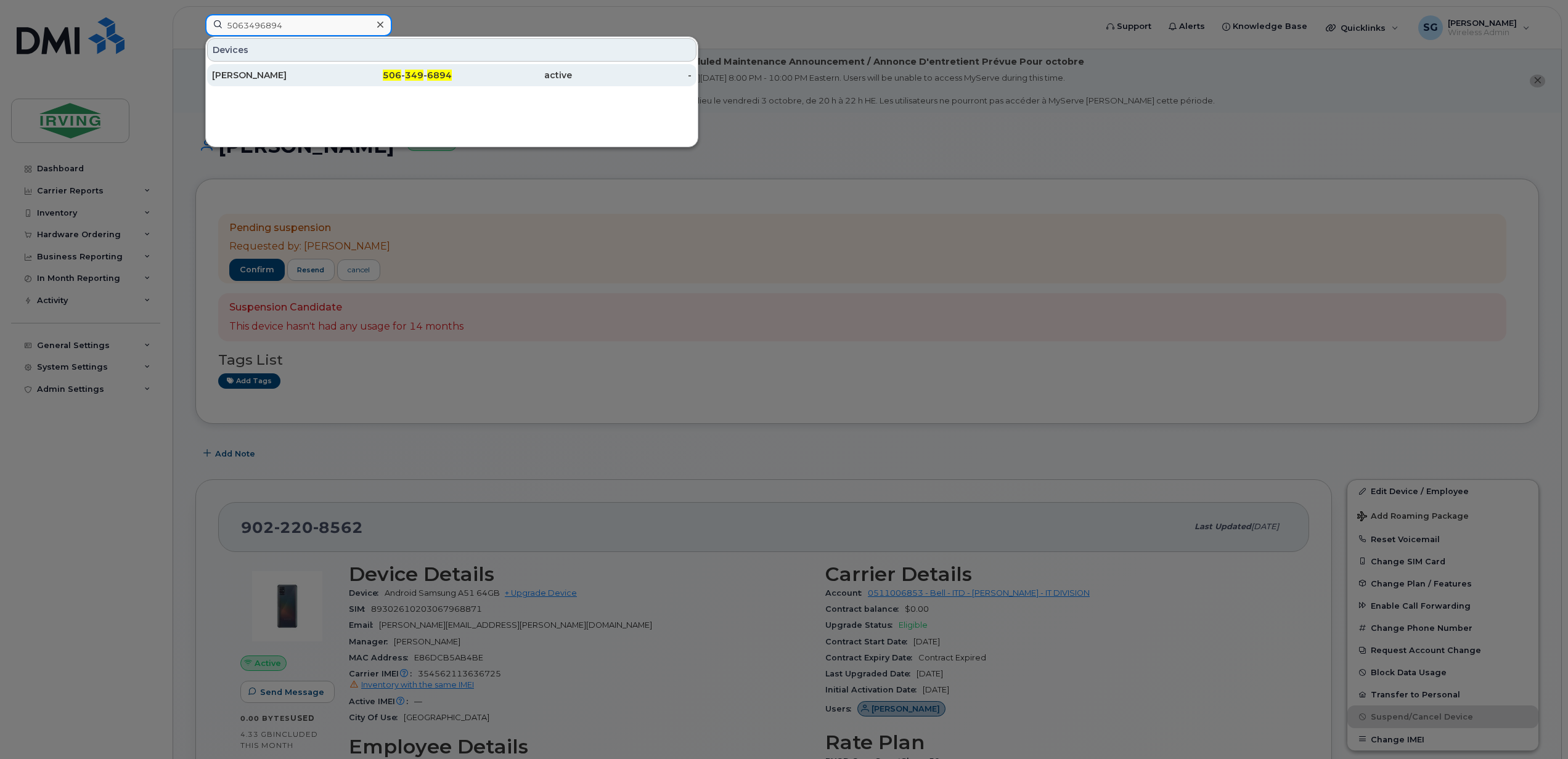
type input "5063496894"
click at [249, 69] on div "Kale McBrine" at bounding box center [272, 75] width 120 height 22
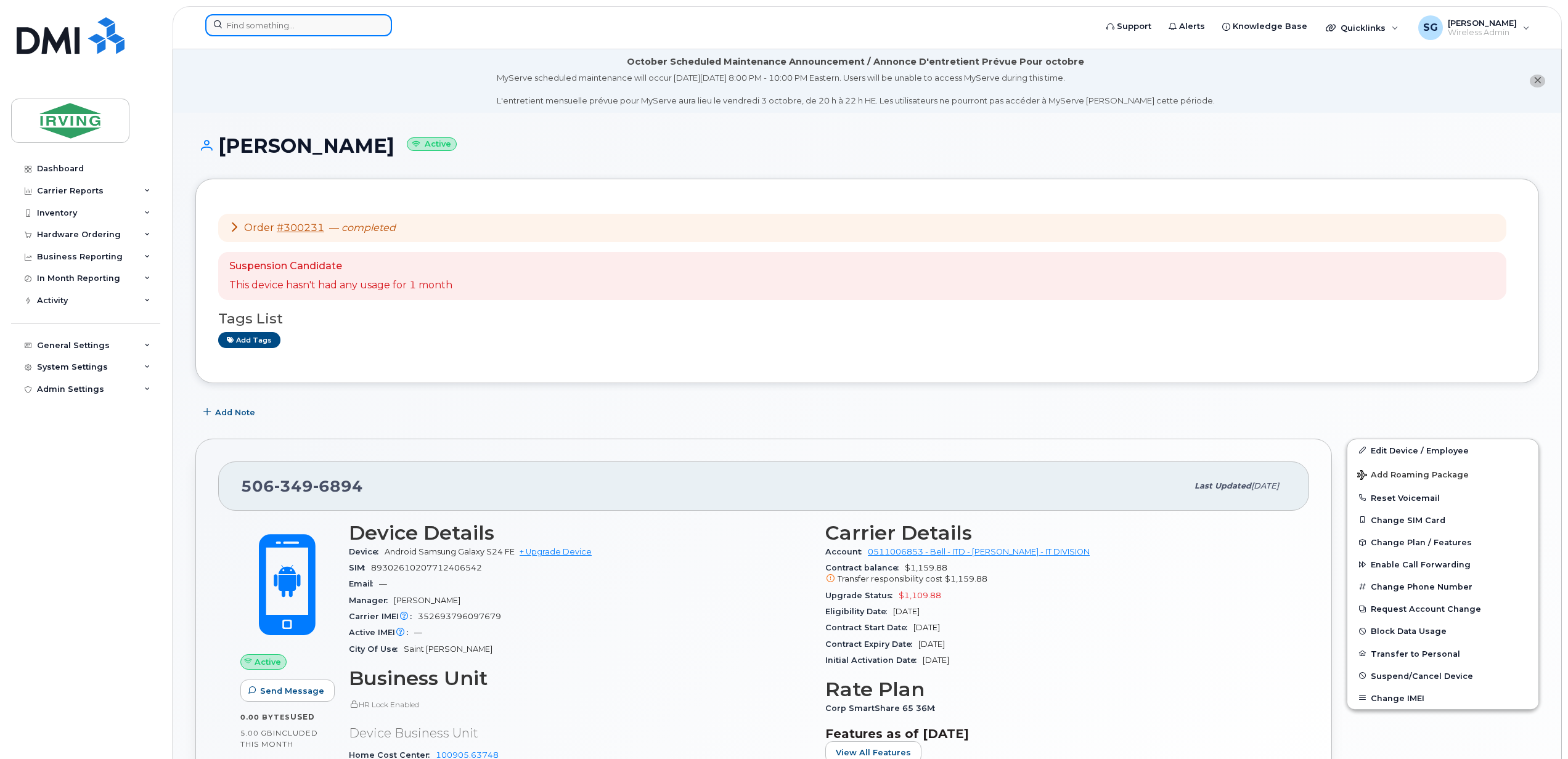
click at [279, 30] on input at bounding box center [298, 25] width 187 height 22
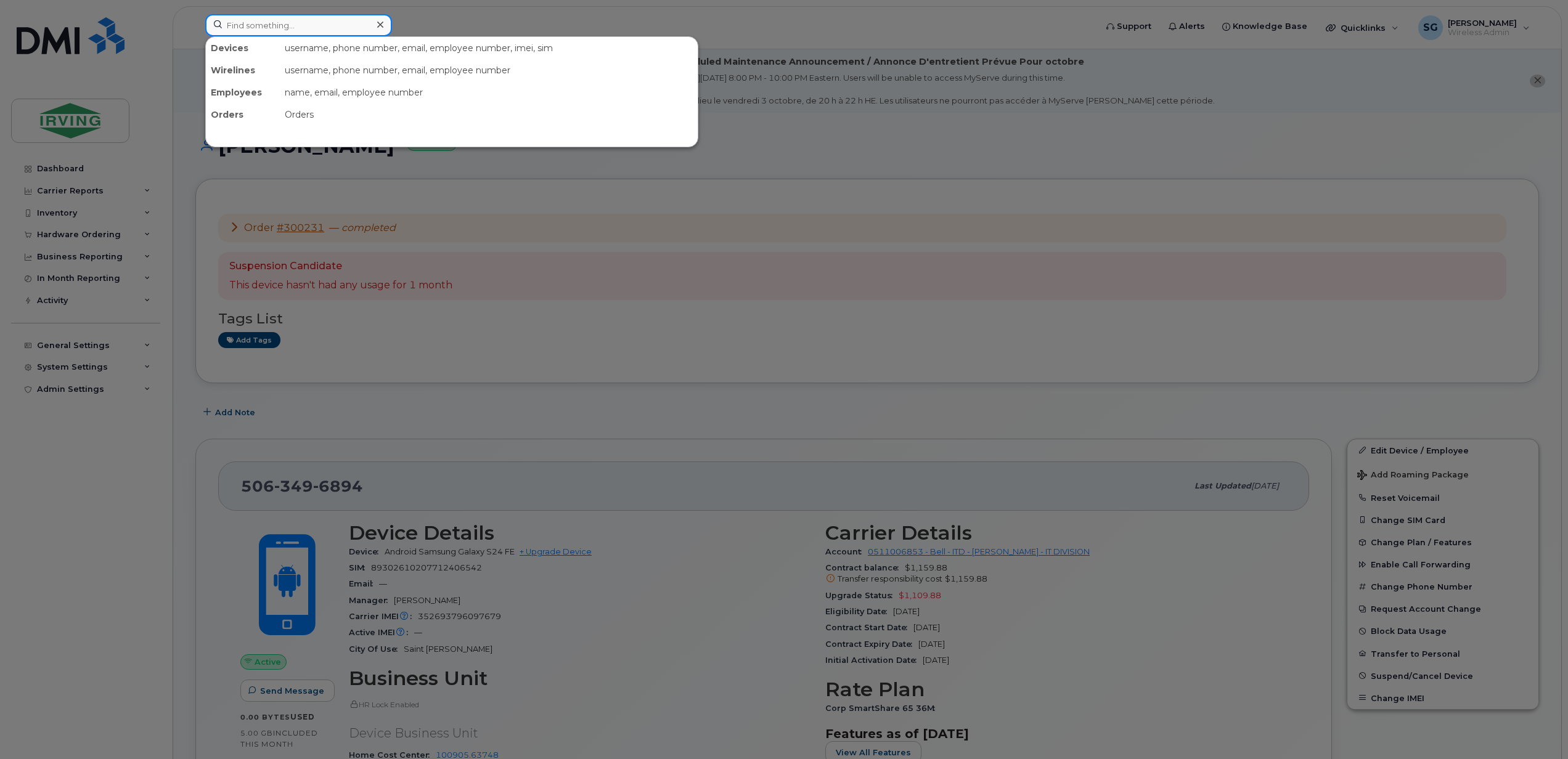
paste input "[PHONE_NUMBER]"
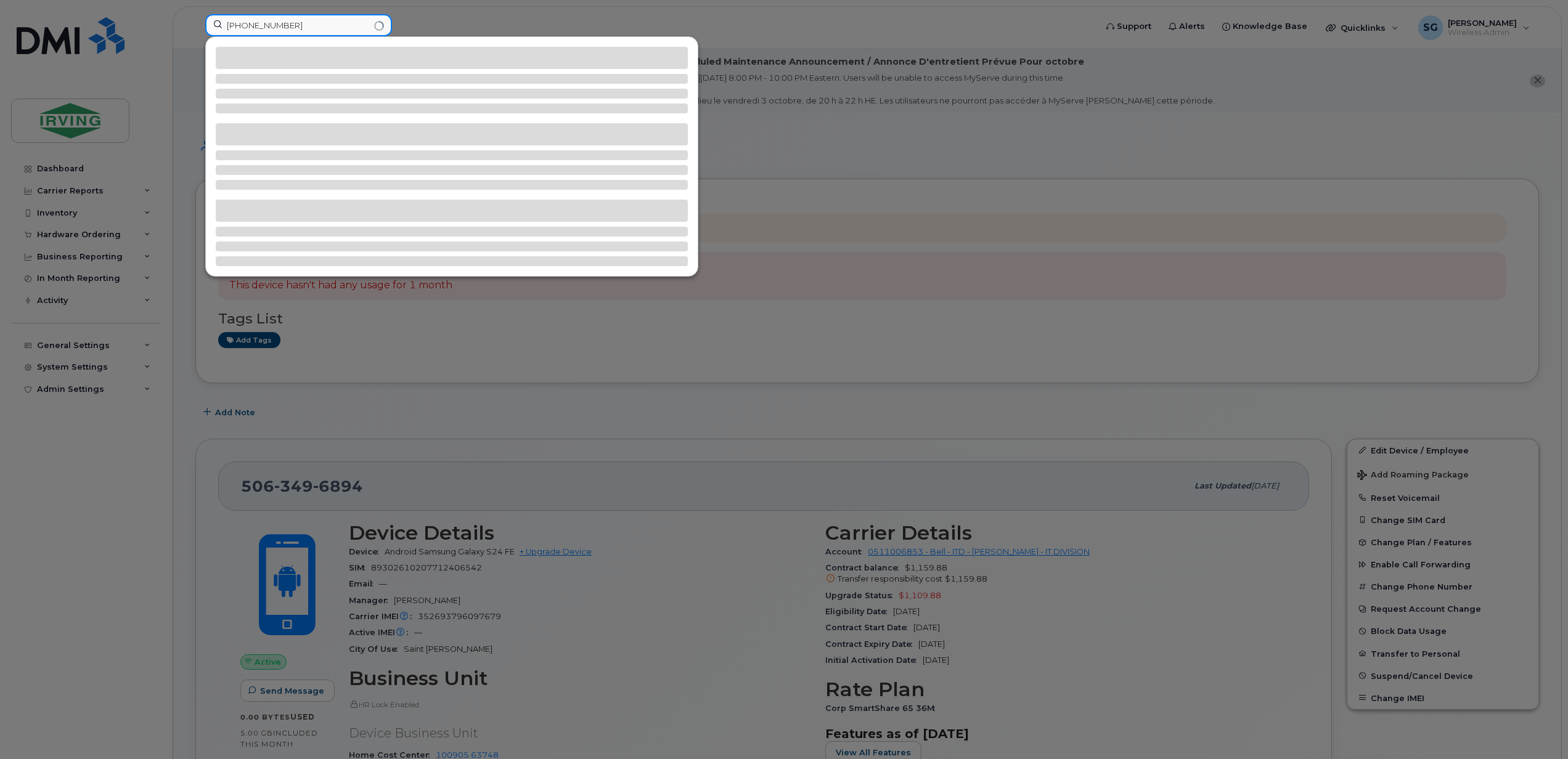
click at [264, 26] on input "[PHONE_NUMBER]" at bounding box center [298, 25] width 187 height 22
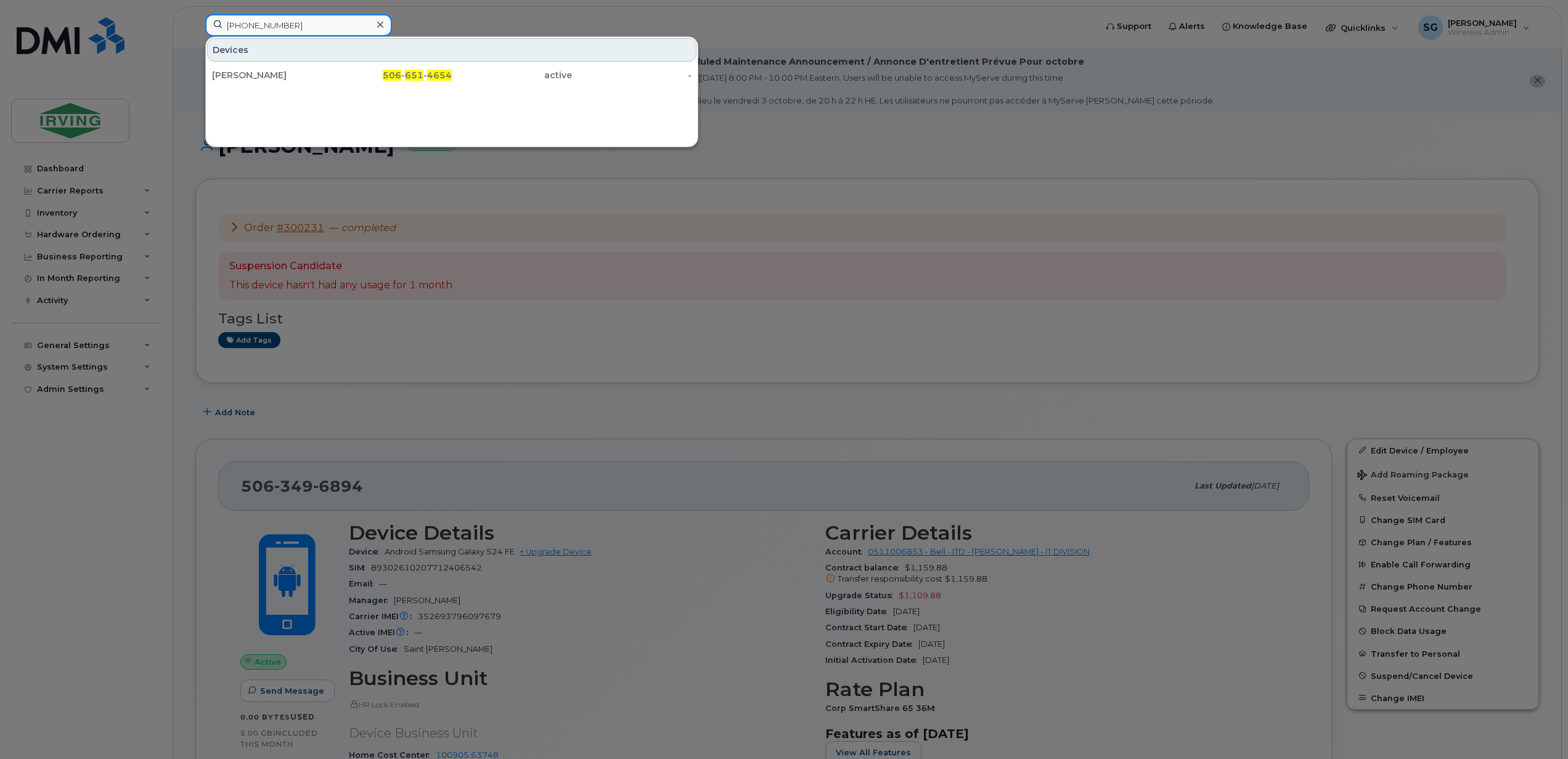
type input "506 6514654"
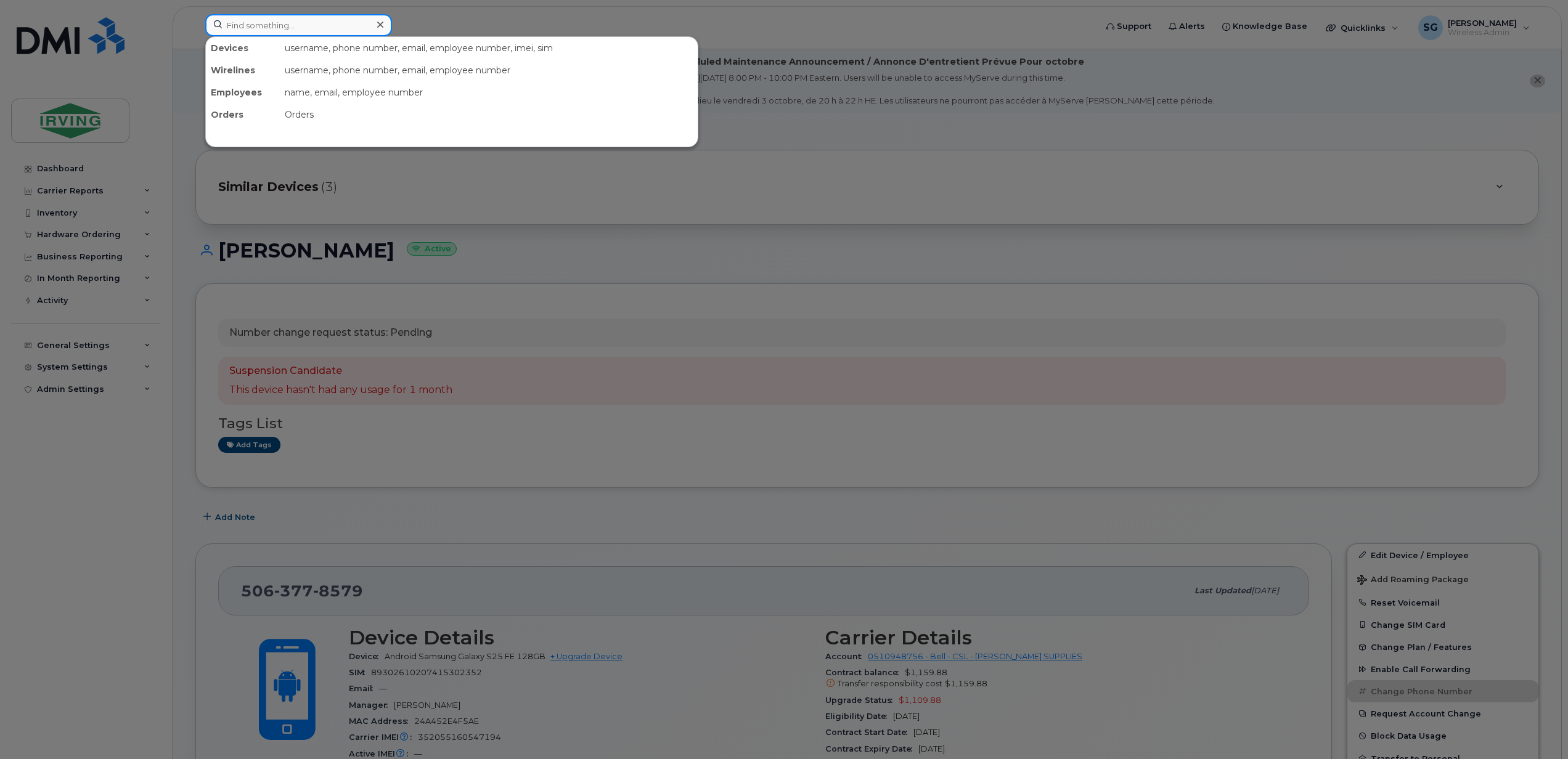
click at [306, 28] on input at bounding box center [298, 25] width 187 height 22
paste input "[PHONE_NUMBER]"
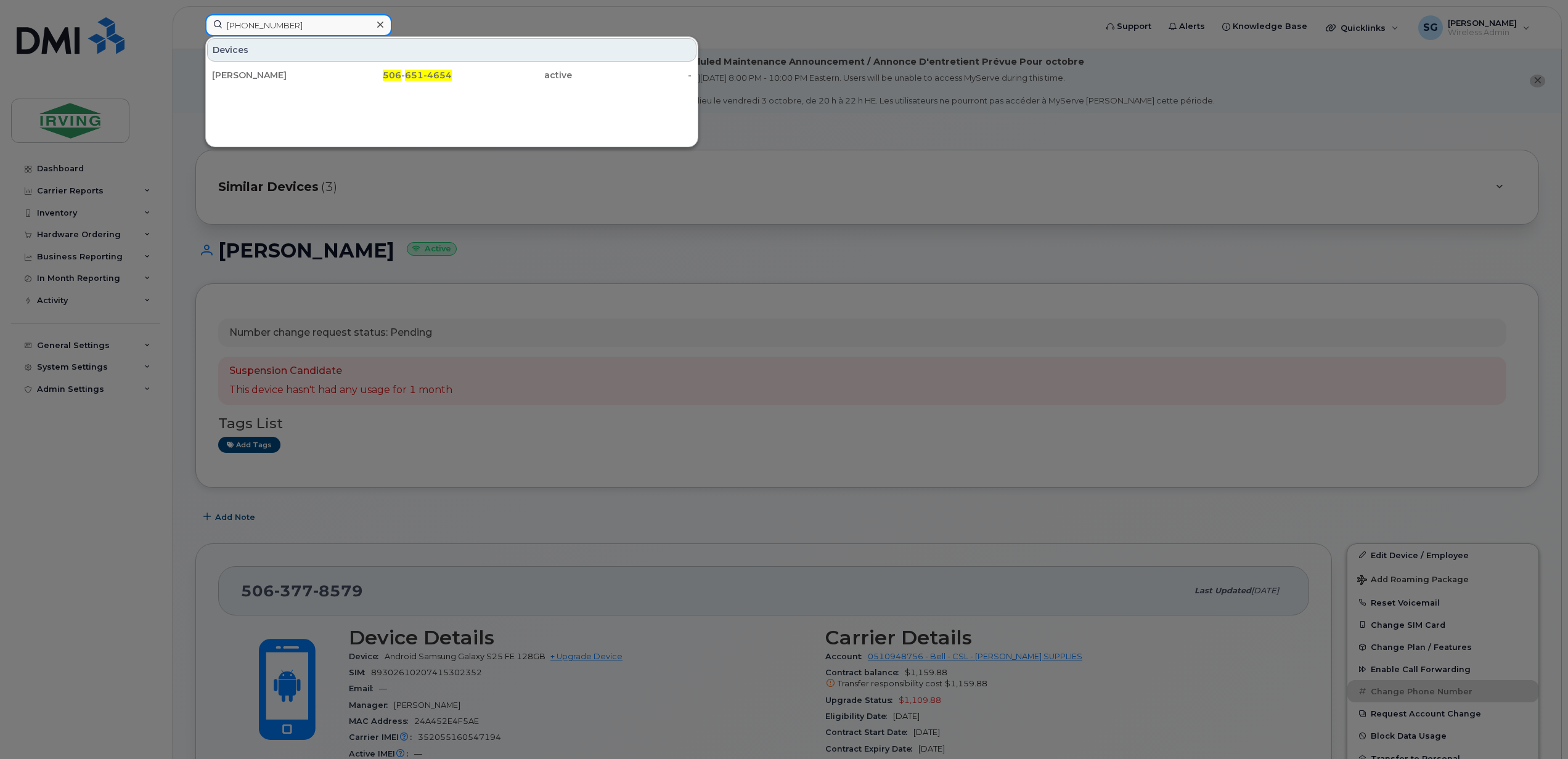
click at [268, 30] on input "[PHONE_NUMBER]" at bounding box center [298, 25] width 187 height 22
type input "[PHONE_NUMBER]"
click at [279, 70] on div "[PERSON_NAME]" at bounding box center [272, 75] width 120 height 12
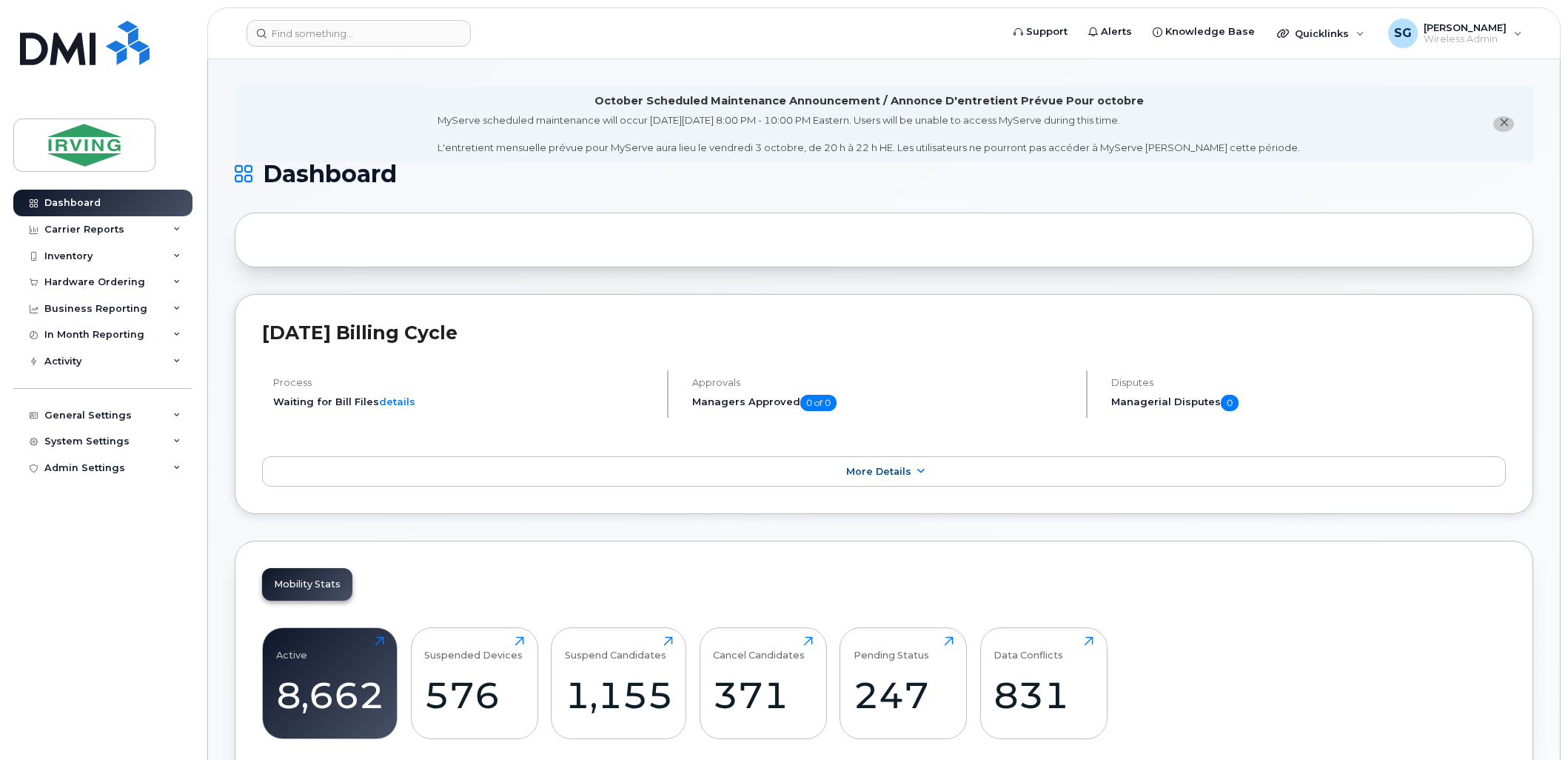
scroll to position [164, 0]
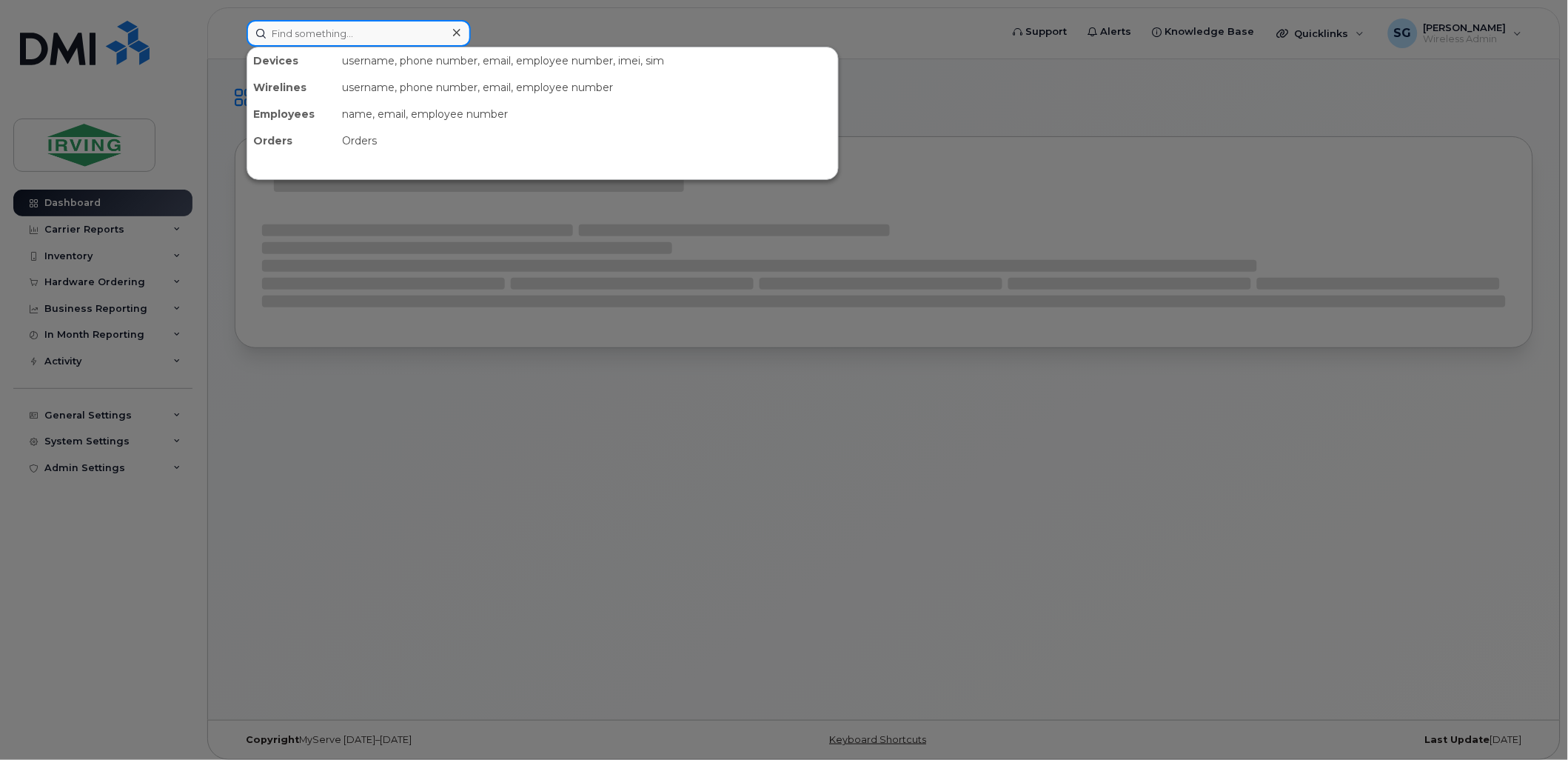
click at [360, 39] on input at bounding box center [358, 33] width 224 height 26
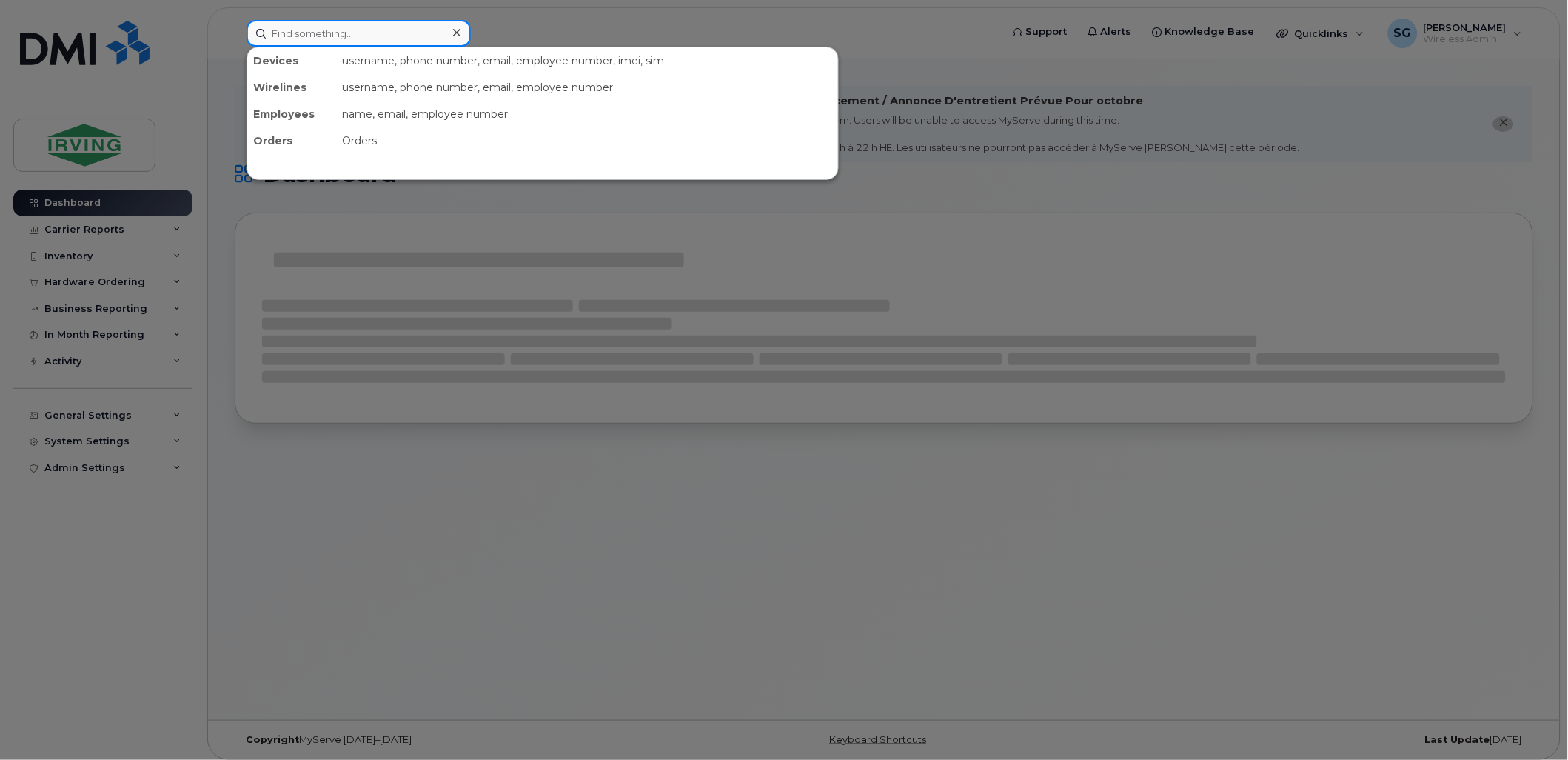
paste input "9026290861"
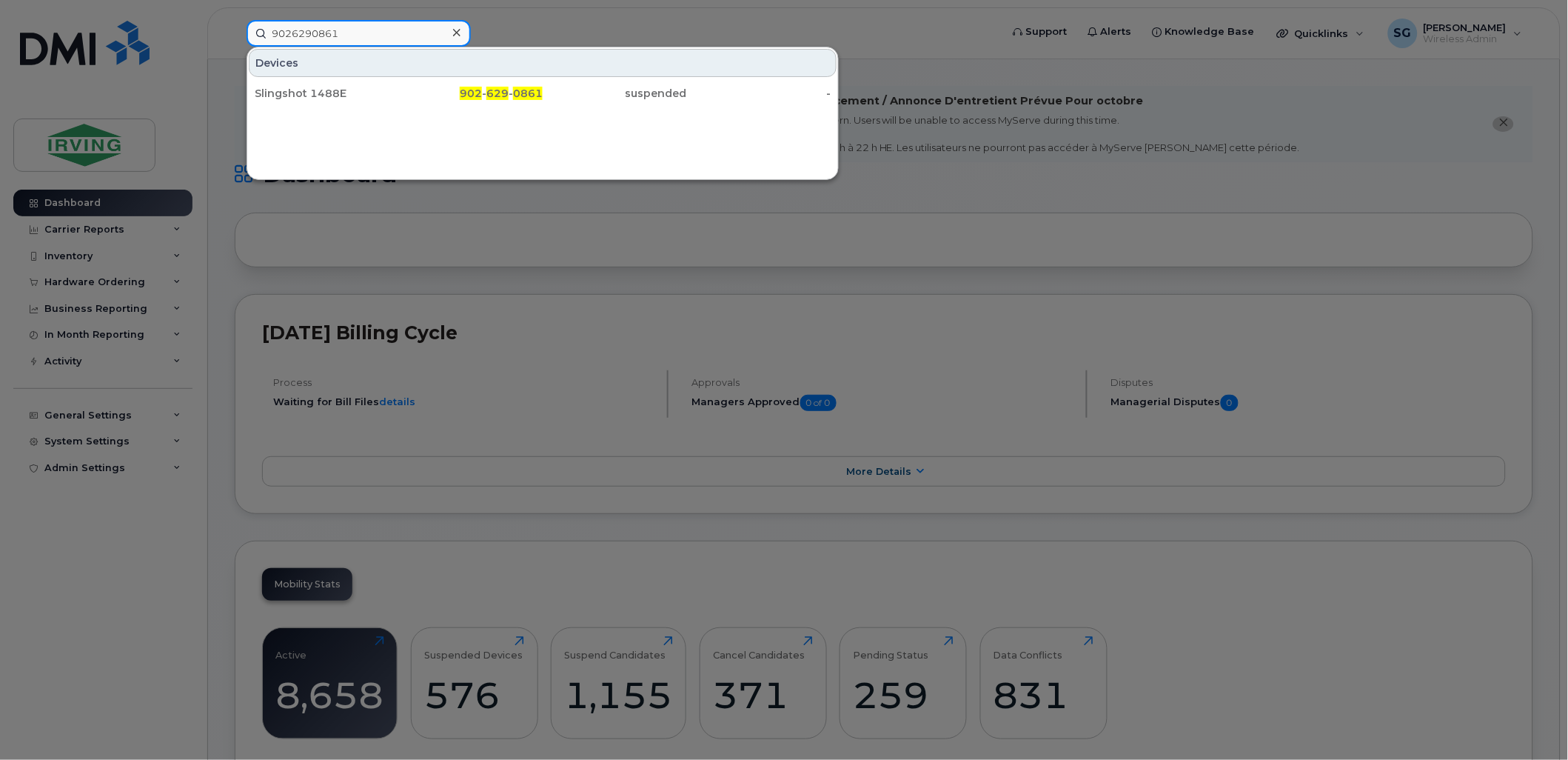
drag, startPoint x: 258, startPoint y: 36, endPoint x: 242, endPoint y: 37, distance: 16.0
click at [242, 37] on div "9026290861 Devices Slingshot 1488E 902 - 629 - 0861 suspended -" at bounding box center [619, 33] width 769 height 26
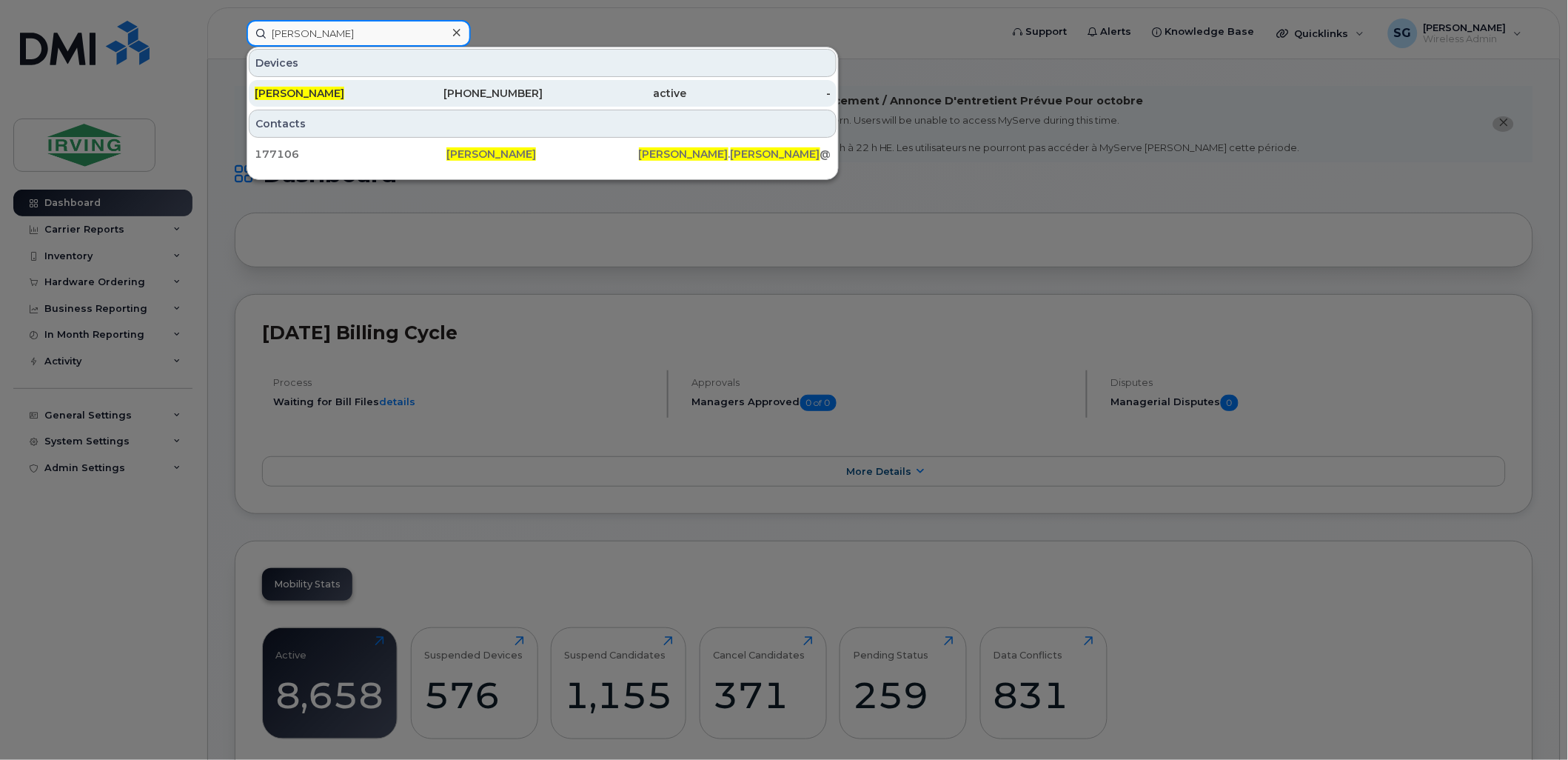
type input "danielle watson"
click at [302, 93] on span "[PERSON_NAME]" at bounding box center [300, 93] width 90 height 13
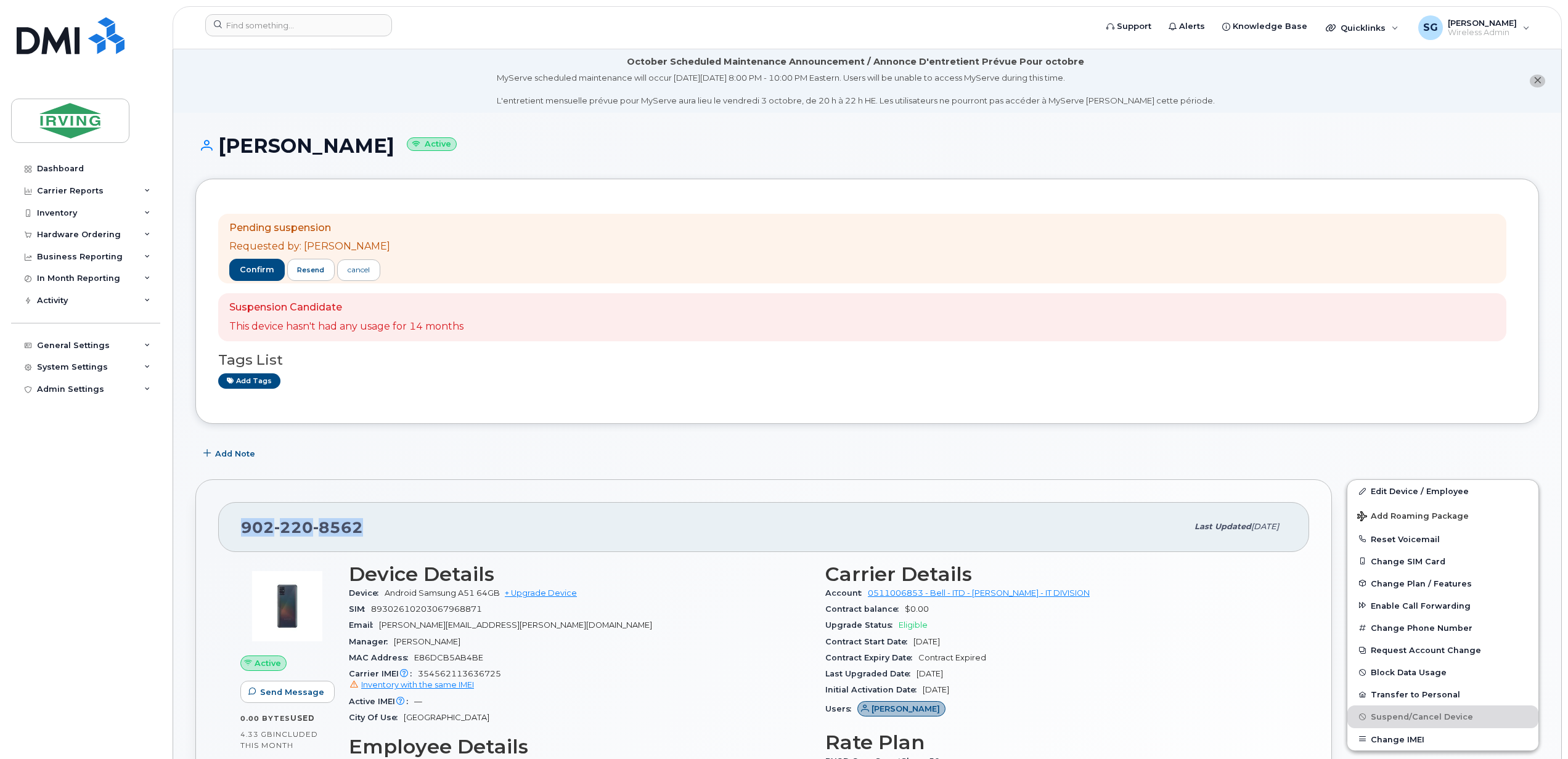
drag, startPoint x: 368, startPoint y: 525, endPoint x: 237, endPoint y: 525, distance: 131.0
click at [237, 525] on div "[PHONE_NUMBER] Last updated [DATE]" at bounding box center [764, 526] width 1091 height 49
copy span "[PHONE_NUMBER]"
